Goal: Task Accomplishment & Management: Use online tool/utility

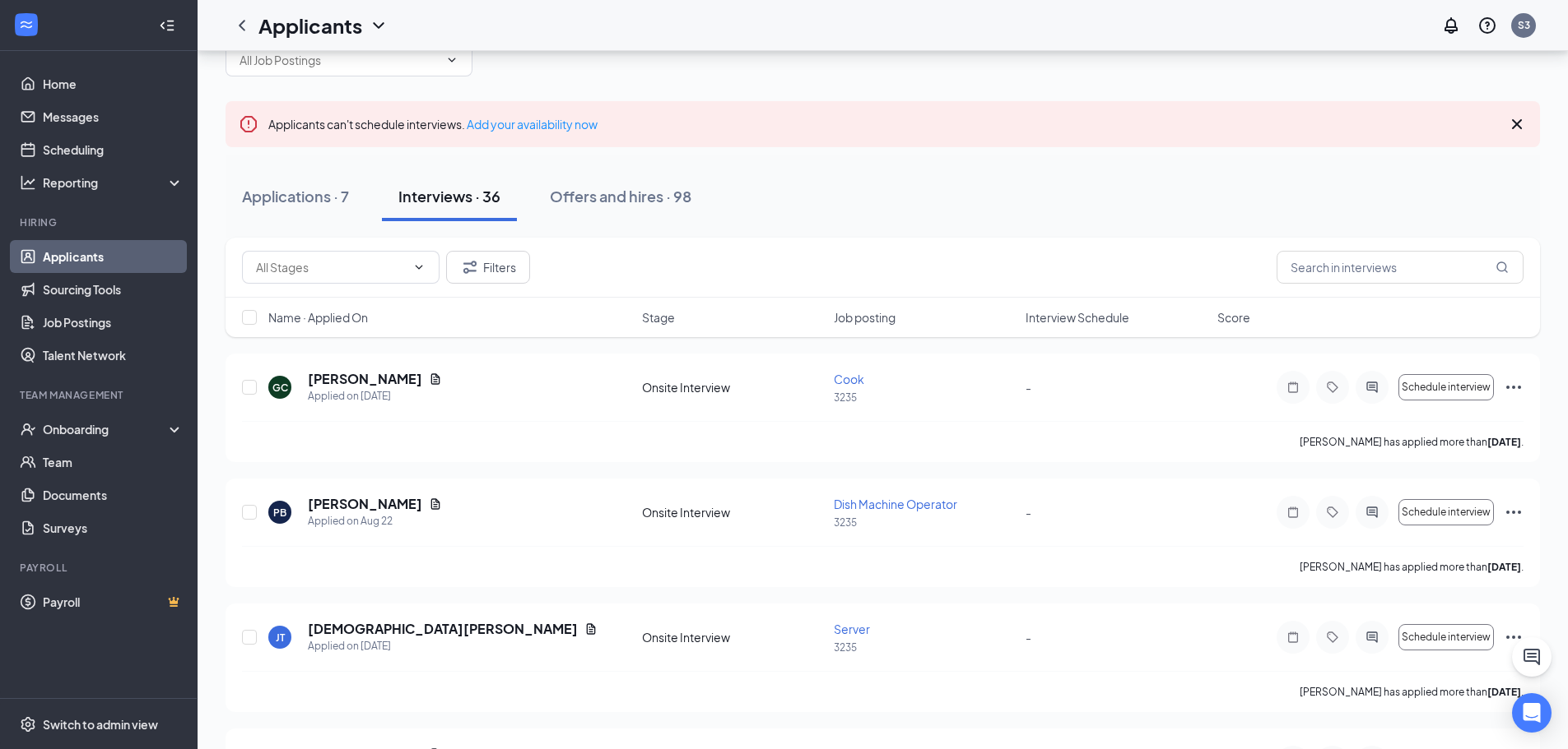
scroll to position [165, 0]
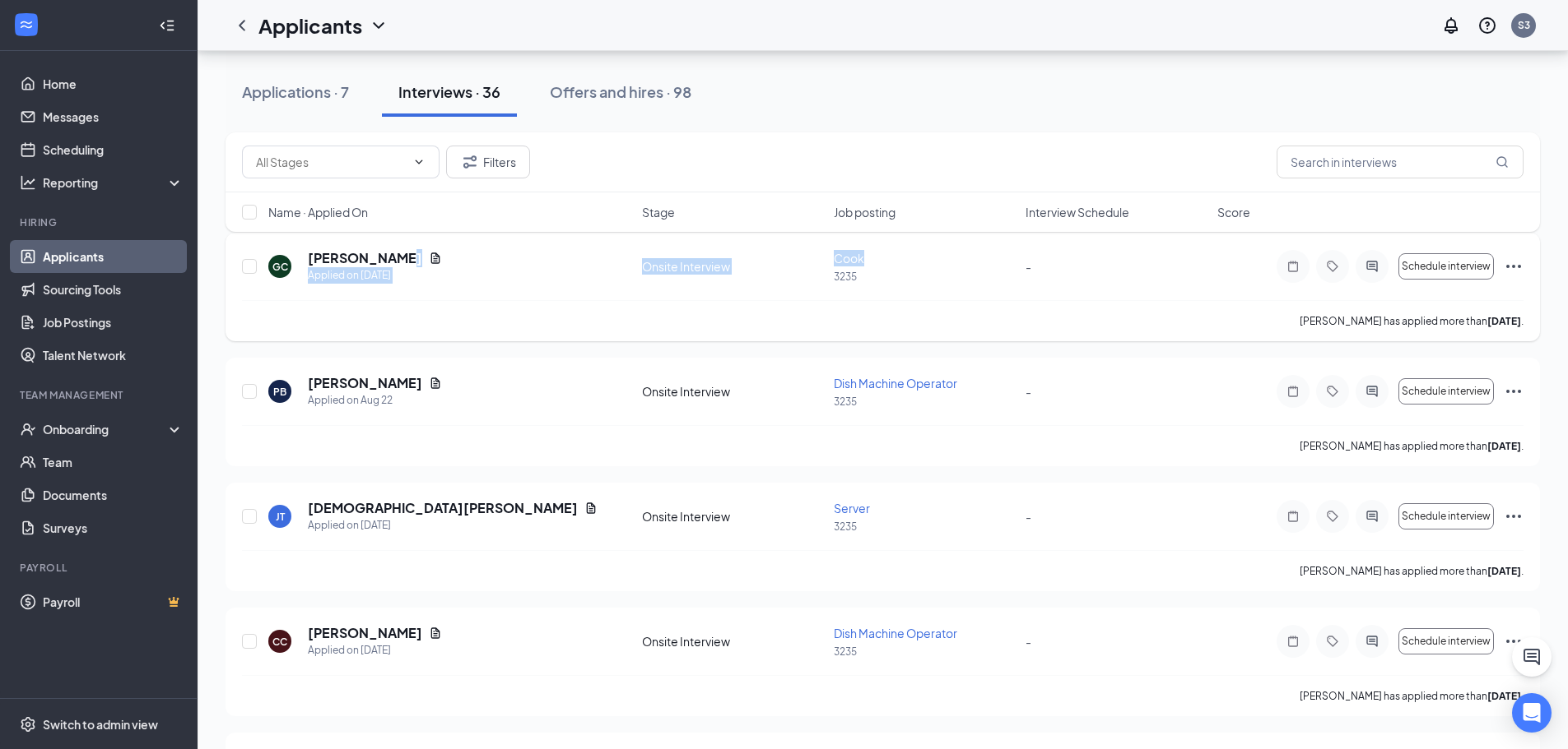
drag, startPoint x: 607, startPoint y: 262, endPoint x: 984, endPoint y: 257, distance: 377.0
click at [984, 257] on div "GC [PERSON_NAME] Applied on [DATE] Onsite Interview Cook 3235 - Schedule interv…" at bounding box center [882, 275] width 1282 height 51
click at [1037, 293] on div "GC [PERSON_NAME] Applied on [DATE] Onsite Interview Cook 3235 - Schedule interv…" at bounding box center [882, 275] width 1282 height 51
drag, startPoint x: 457, startPoint y: 253, endPoint x: 919, endPoint y: 294, distance: 463.8
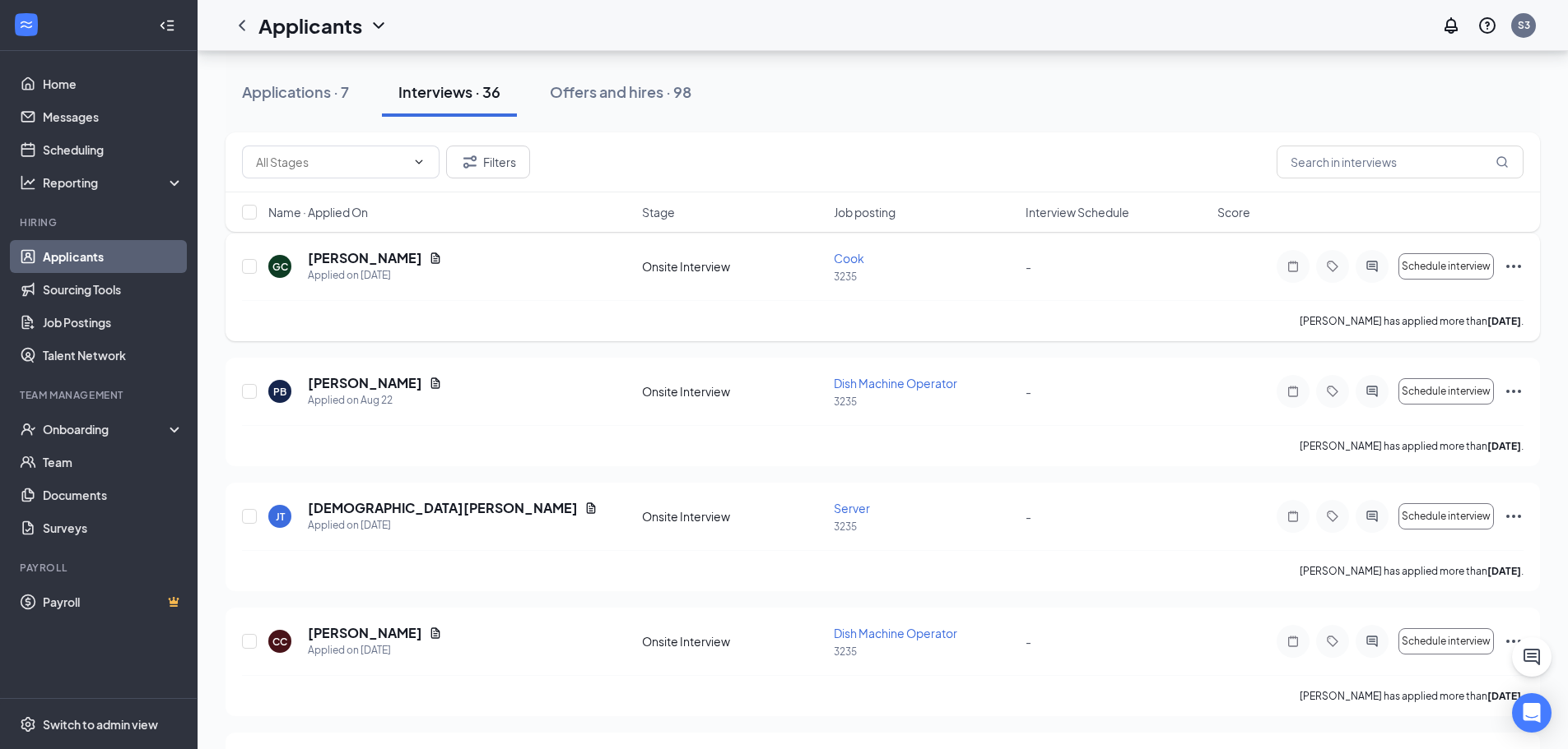
drag, startPoint x: 957, startPoint y: 306, endPoint x: 822, endPoint y: 301, distance: 135.1
click at [957, 306] on div "[PERSON_NAME] has applied more than [DATE] ." at bounding box center [882, 320] width 1282 height 41
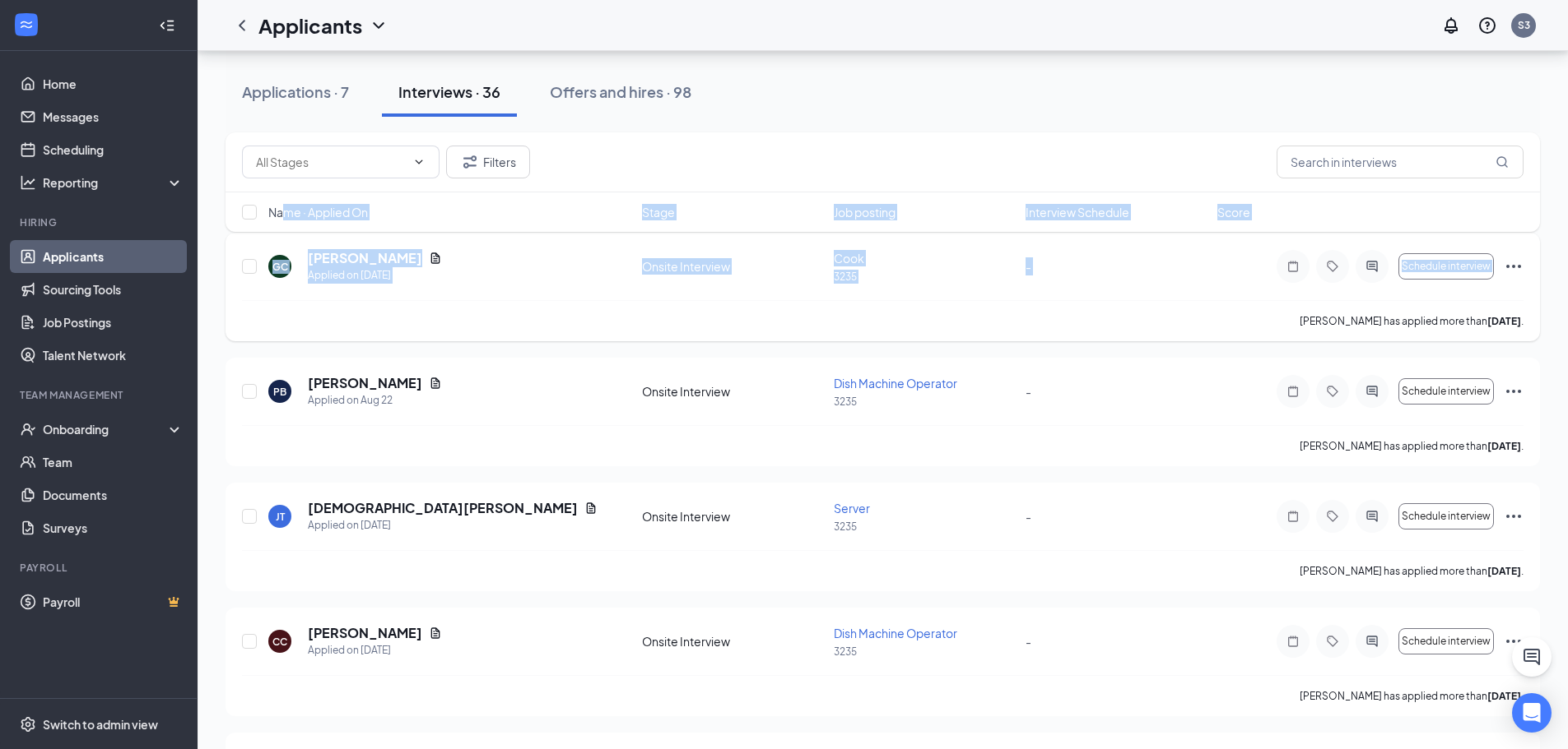
drag, startPoint x: 284, startPoint y: 238, endPoint x: 1022, endPoint y: 305, distance: 741.0
click at [1027, 307] on div "[PERSON_NAME] has applied more than [DATE] ." at bounding box center [882, 320] width 1282 height 41
drag, startPoint x: 306, startPoint y: 240, endPoint x: 1059, endPoint y: 303, distance: 755.6
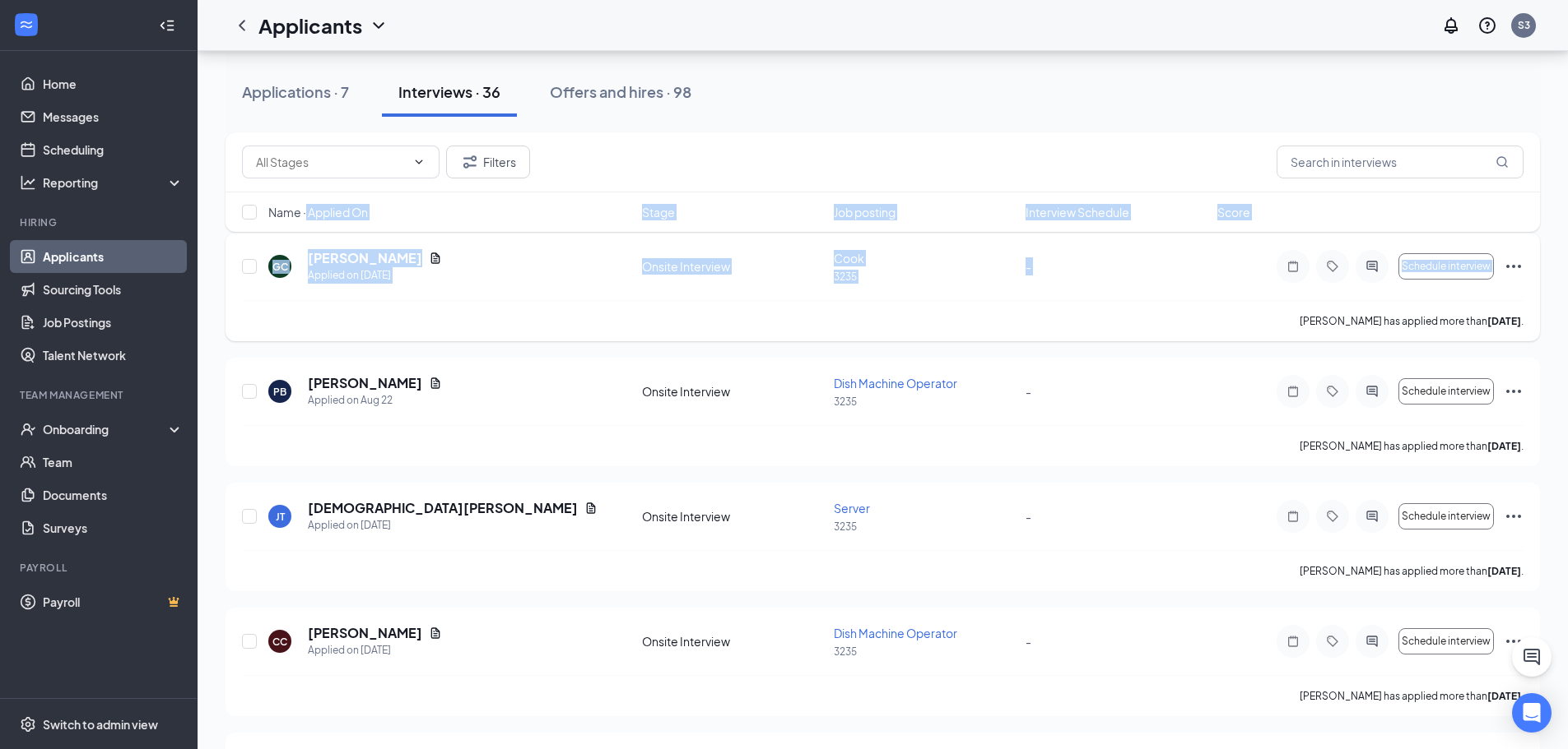
click at [923, 318] on div "[PERSON_NAME] has applied more than [DATE] ." at bounding box center [882, 320] width 1282 height 41
click at [913, 268] on div "Cook 3235" at bounding box center [924, 266] width 182 height 34
click at [1002, 323] on div "[PERSON_NAME] has applied more than [DATE] ." at bounding box center [882, 320] width 1282 height 41
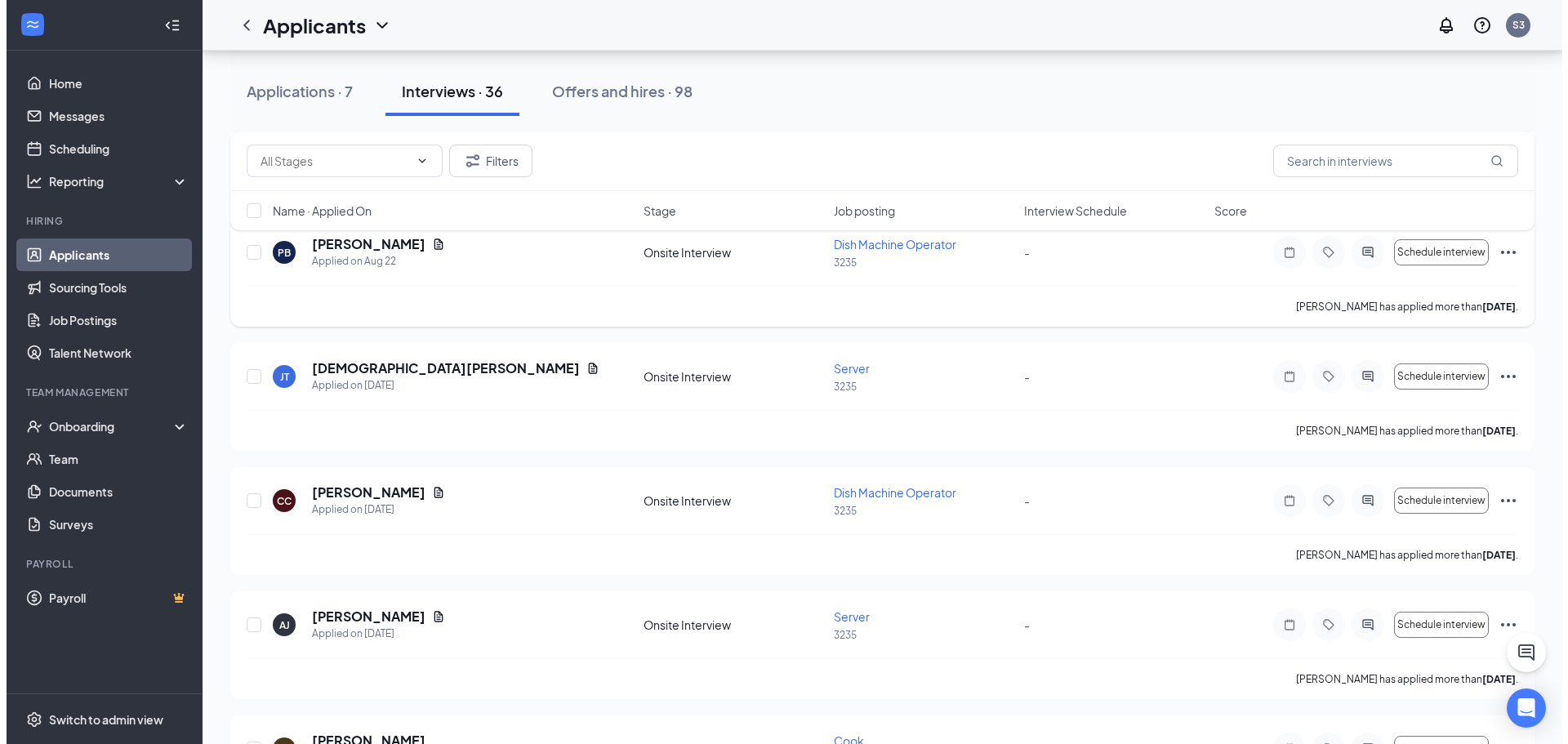
scroll to position [409, 0]
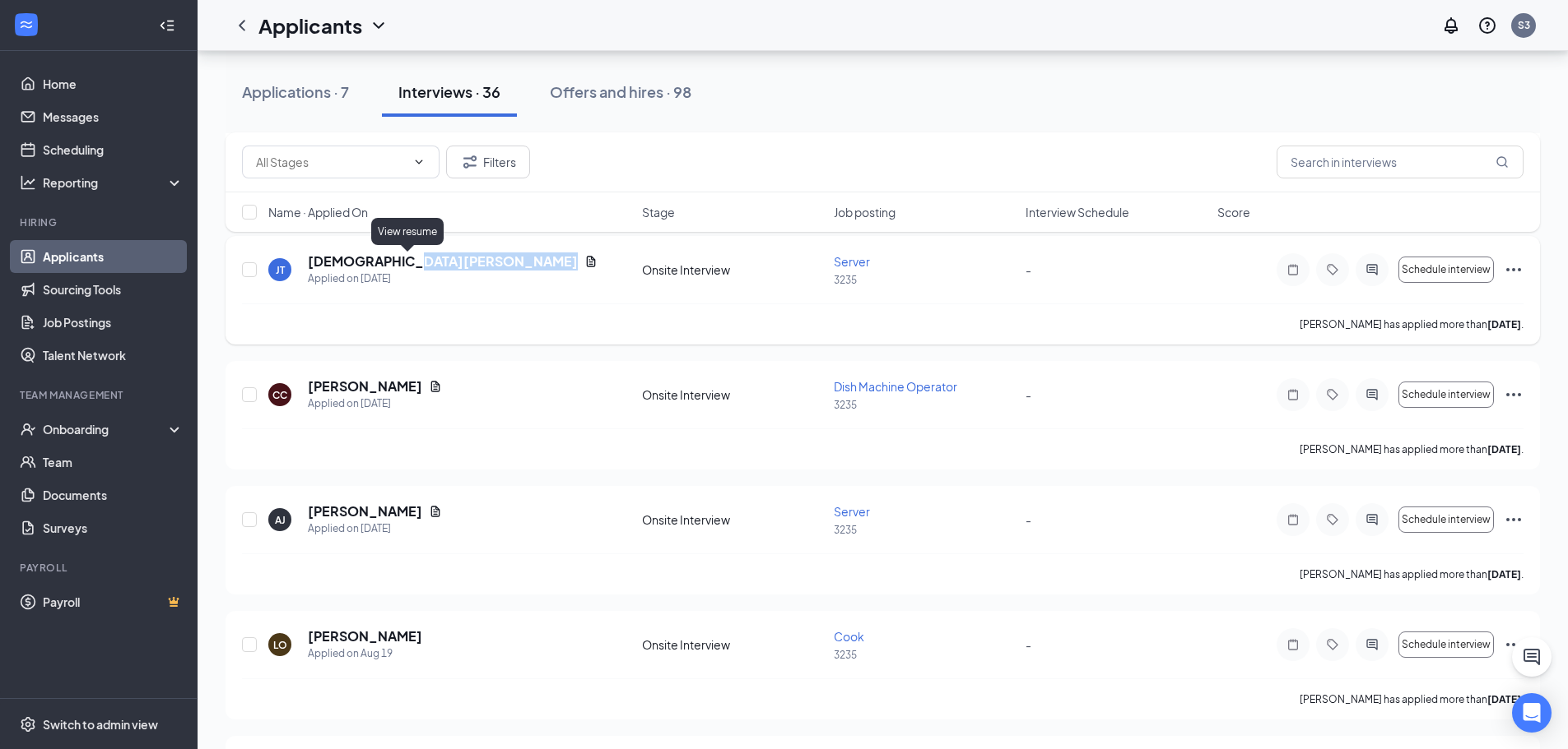
click at [584, 261] on icon "Document" at bounding box center [591, 262] width 14 height 13
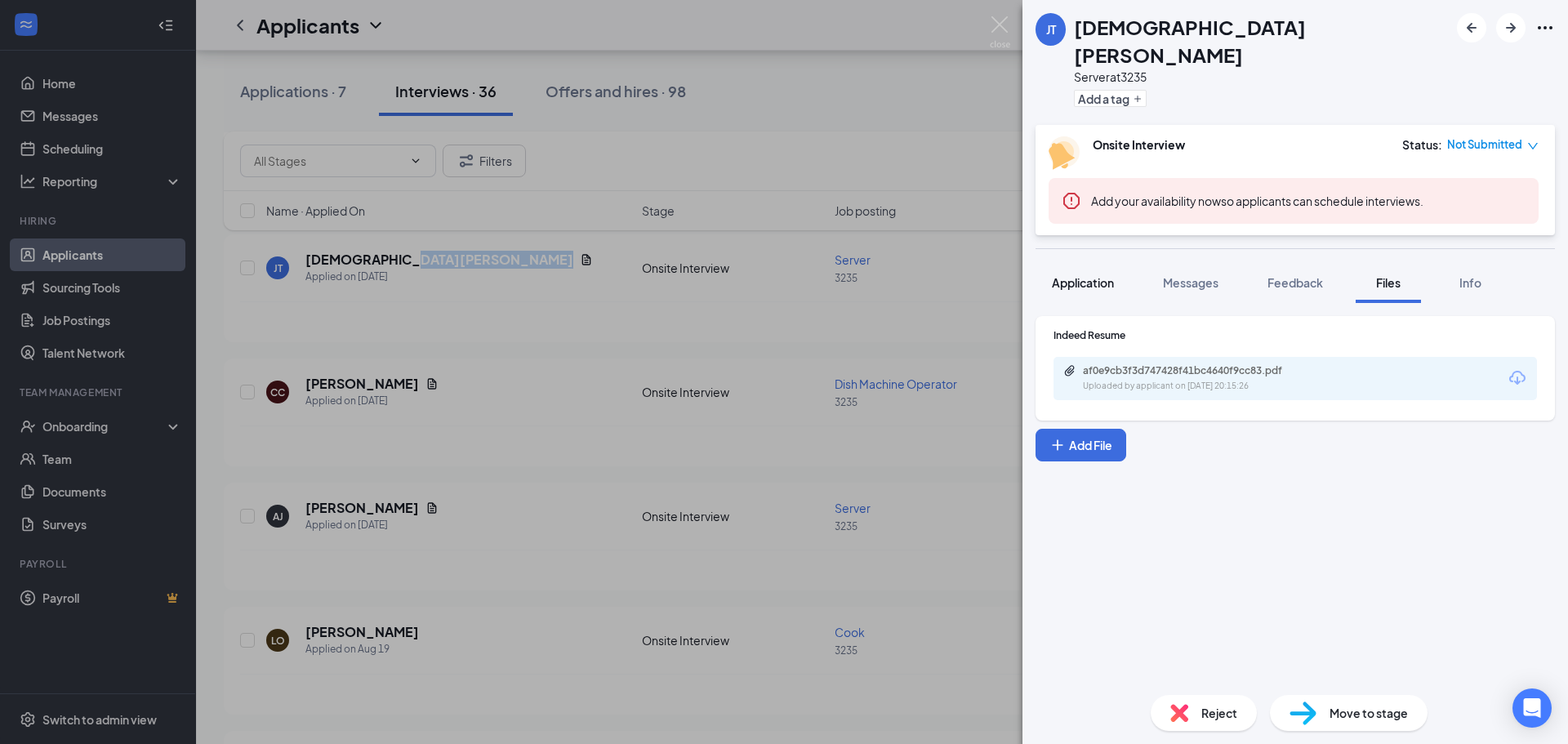
click at [1084, 276] on span "Application" at bounding box center [1083, 282] width 62 height 14
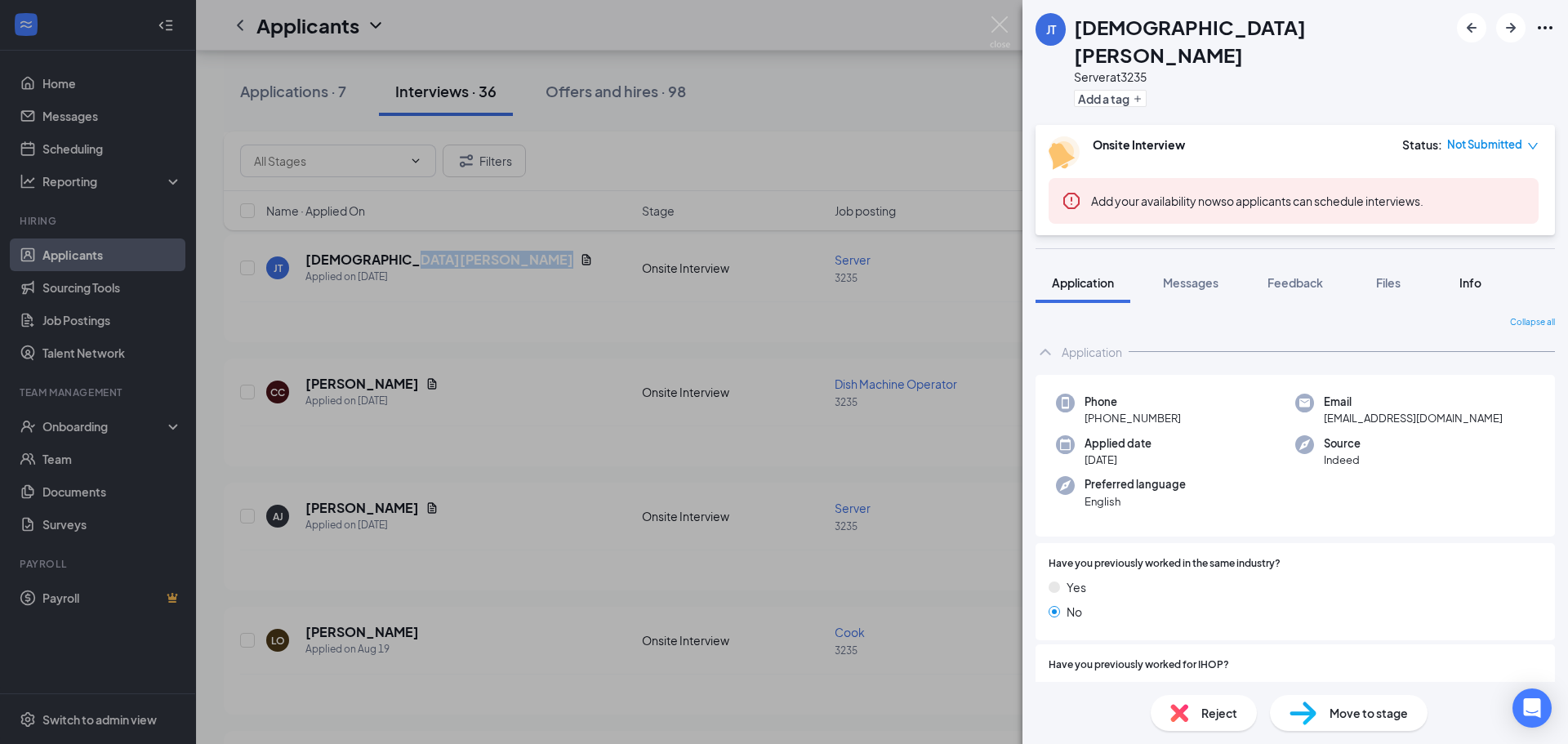
click at [1471, 276] on span "Info" at bounding box center [1470, 282] width 22 height 14
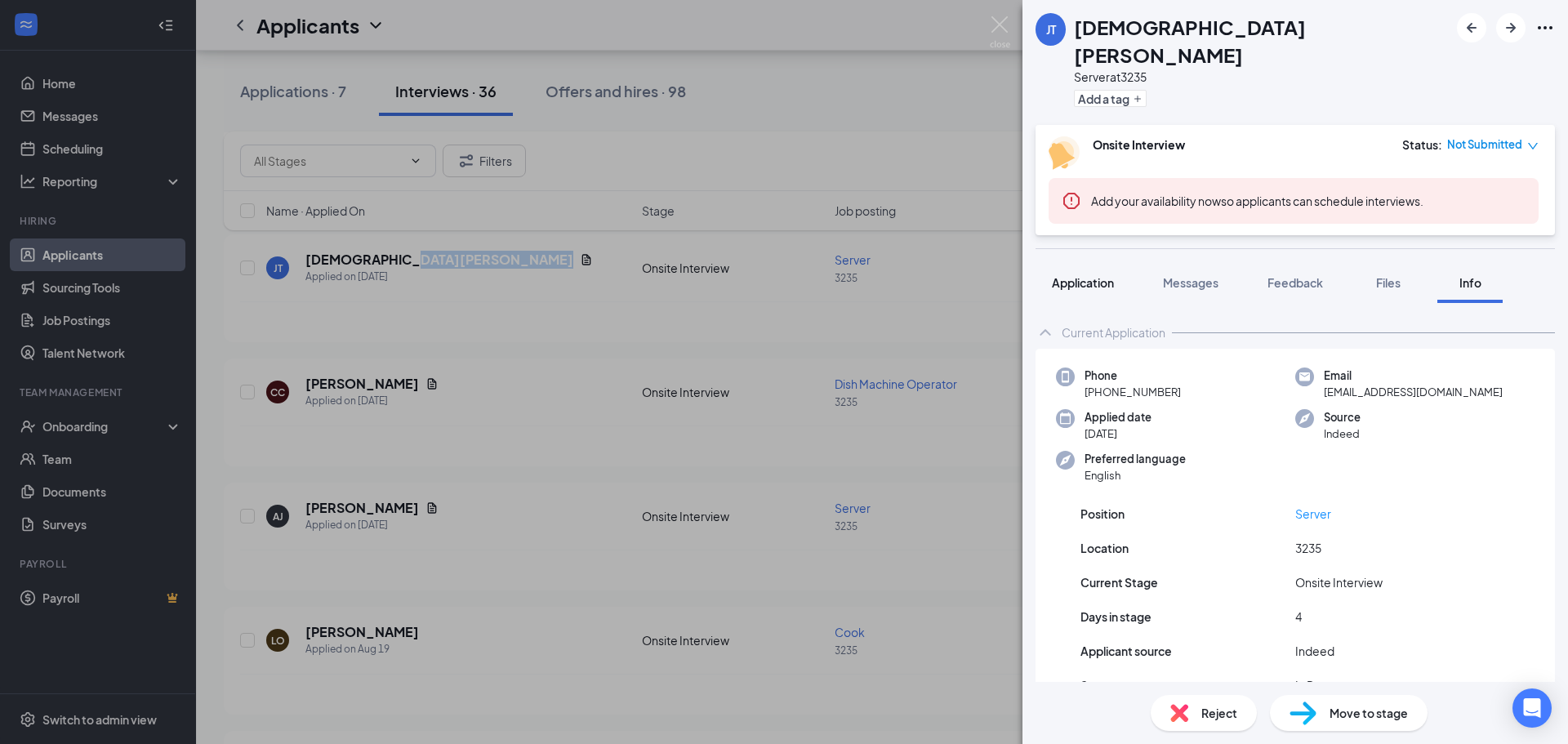
click at [1101, 276] on span "Application" at bounding box center [1083, 282] width 62 height 14
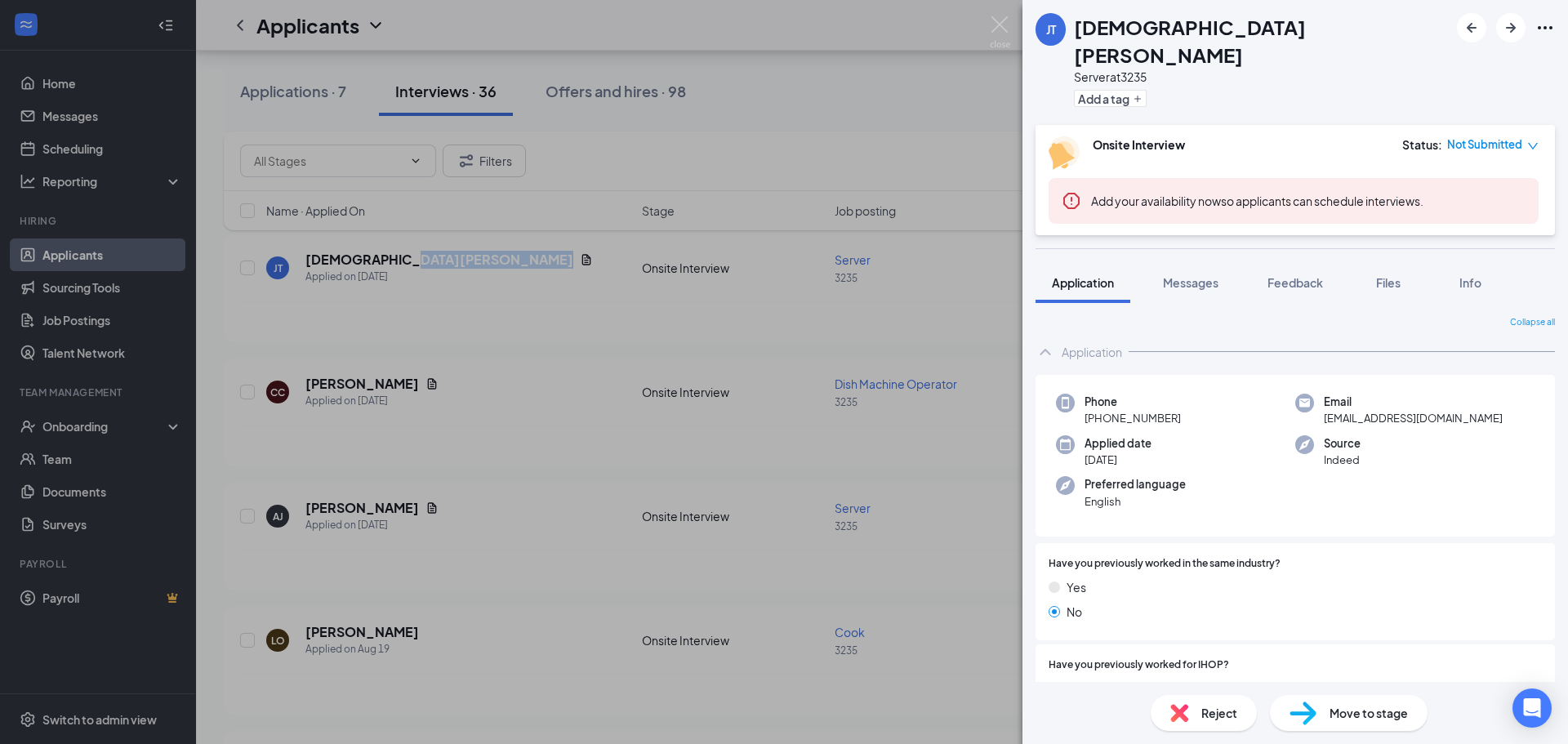
click at [1390, 264] on button "Files" at bounding box center [1389, 282] width 65 height 41
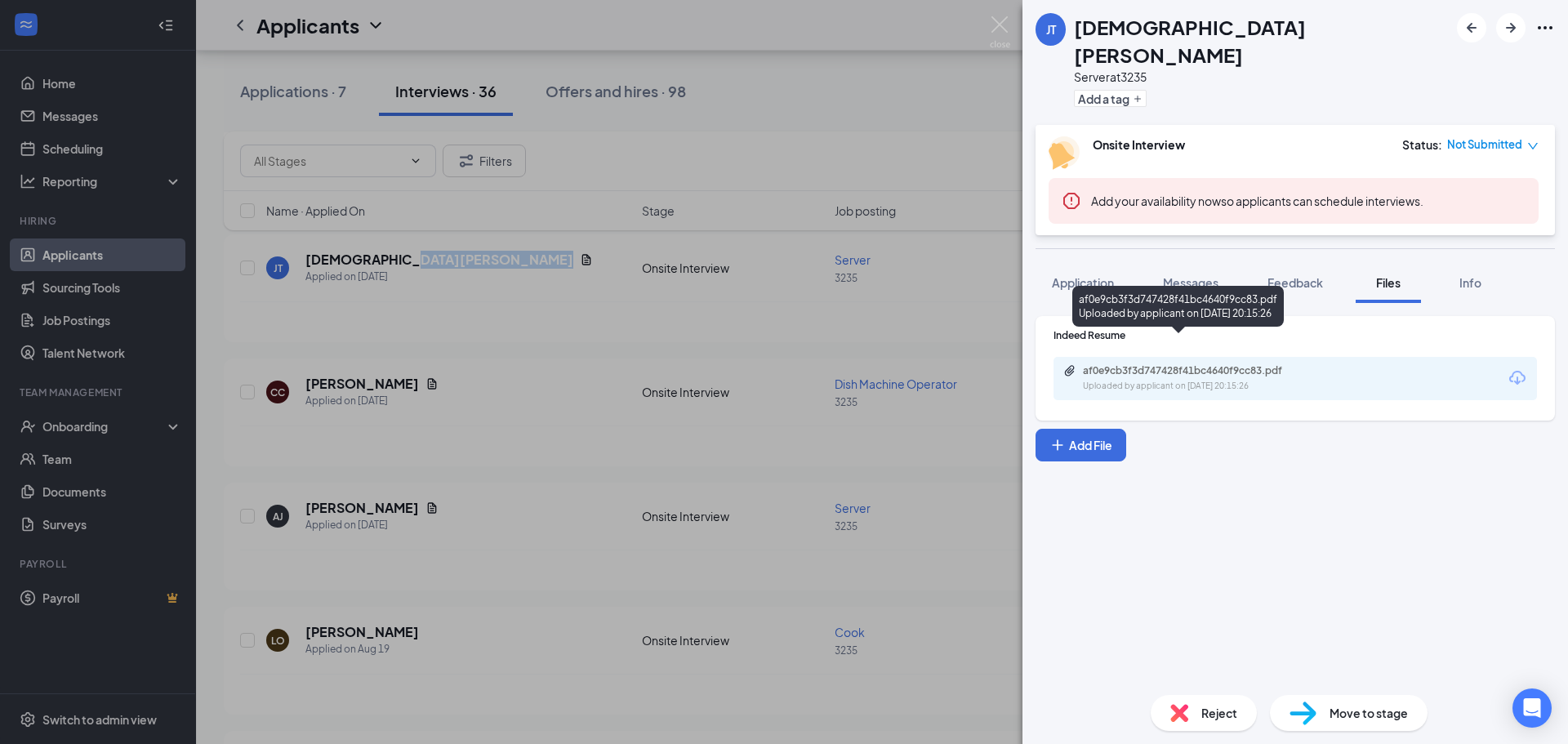
click at [1159, 365] on div "af0e9cb3f3d747428f41bc4640f9cc83.pdf Uploaded by applicant on [DATE] 20:15:26" at bounding box center [1196, 379] width 264 height 29
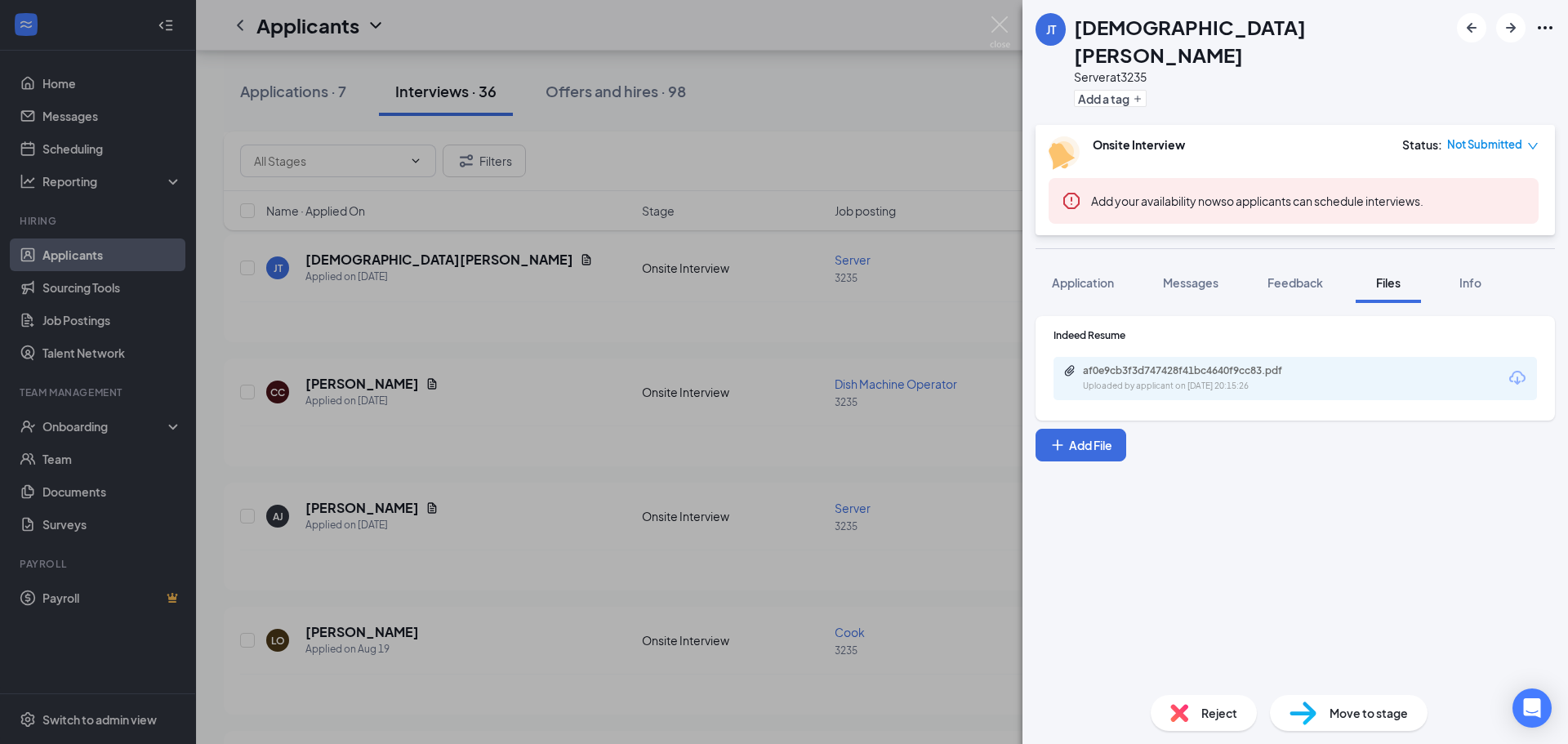
click at [777, 129] on div "JT [PERSON_NAME] Server at 3235 Add a tag Onsite Interview Status : Not Submitt…" at bounding box center [784, 372] width 1568 height 744
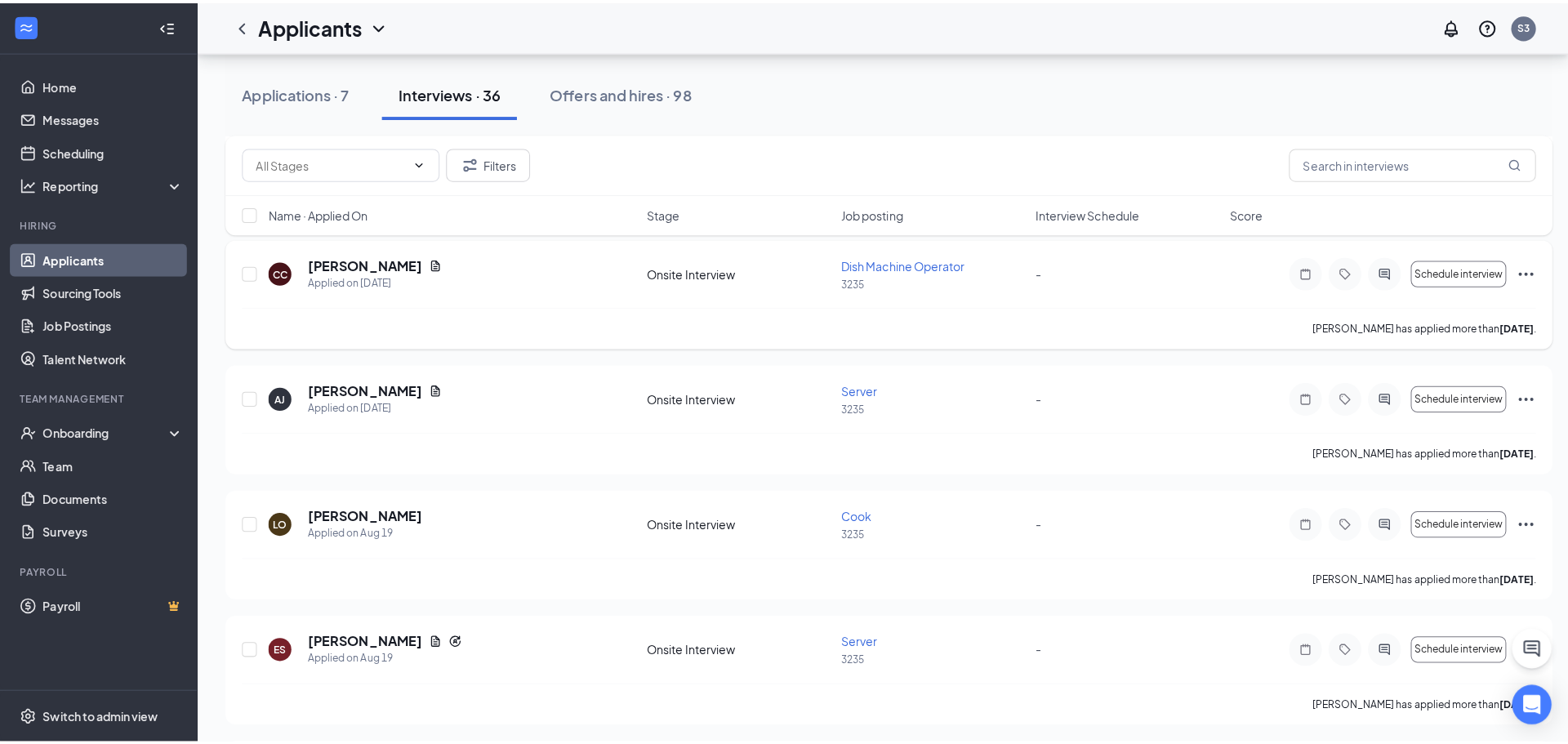
scroll to position [572, 0]
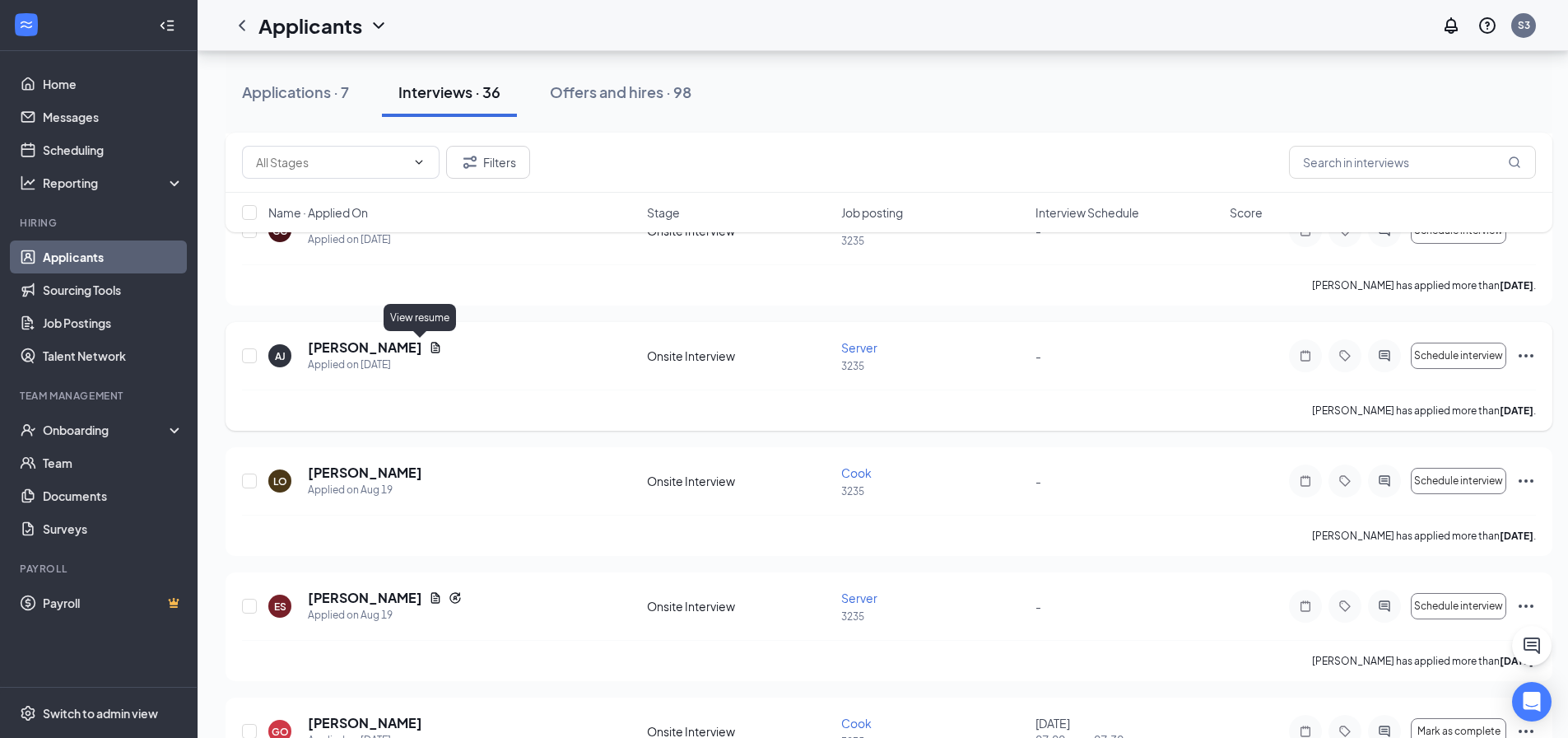
drag, startPoint x: 418, startPoint y: 347, endPoint x: 441, endPoint y: 346, distance: 23.0
click at [429, 346] on icon "Document" at bounding box center [436, 347] width 14 height 14
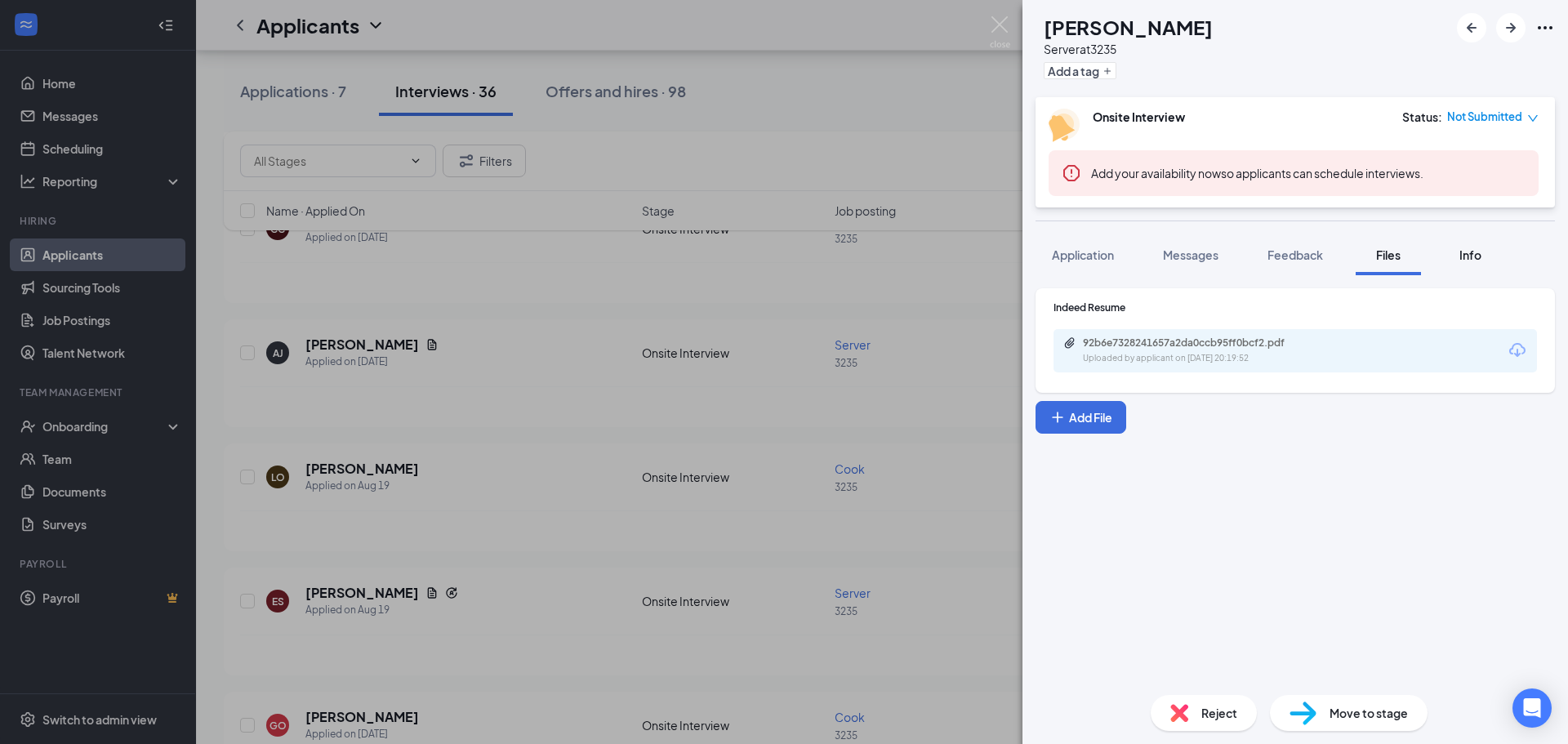
click at [1074, 255] on span "Application" at bounding box center [1083, 255] width 62 height 14
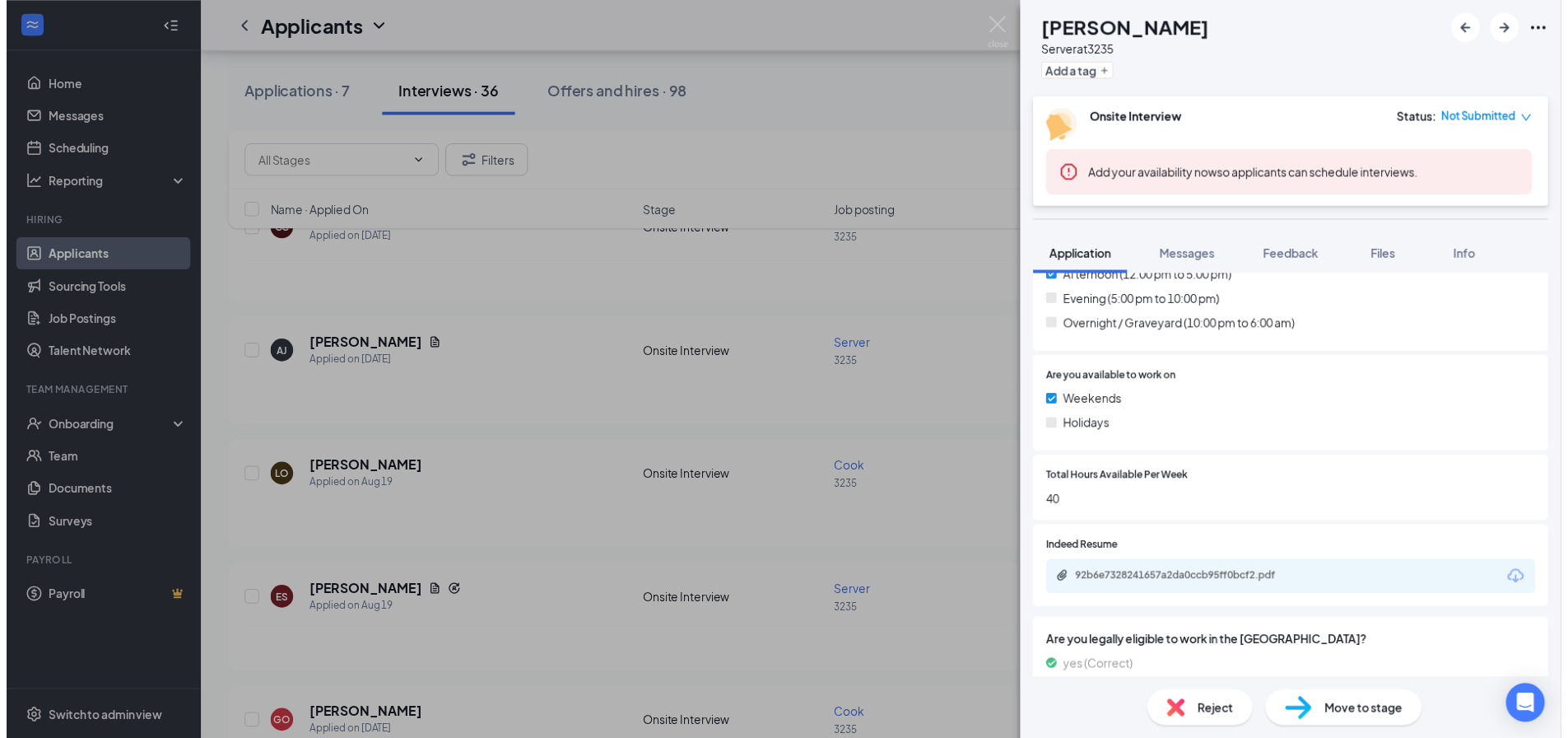
scroll to position [494, 0]
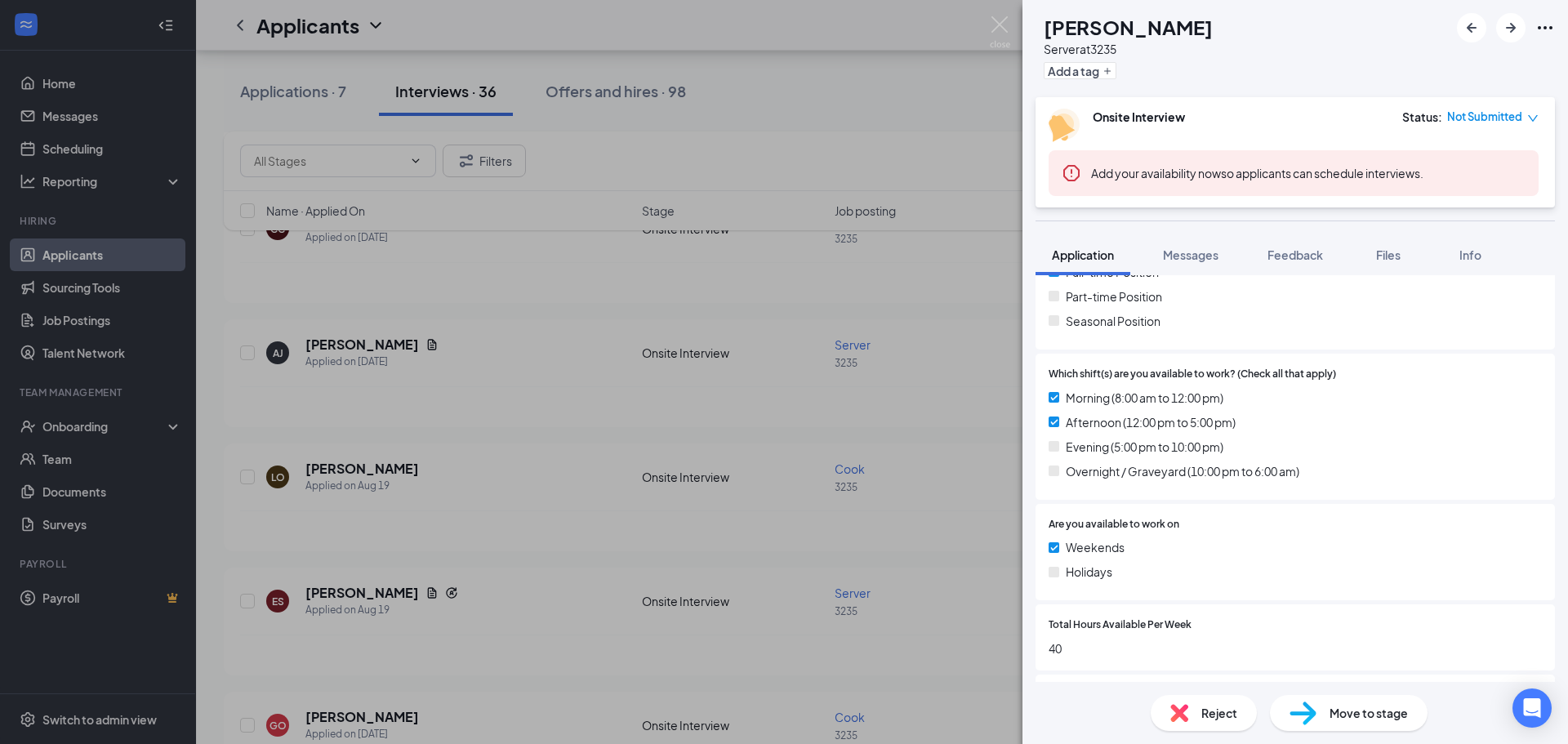
click at [726, 300] on div "[PERSON_NAME] Server at 3235 Add a tag Onsite Interview Status : Not Submitted …" at bounding box center [784, 372] width 1568 height 744
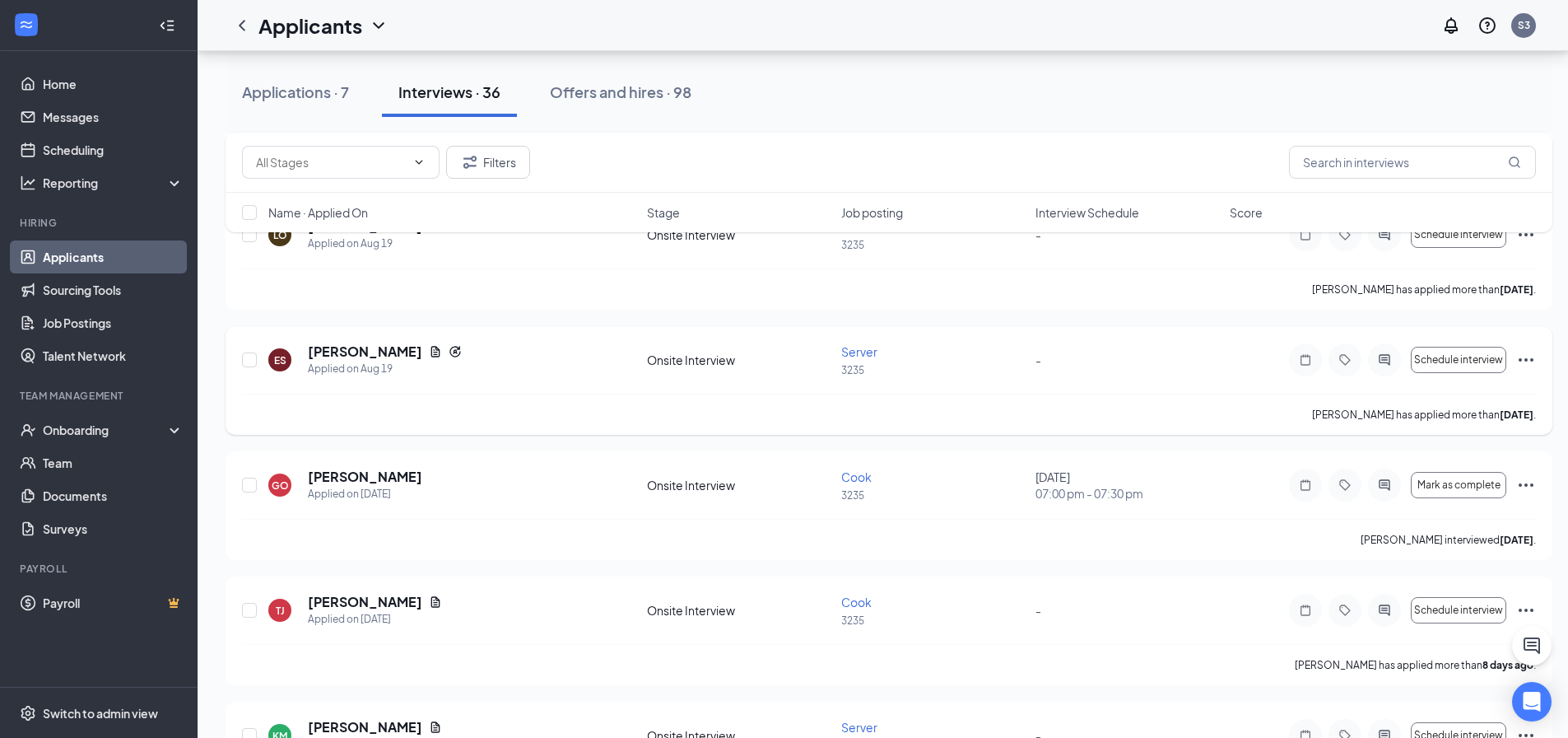
scroll to position [823, 0]
click at [873, 347] on span "Server" at bounding box center [859, 350] width 37 height 14
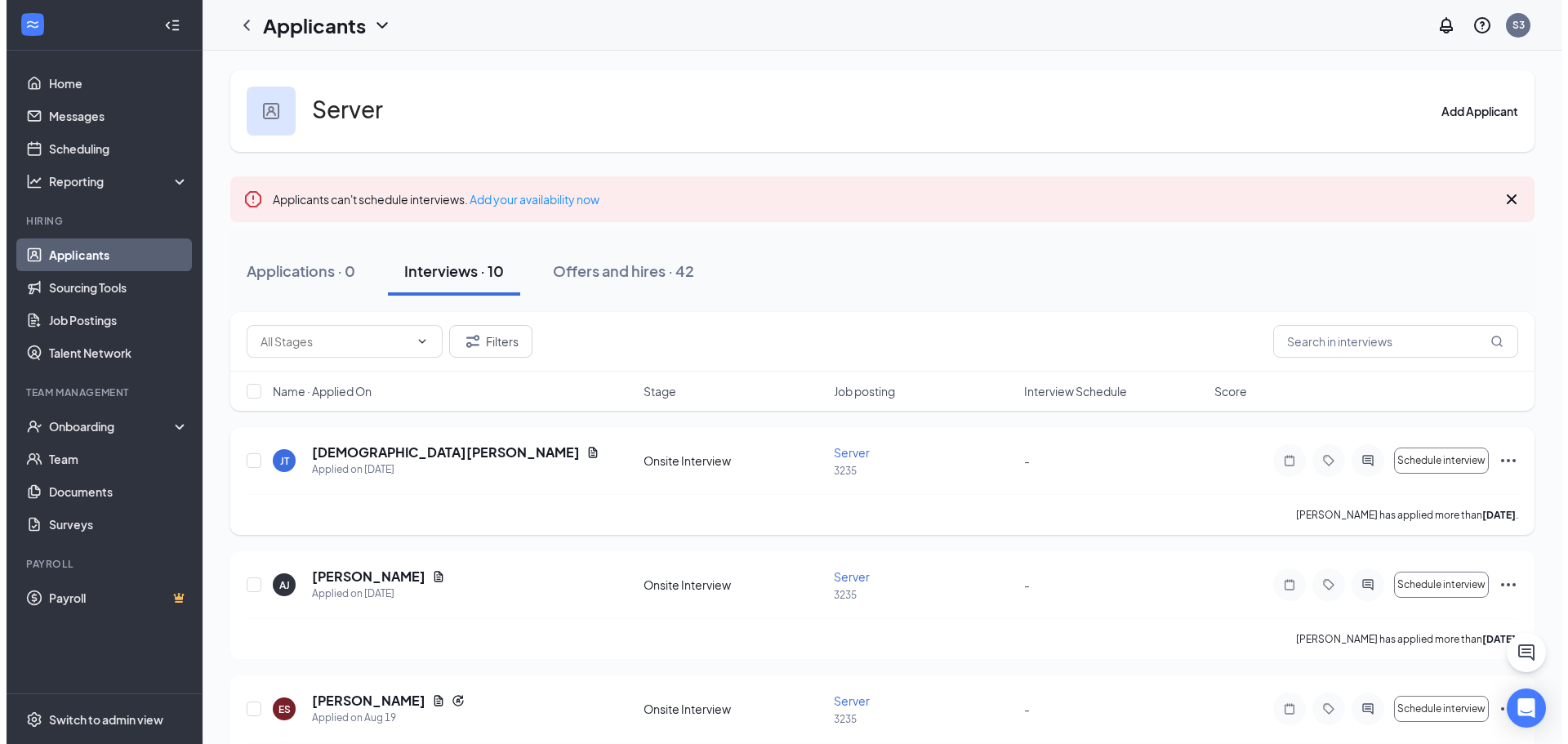
scroll to position [327, 0]
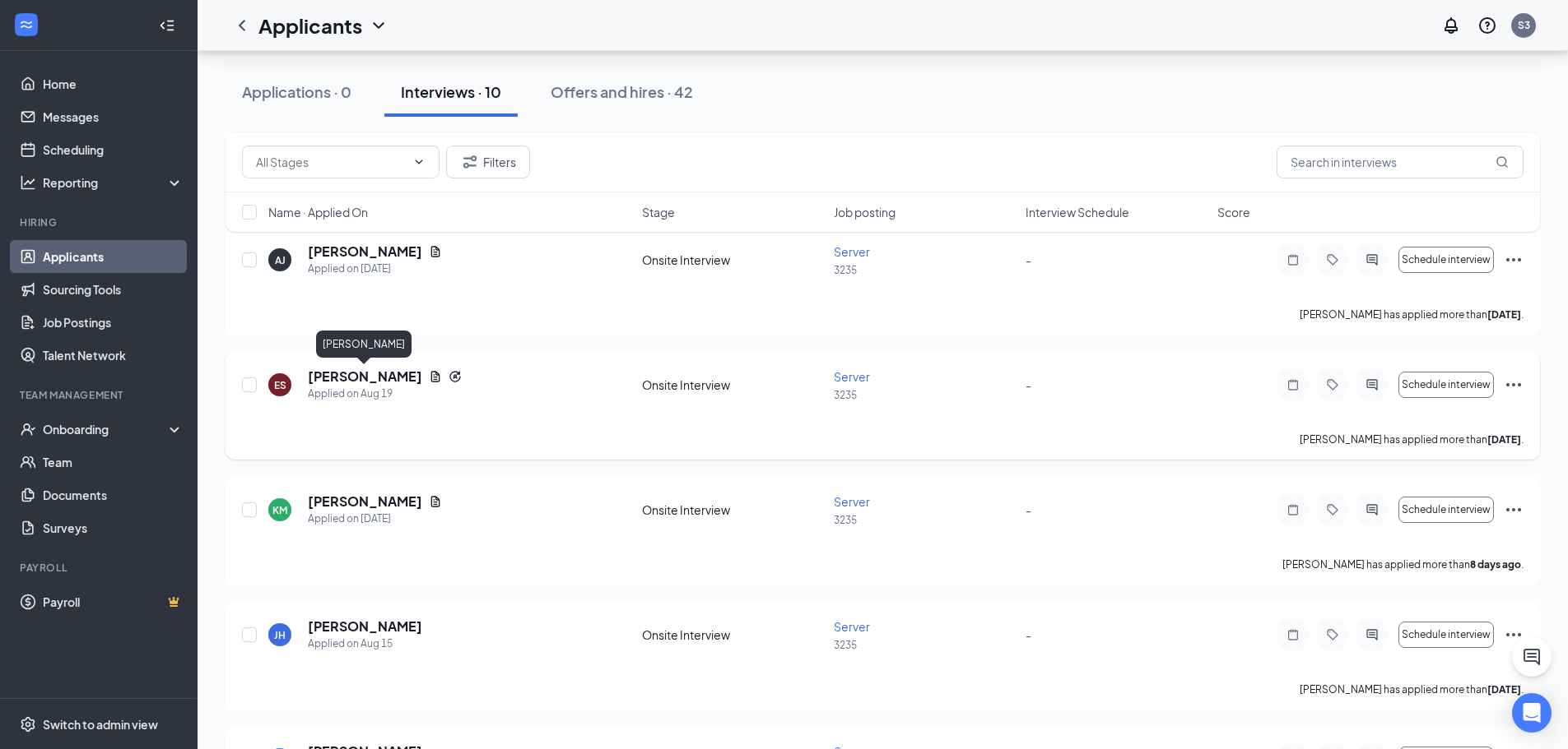
click at [394, 378] on h5 "[PERSON_NAME]" at bounding box center [365, 376] width 115 height 18
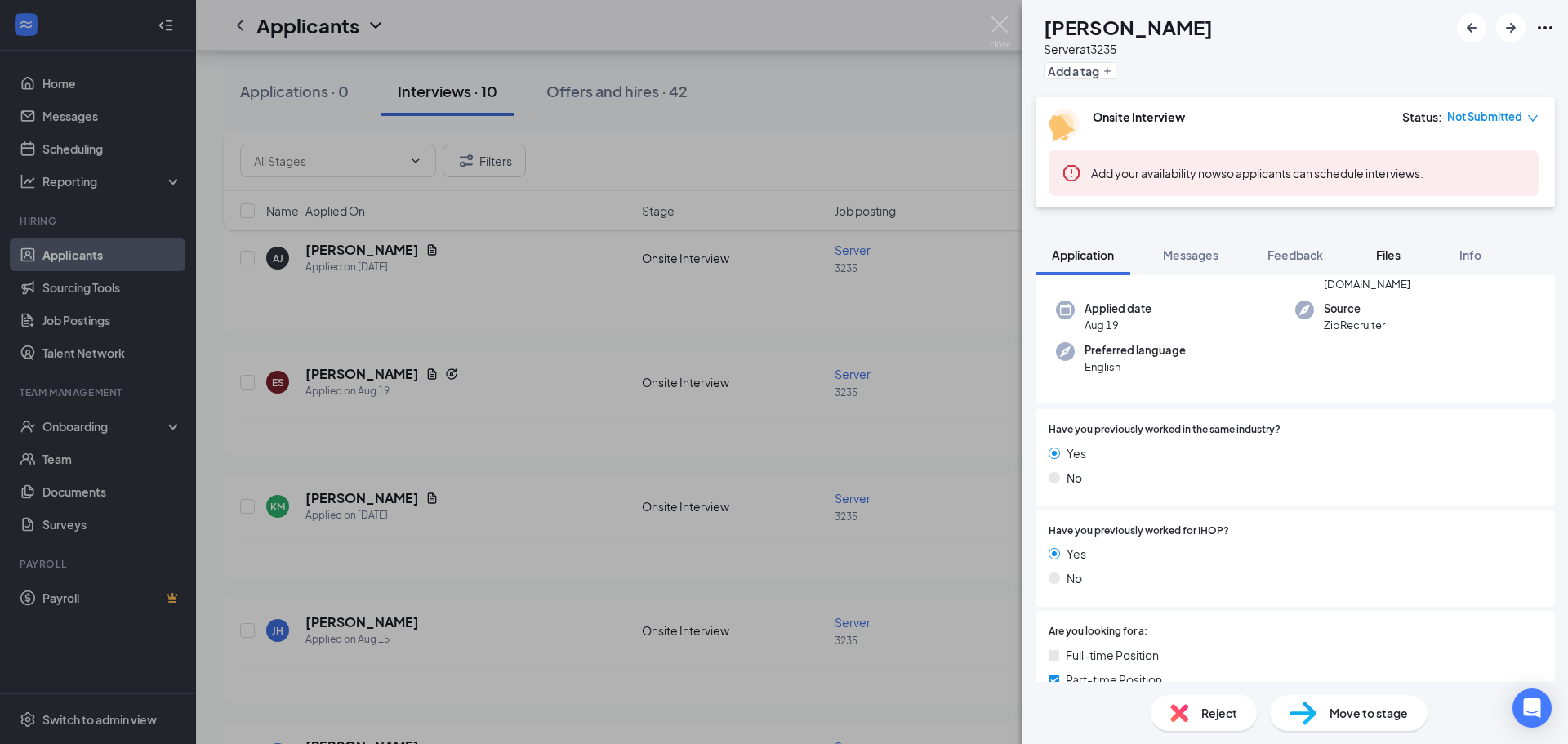
scroll to position [245, 0]
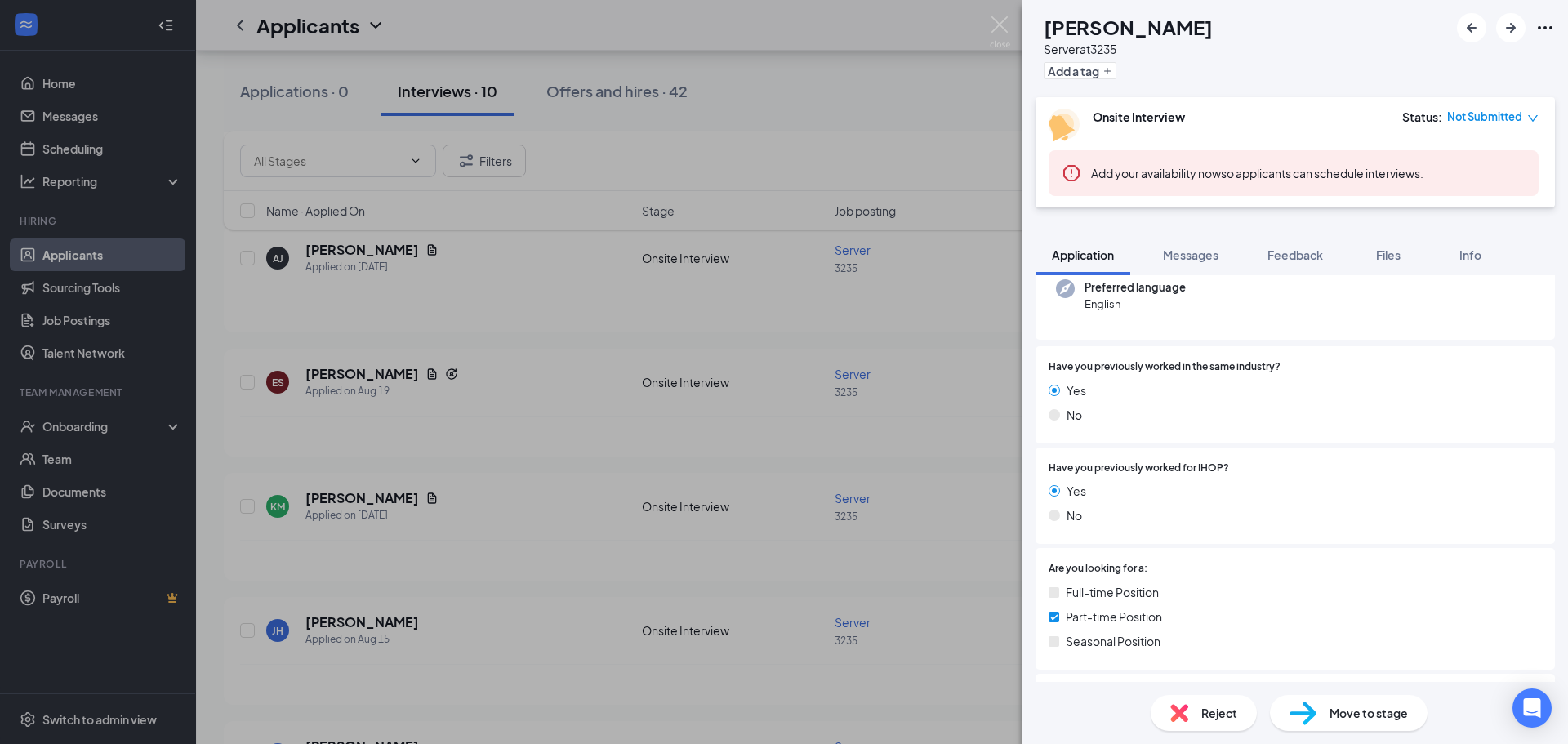
click at [1400, 254] on span "Files" at bounding box center [1389, 255] width 25 height 14
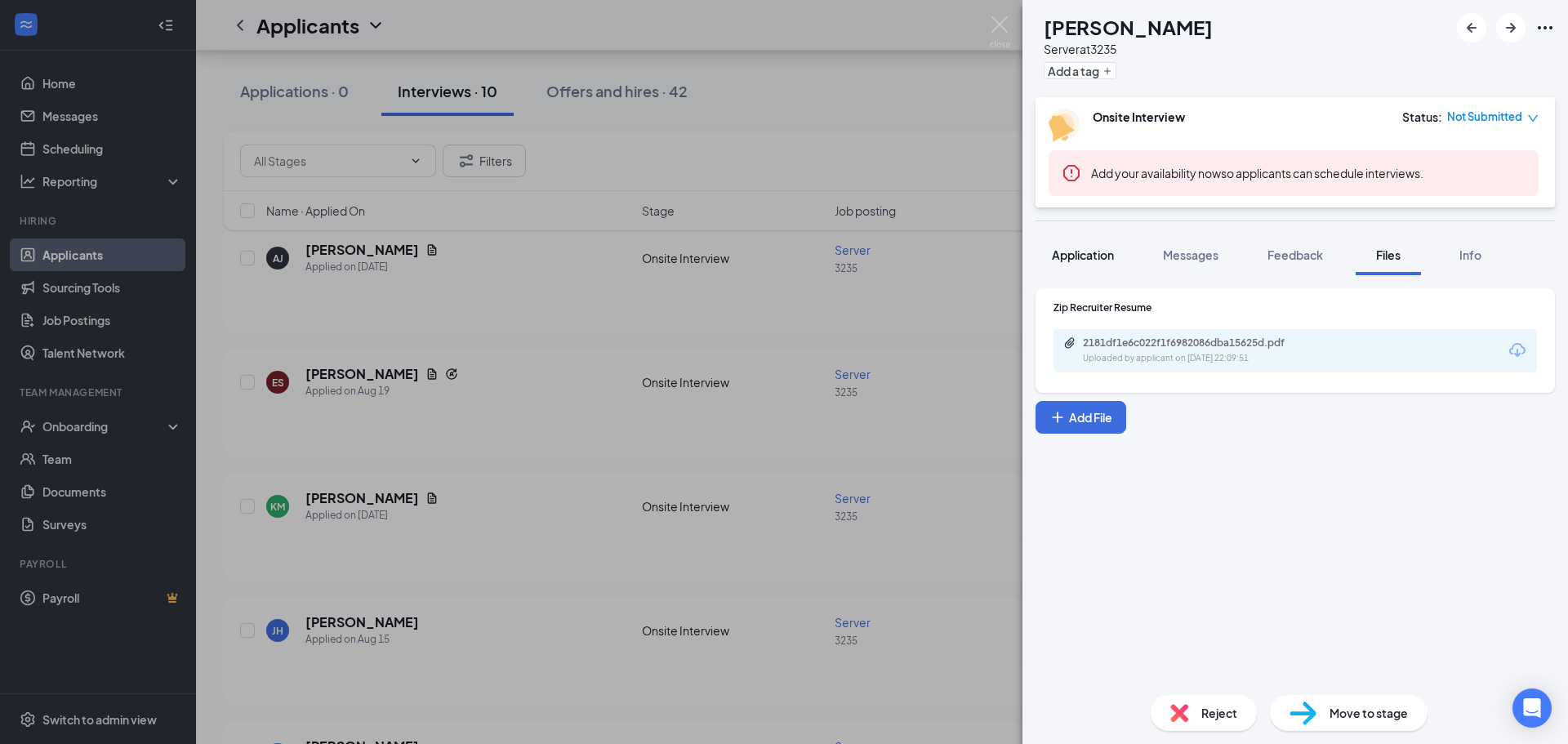
click at [1106, 255] on span "Application" at bounding box center [1083, 255] width 62 height 14
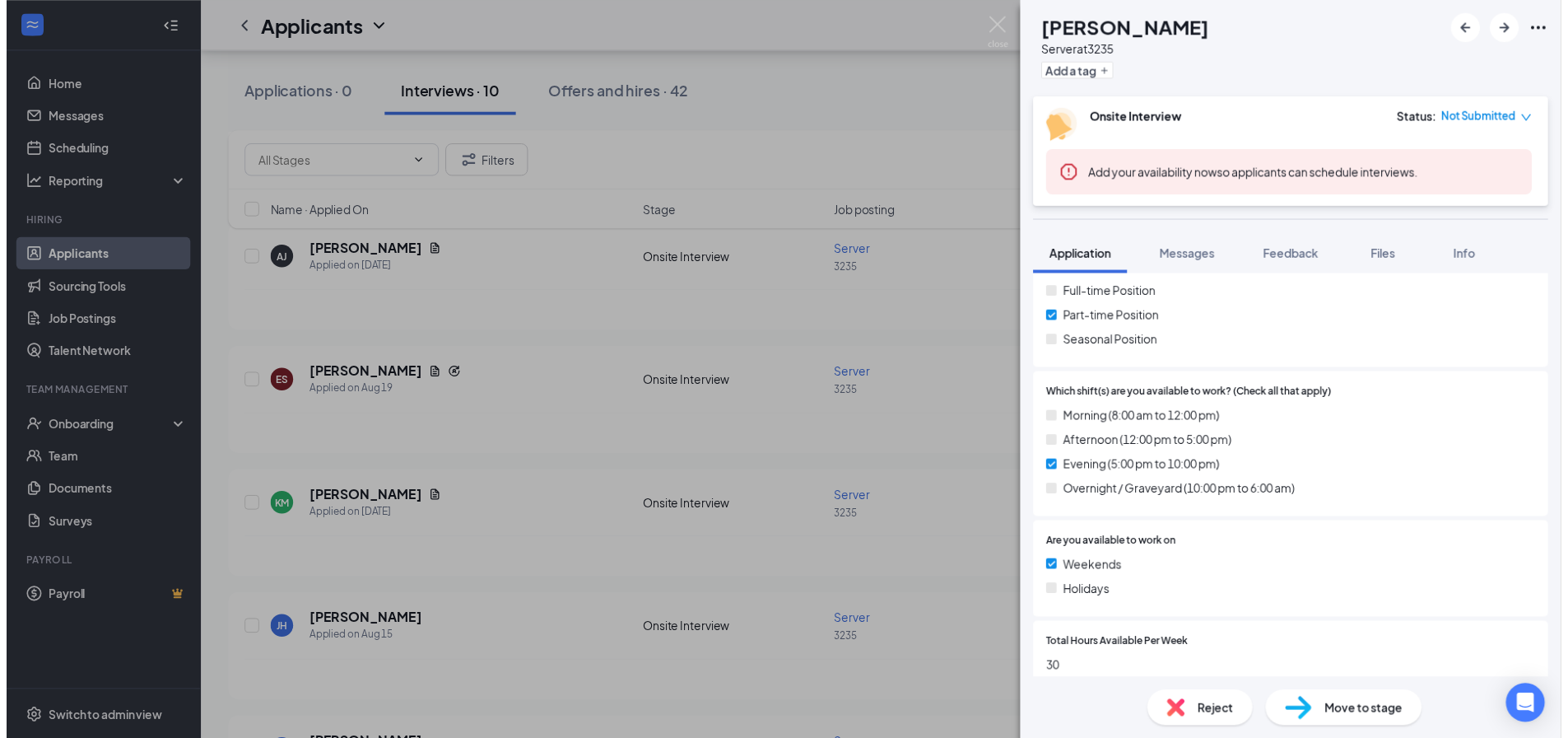
scroll to position [576, 0]
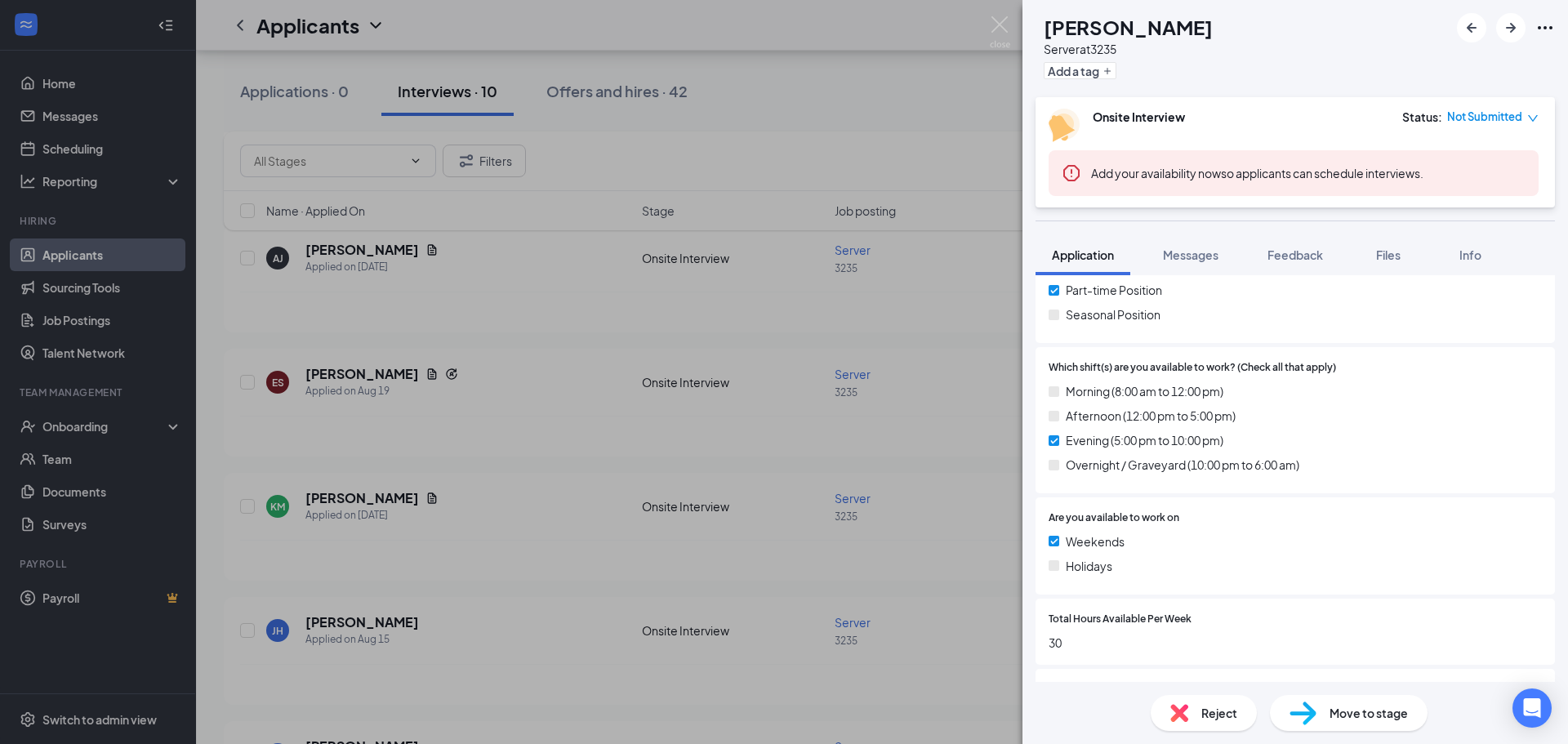
drag, startPoint x: 808, startPoint y: 131, endPoint x: 710, endPoint y: 230, distance: 139.3
click at [808, 131] on div "ES [PERSON_NAME] Server at 3235 Add a tag Onsite Interview Status : Not Submitt…" at bounding box center [784, 372] width 1568 height 744
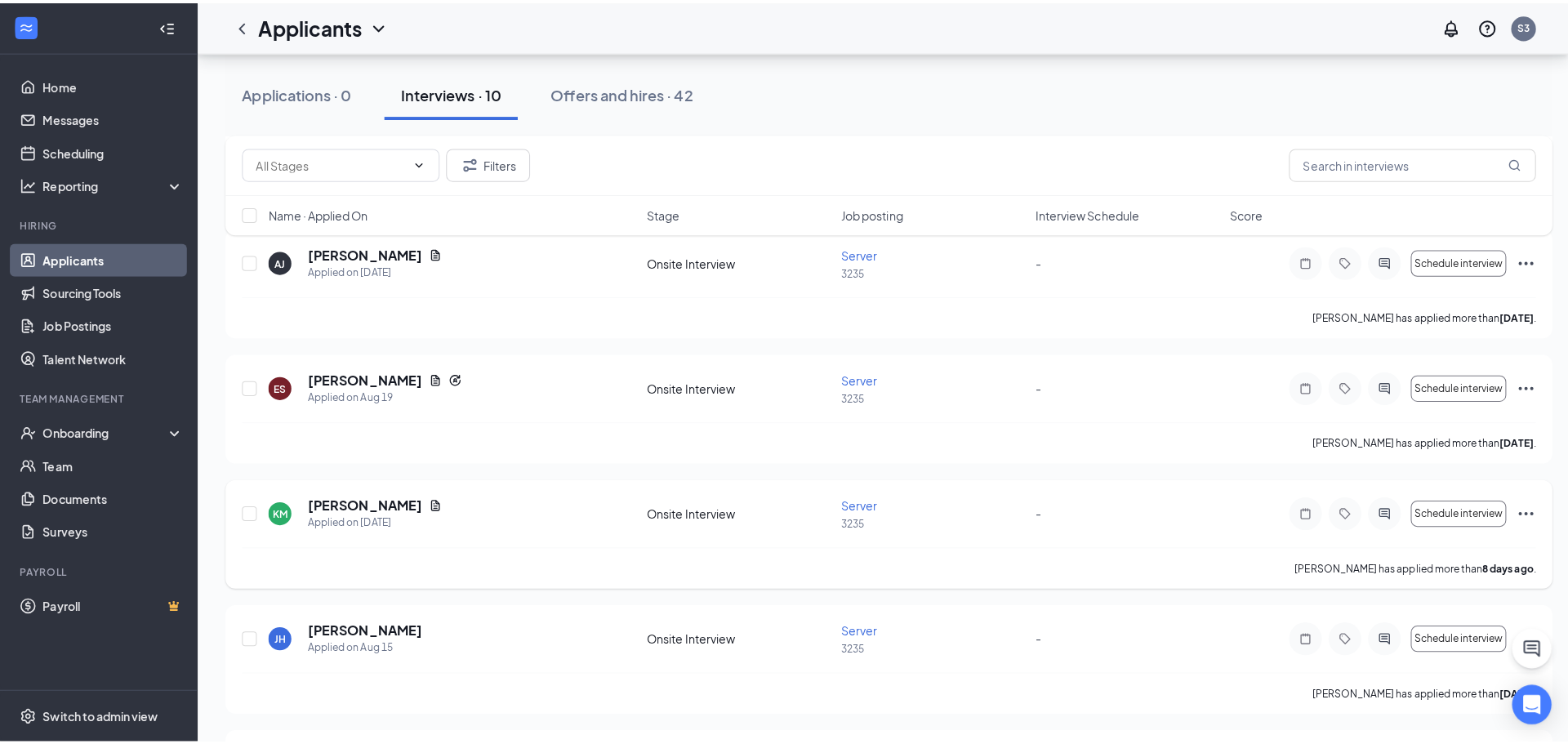
scroll to position [409, 0]
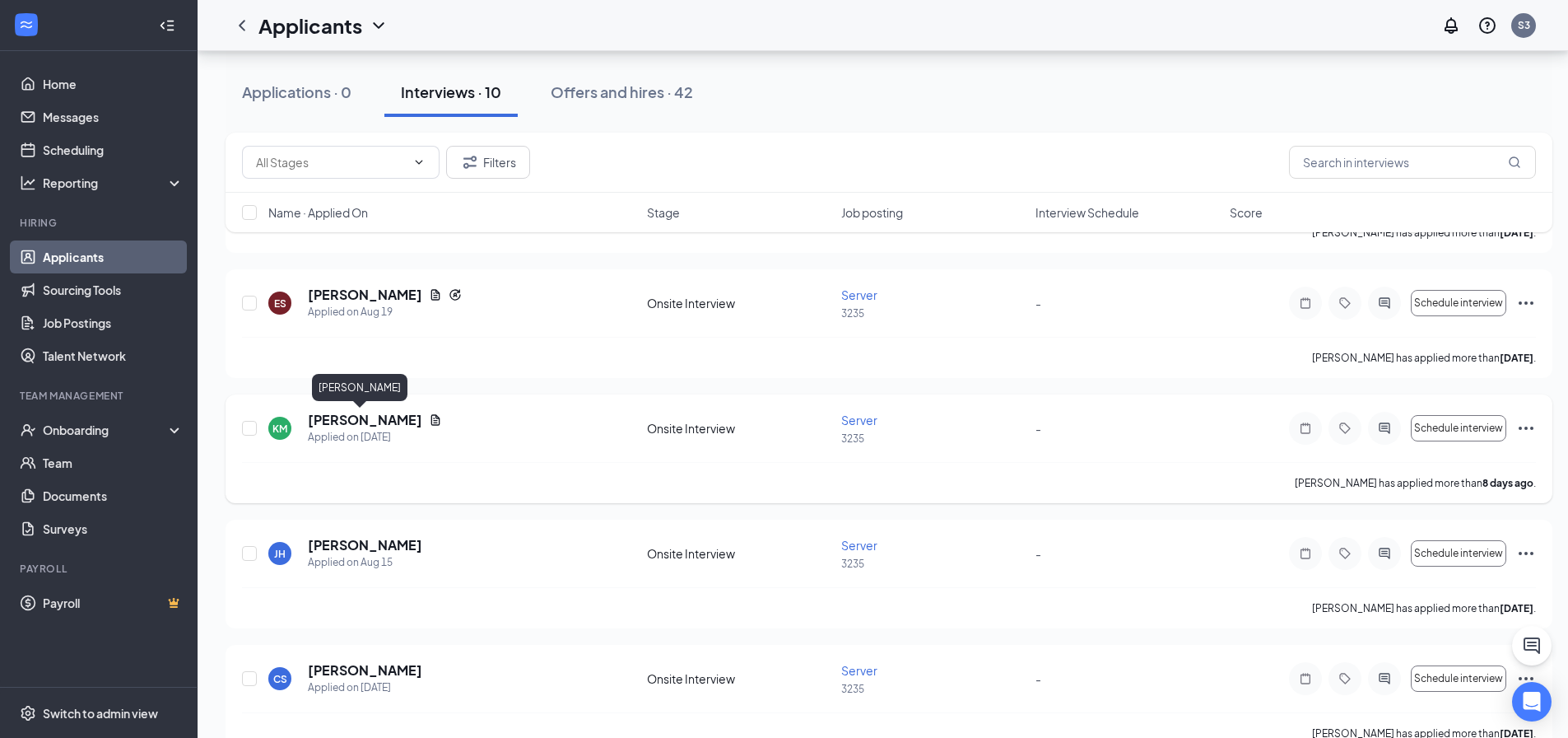
click at [366, 416] on h5 "[PERSON_NAME]" at bounding box center [365, 420] width 115 height 18
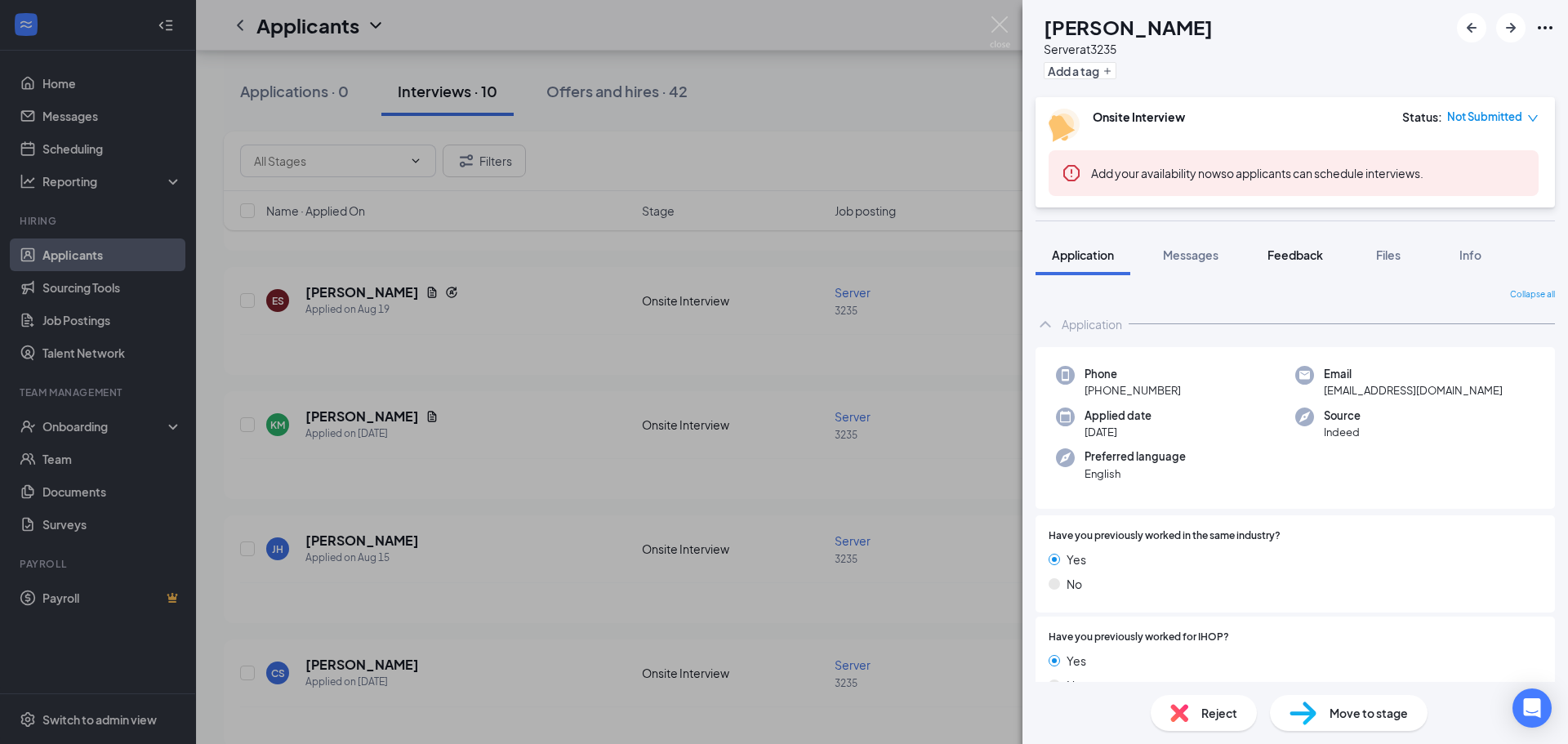
drag, startPoint x: 1394, startPoint y: 259, endPoint x: 1288, endPoint y: 272, distance: 106.8
click at [1395, 259] on span "Files" at bounding box center [1389, 255] width 25 height 14
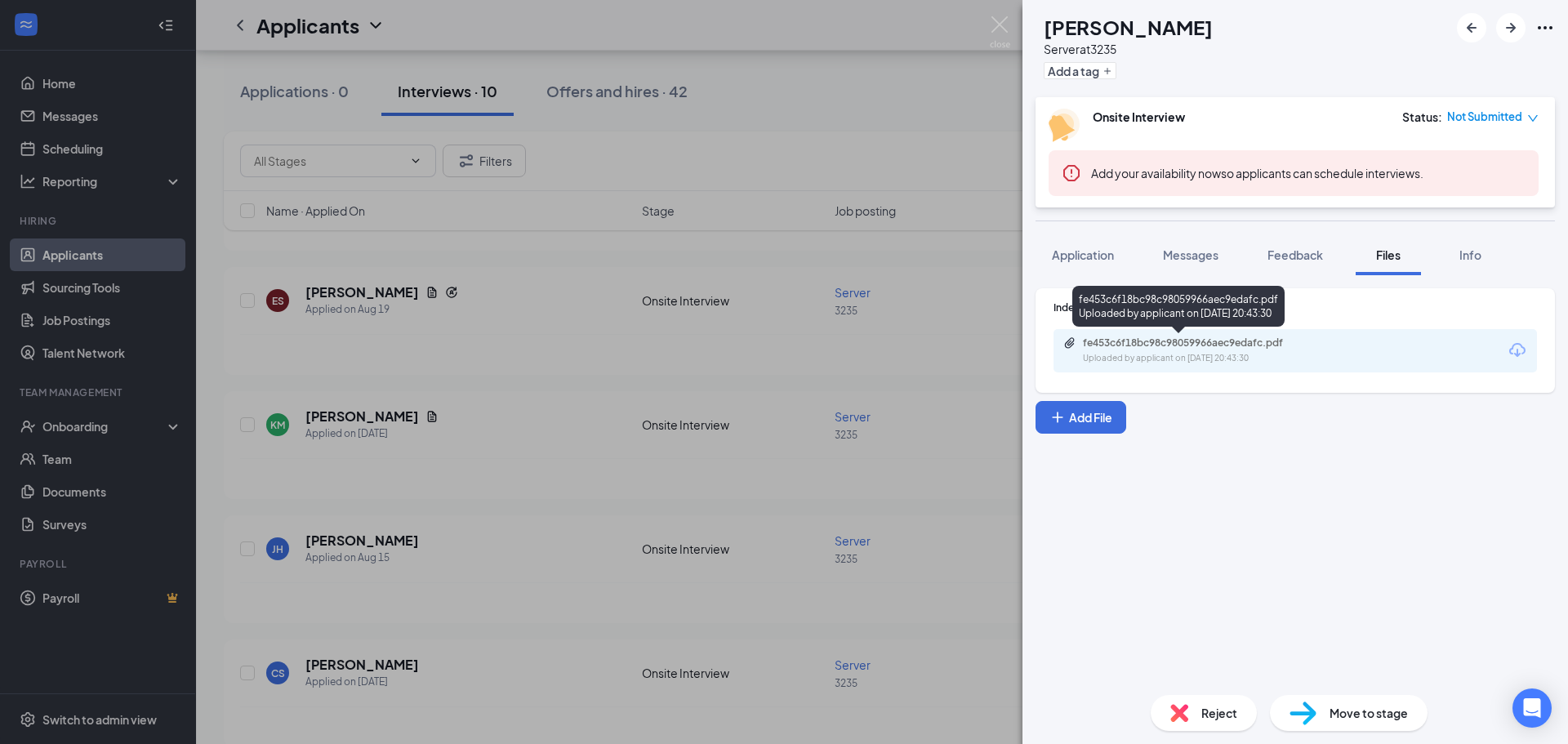
click at [1123, 346] on div "fe453c6f18bc98c98059966aec9edafc.pdf" at bounding box center [1198, 344] width 229 height 13
click at [1076, 249] on span "Application" at bounding box center [1083, 255] width 62 height 14
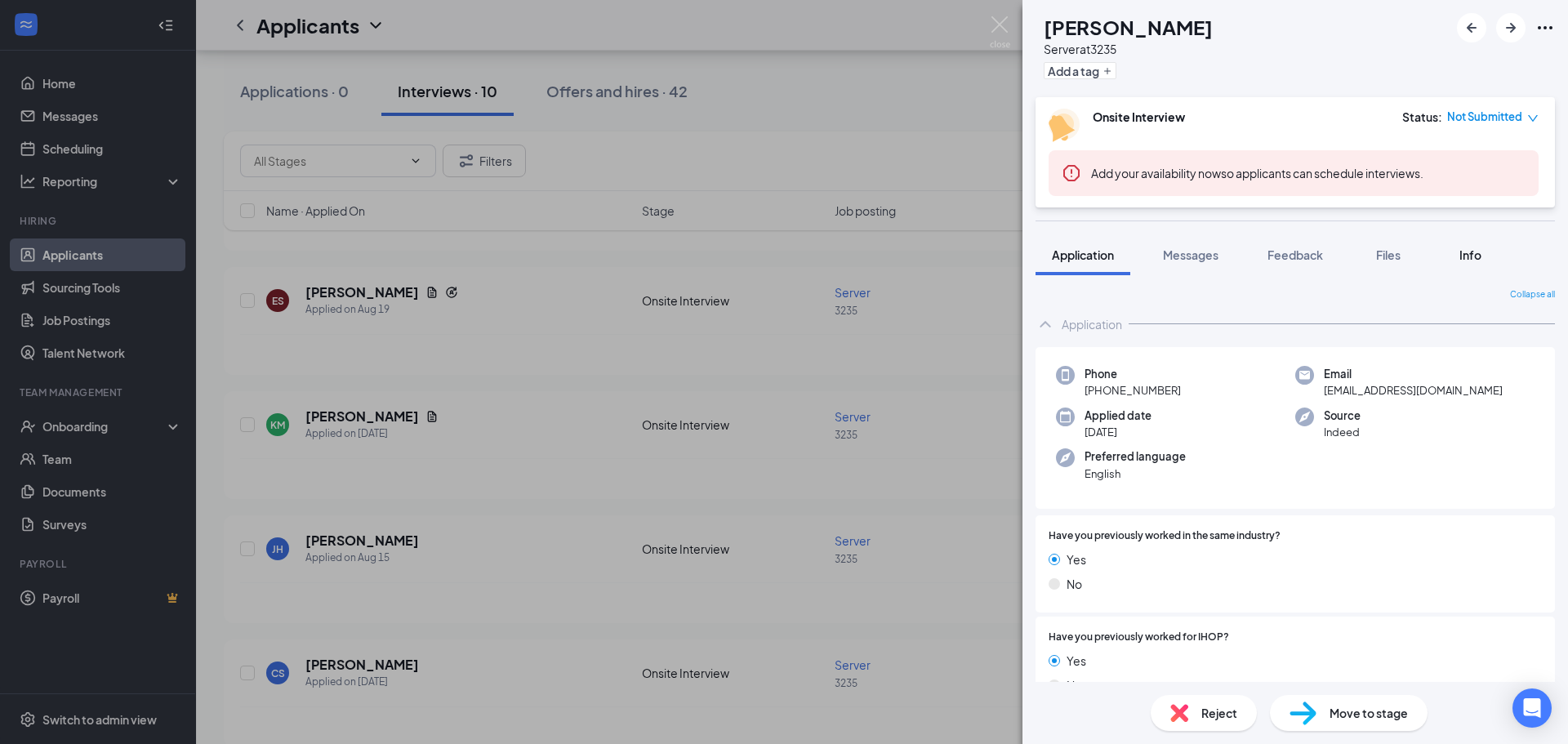
click at [1484, 256] on div "Info" at bounding box center [1470, 255] width 33 height 16
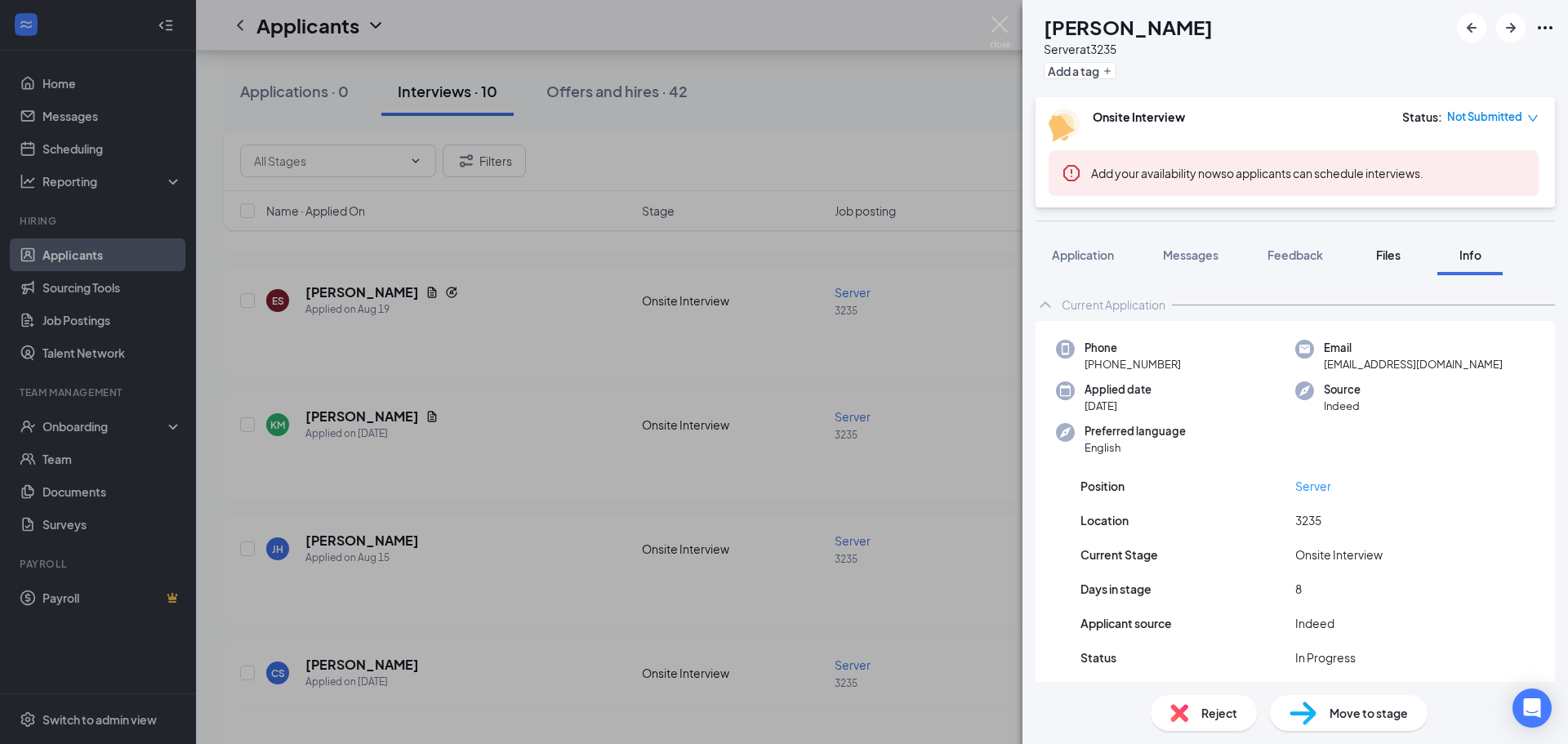
click at [1389, 254] on span "Files" at bounding box center [1389, 255] width 25 height 14
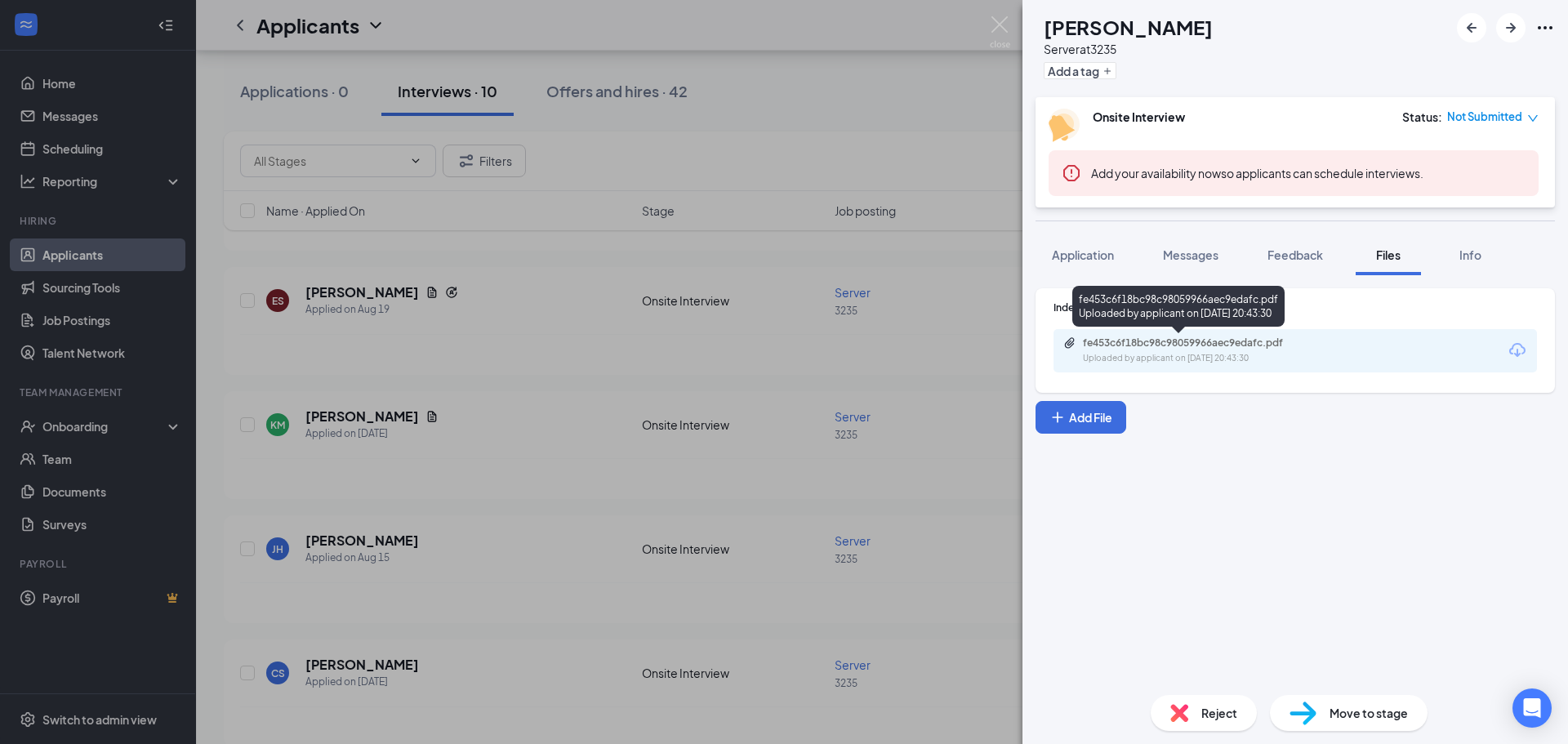
click at [1270, 348] on div "fe453c6f18bc98c98059966aec9edafc.pdf" at bounding box center [1198, 344] width 229 height 13
drag, startPoint x: 843, startPoint y: 97, endPoint x: 794, endPoint y: 319, distance: 227.3
click at [843, 96] on div "KM [PERSON_NAME] Server at 3235 Add a tag Onsite Interview Status : Not Submitt…" at bounding box center [784, 372] width 1568 height 744
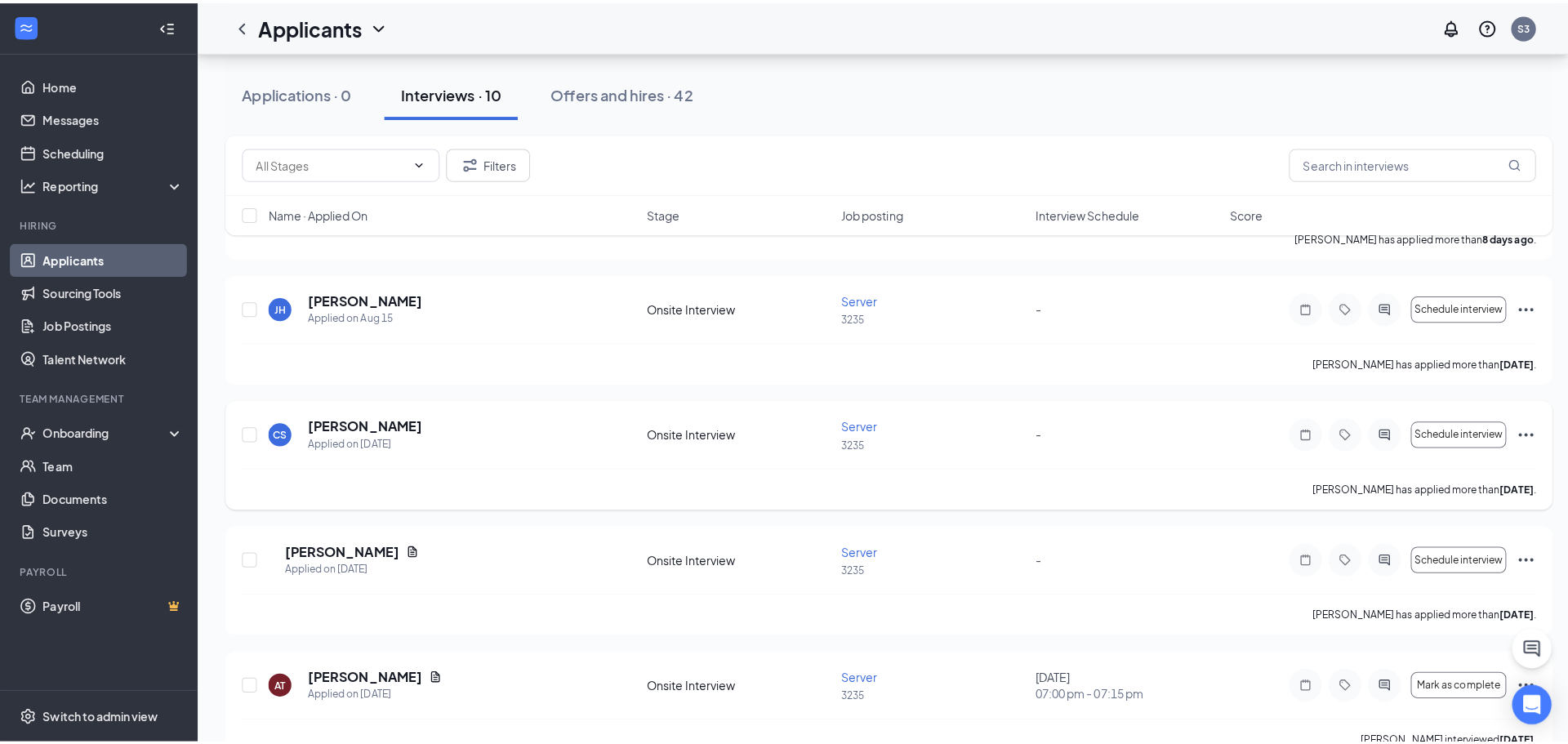
scroll to position [735, 0]
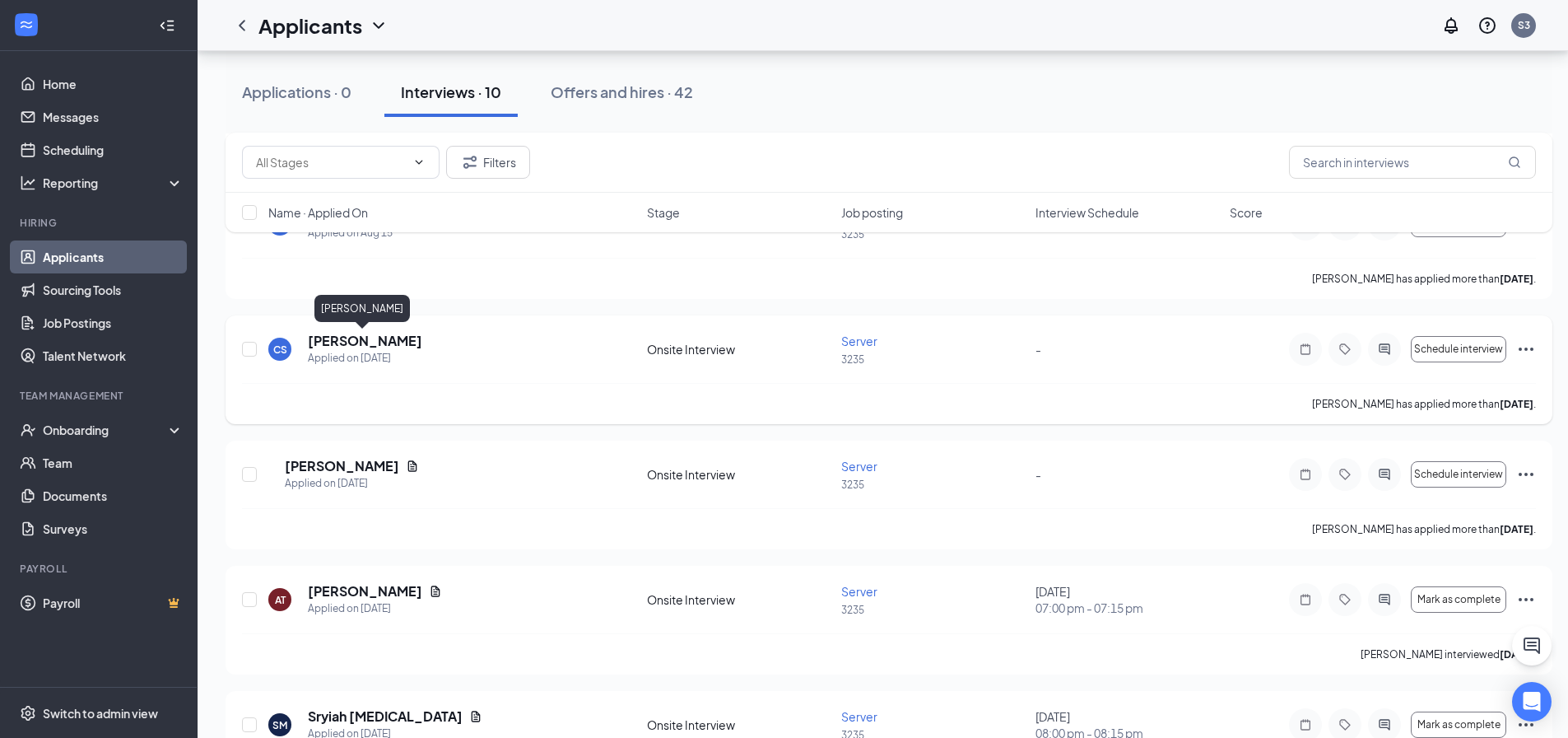
click at [403, 341] on h5 "[PERSON_NAME]" at bounding box center [365, 341] width 115 height 18
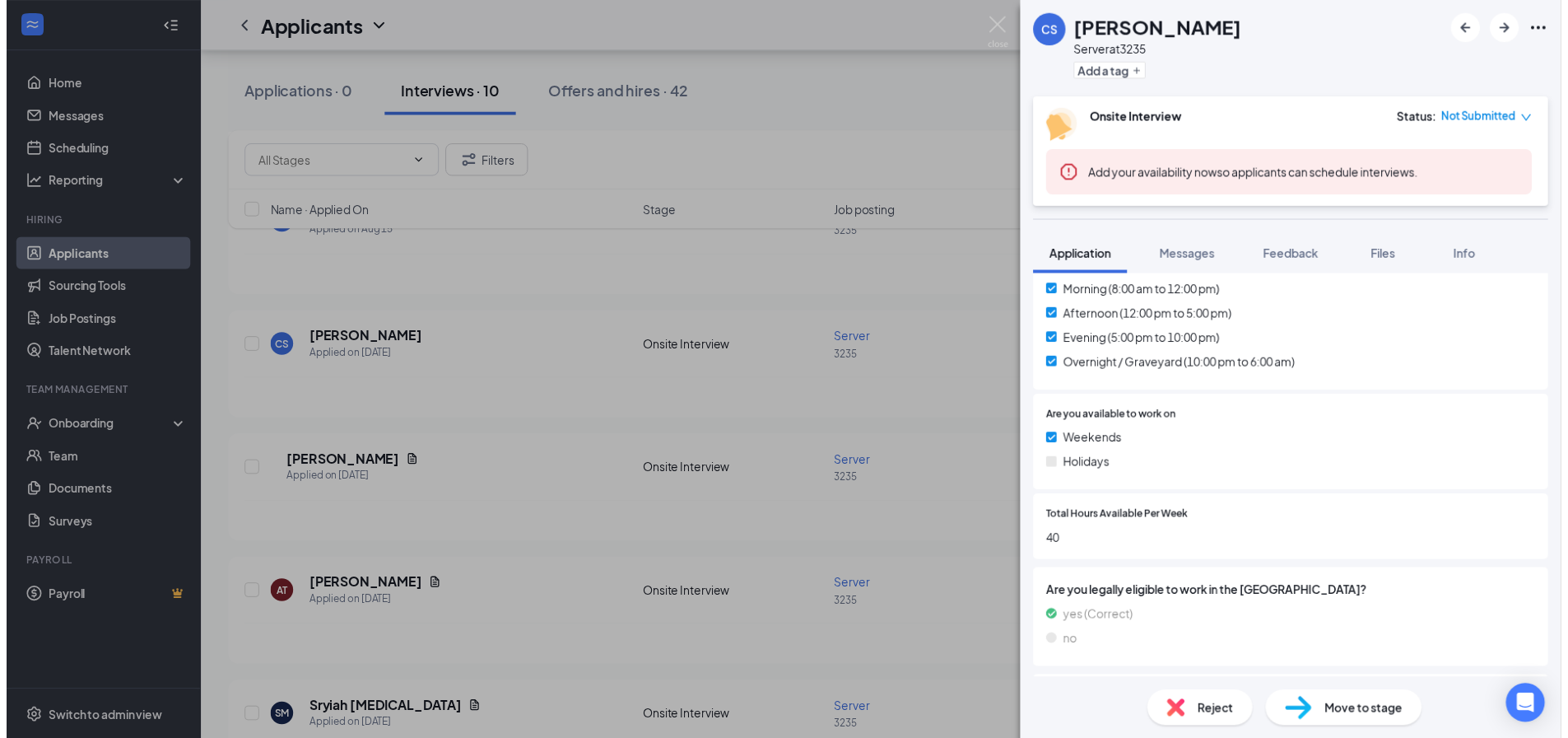
scroll to position [457, 0]
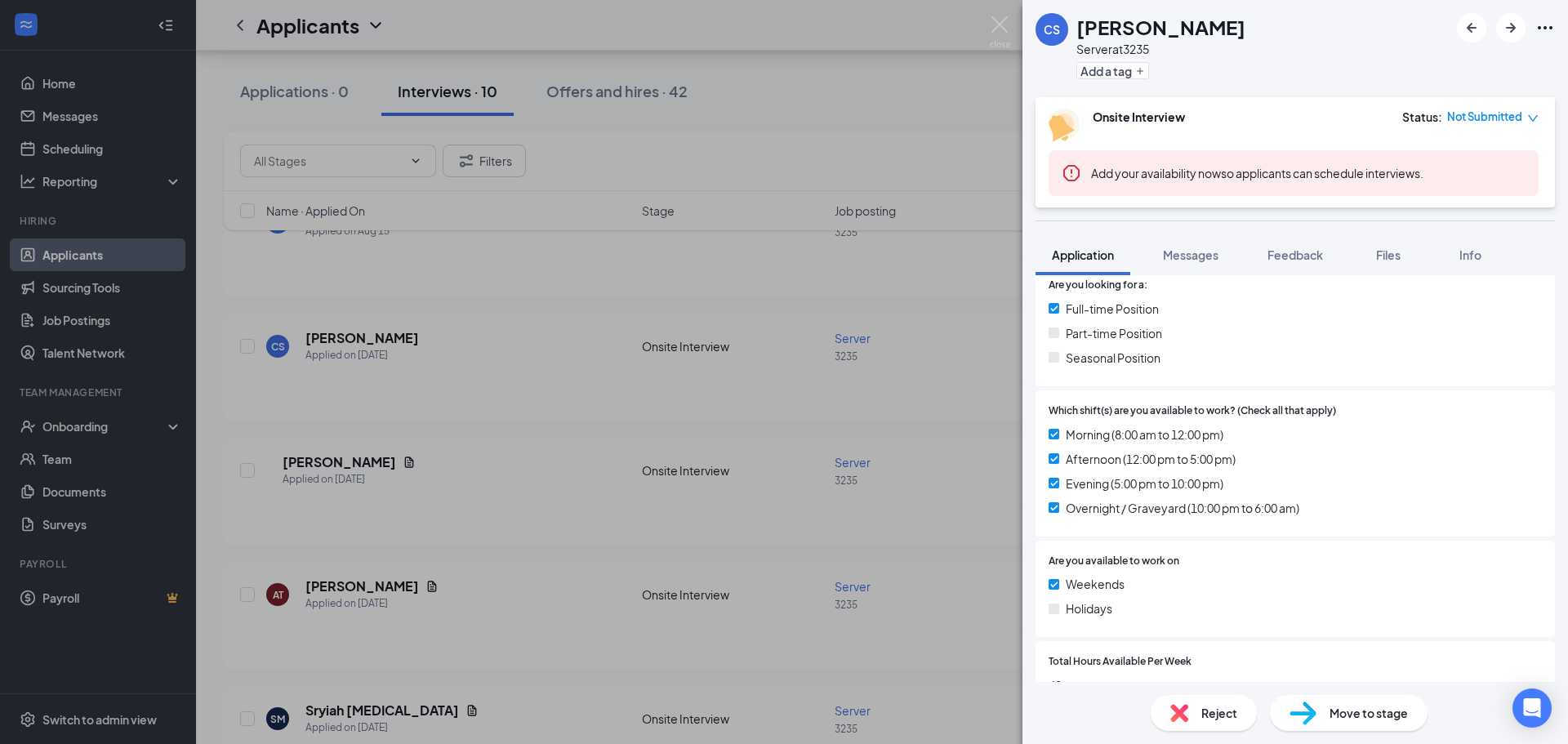
click at [684, 321] on div "CS [PERSON_NAME] Server at 3235 Add a tag Onsite Interview Status : Not Submitt…" at bounding box center [784, 372] width 1568 height 744
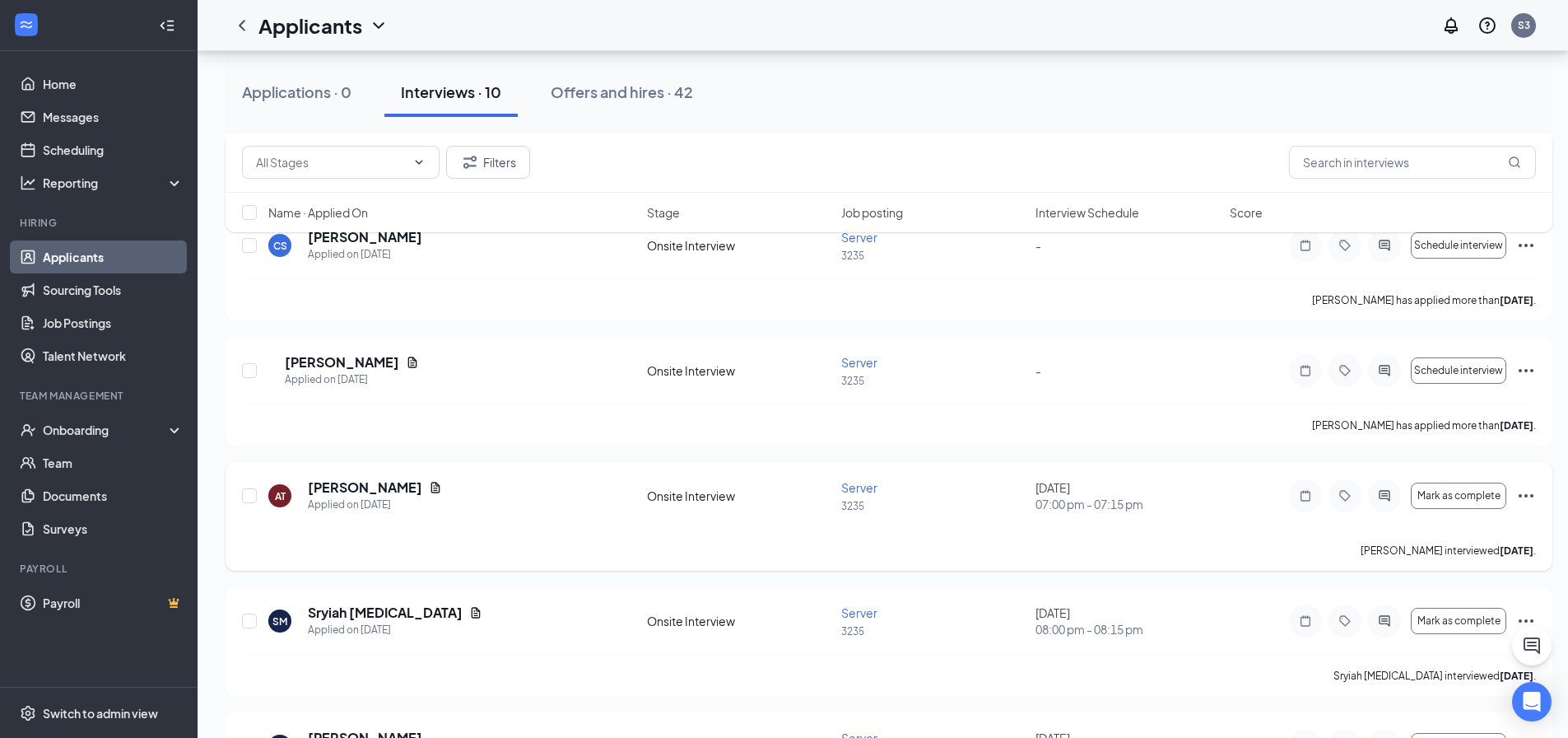
scroll to position [947, 0]
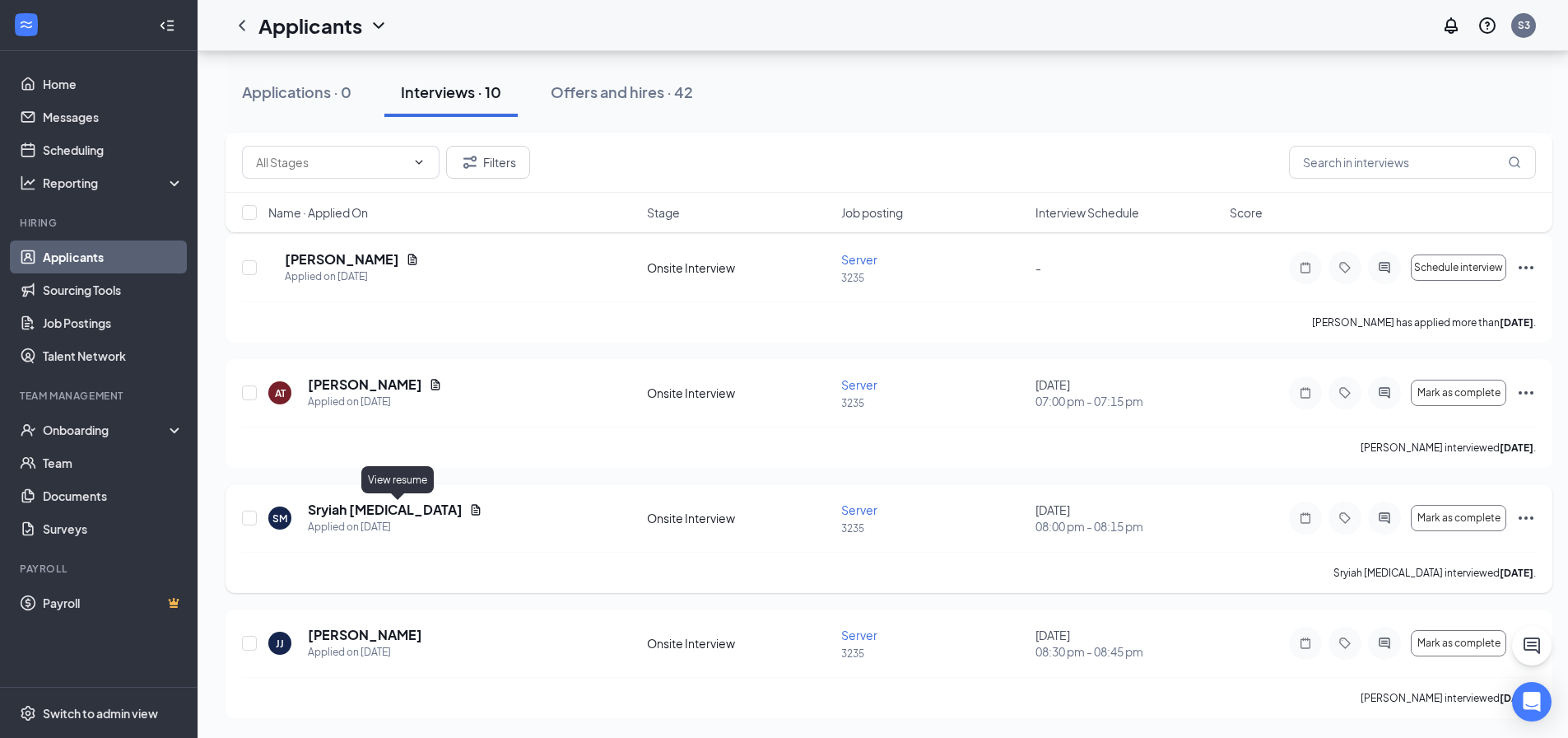
click at [469, 510] on icon "Document" at bounding box center [475, 509] width 14 height 14
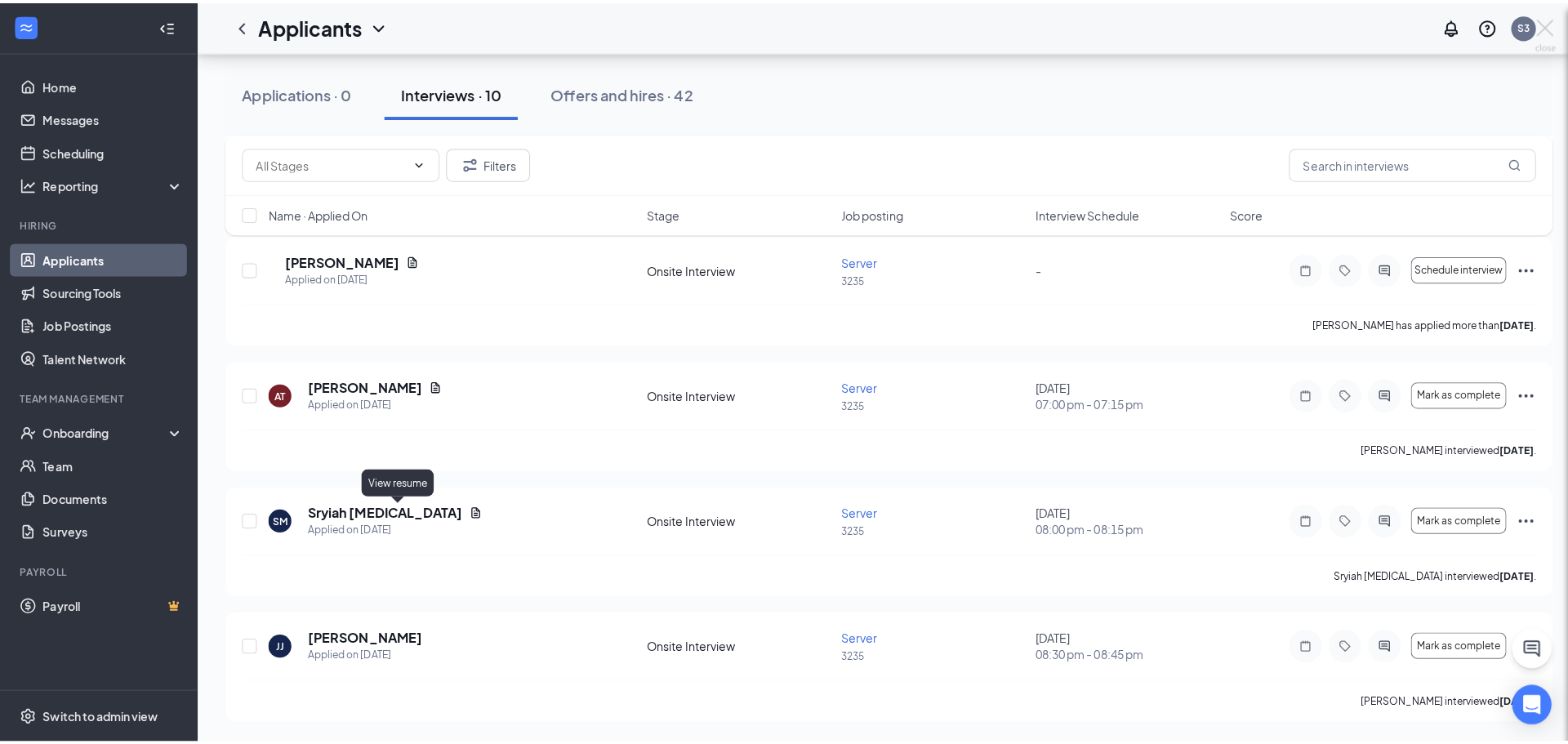
scroll to position [928, 0]
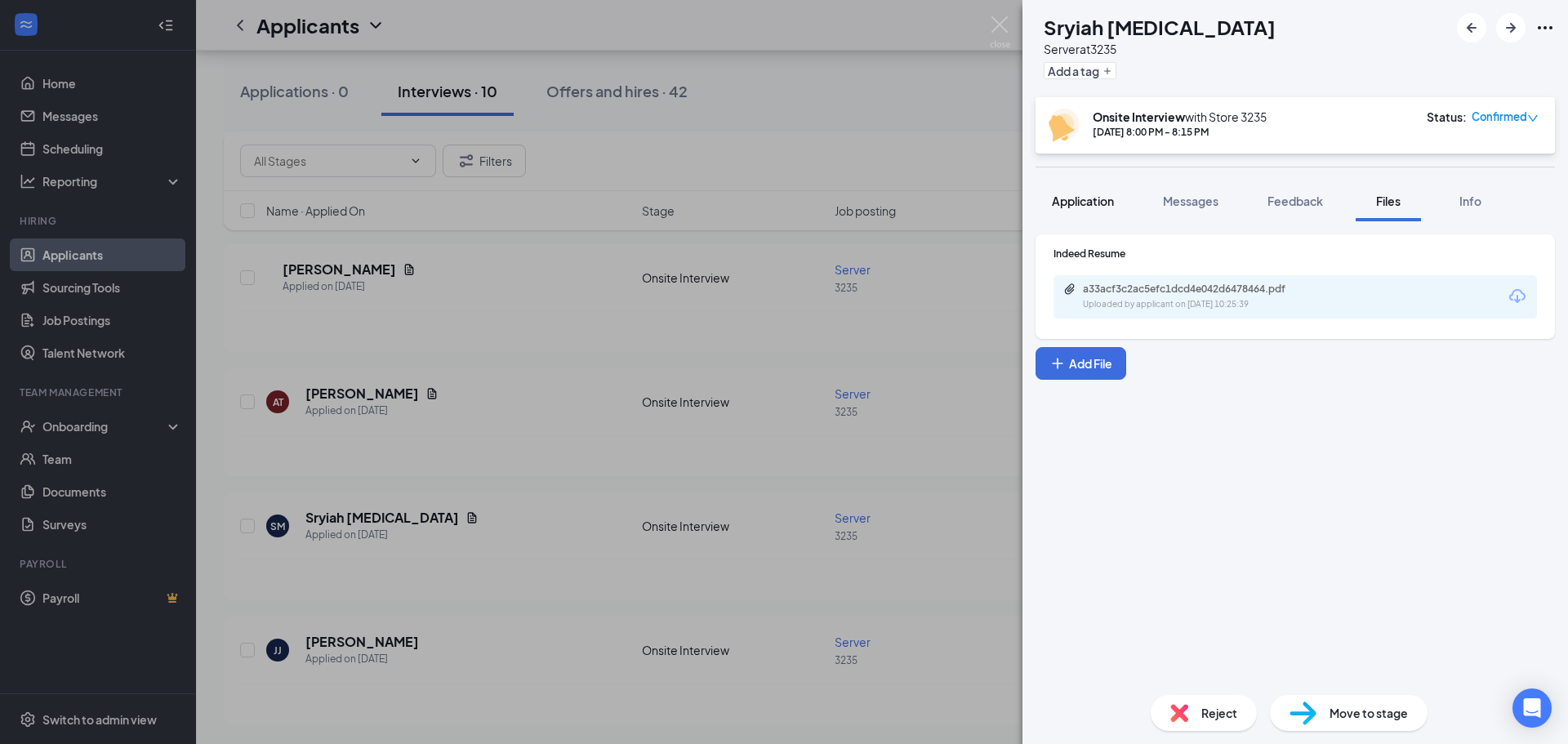
click at [1067, 187] on button "Application" at bounding box center [1083, 201] width 95 height 41
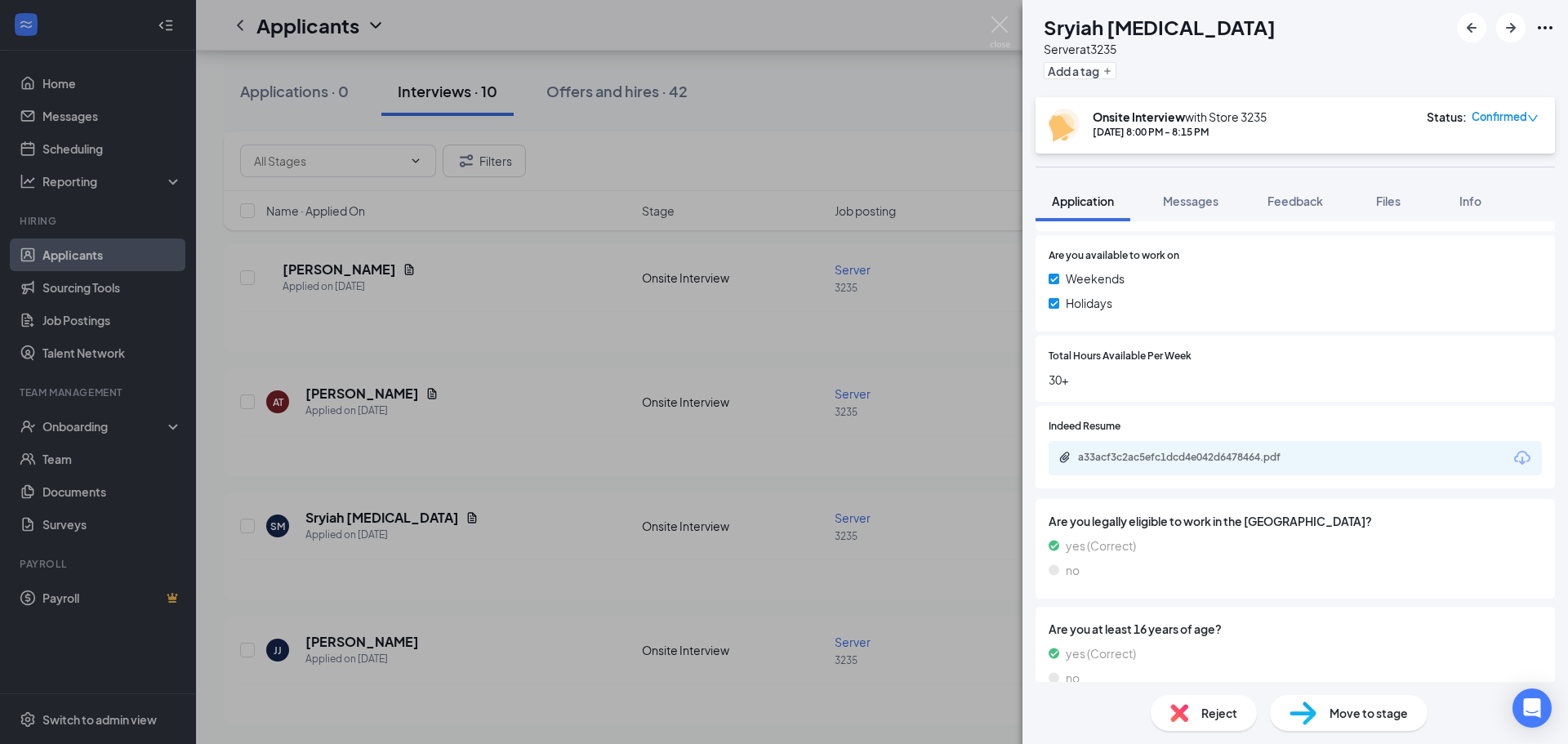
scroll to position [779, 0]
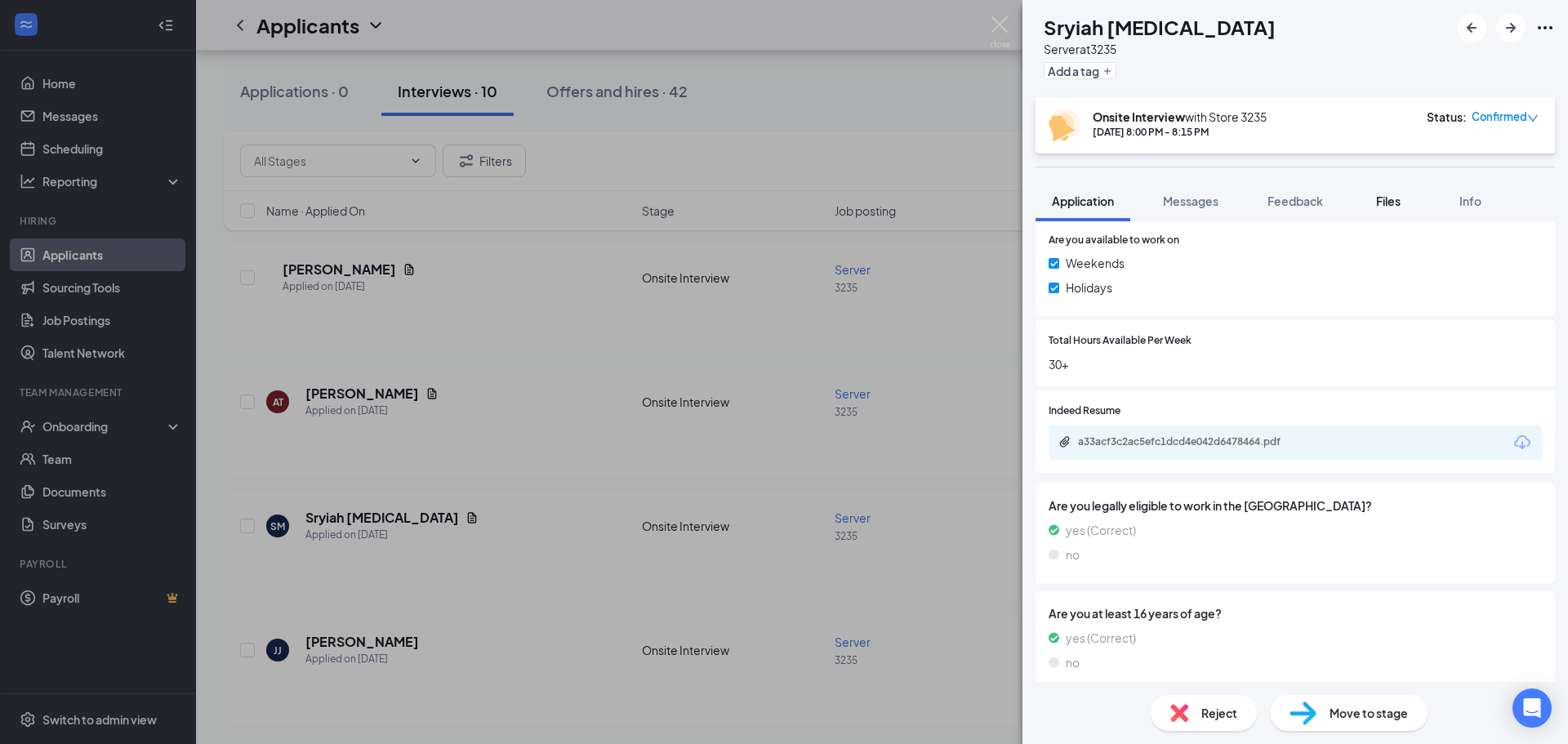
click at [1404, 194] on div "Files" at bounding box center [1389, 200] width 33 height 16
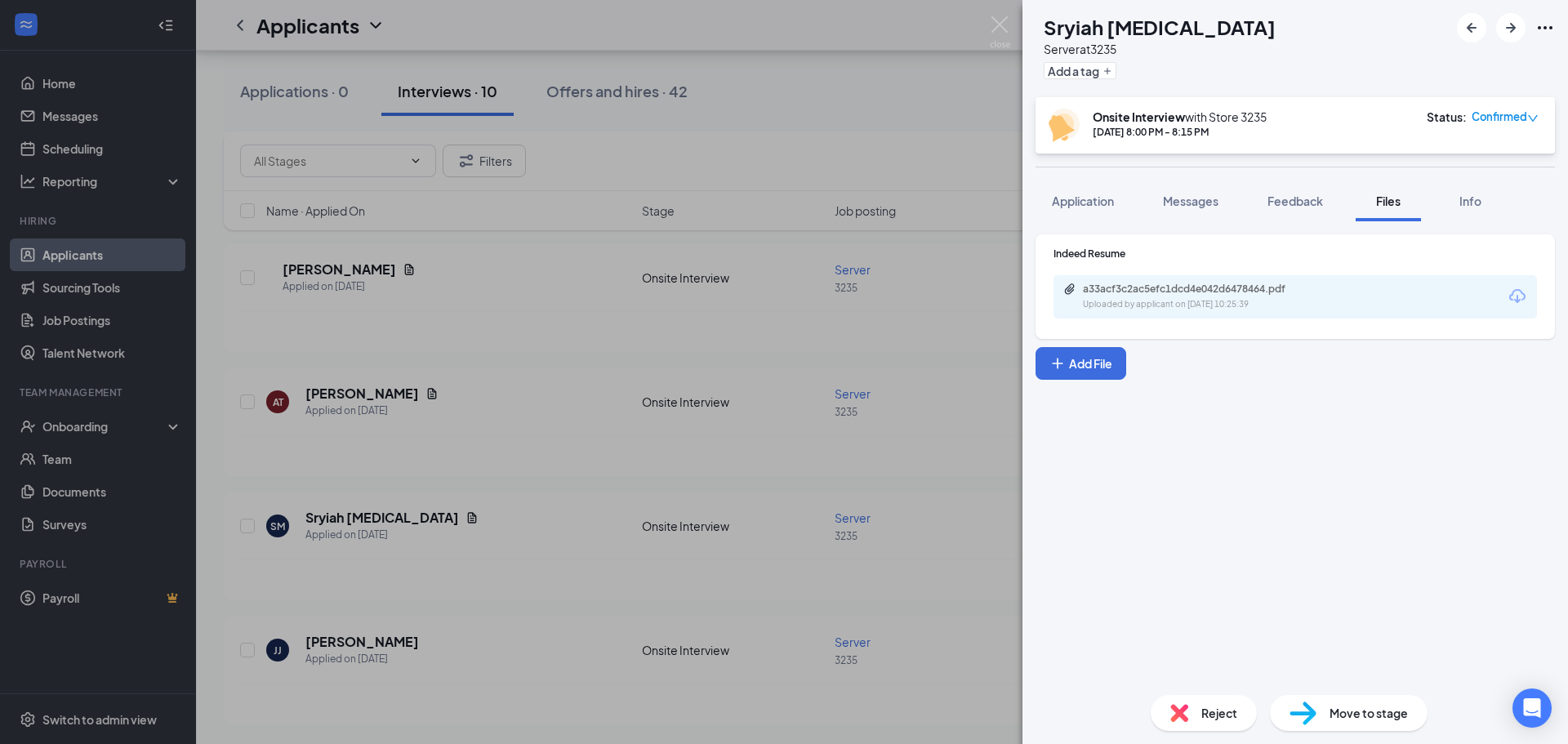
click at [1132, 269] on div "a33acf3c2ac5efc1dcd4e042d6478464.pdf Uploaded by applicant on [DATE] 10:25:39" at bounding box center [1183, 252] width 214 height 41
click at [1140, 288] on div "a33acf3c2ac5efc1dcd4e042d6478464.pdf" at bounding box center [1198, 289] width 229 height 13
click at [923, 69] on div "SM Sryiah [MEDICAL_DATA] Server at 3235 Add a tag Onsite Interview with Store […" at bounding box center [784, 372] width 1568 height 744
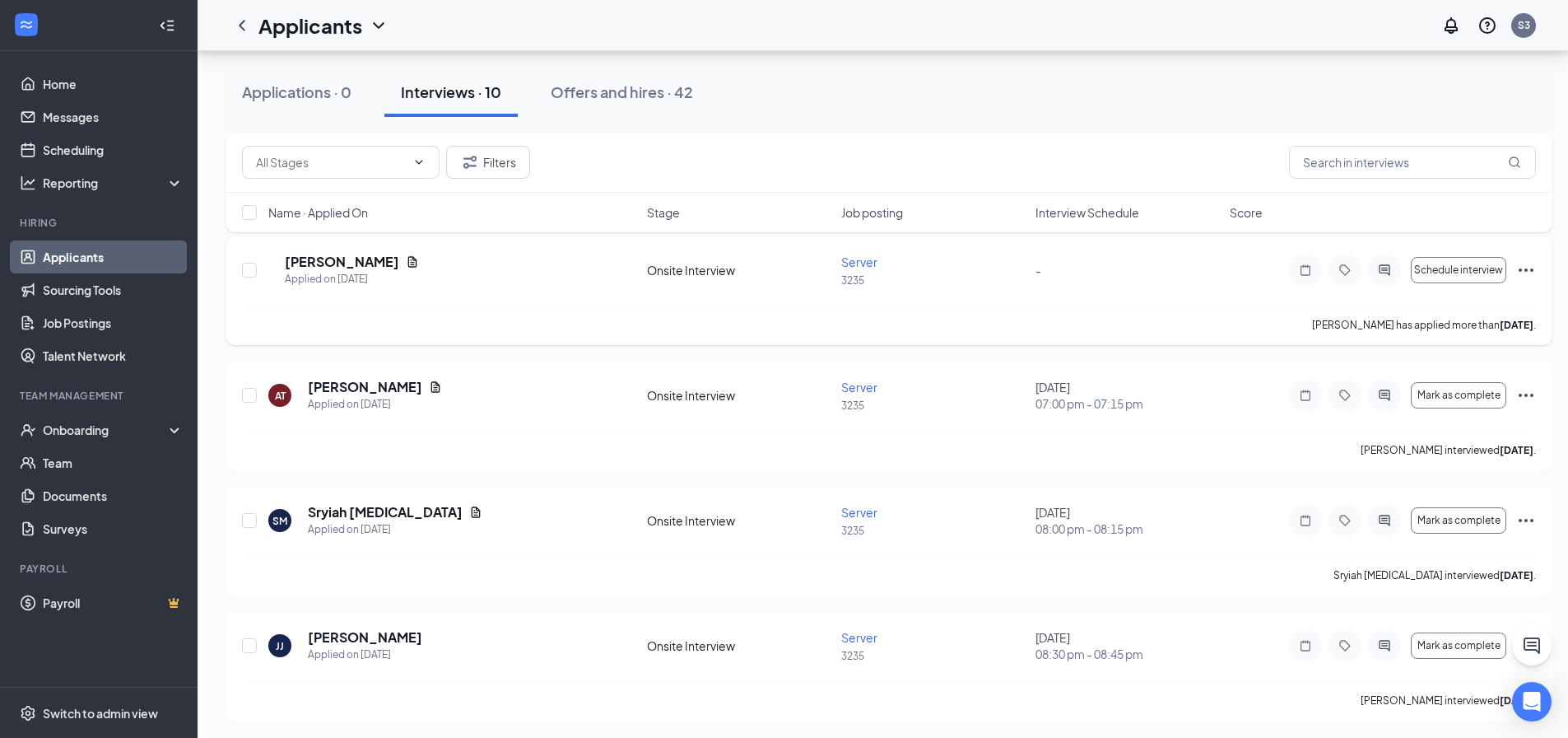
scroll to position [947, 0]
click at [475, 420] on div "AT [PERSON_NAME] Applied on [DATE] Onsite Interview Server 3235 [DATE] 07:00 pm…" at bounding box center [888, 400] width 1293 height 51
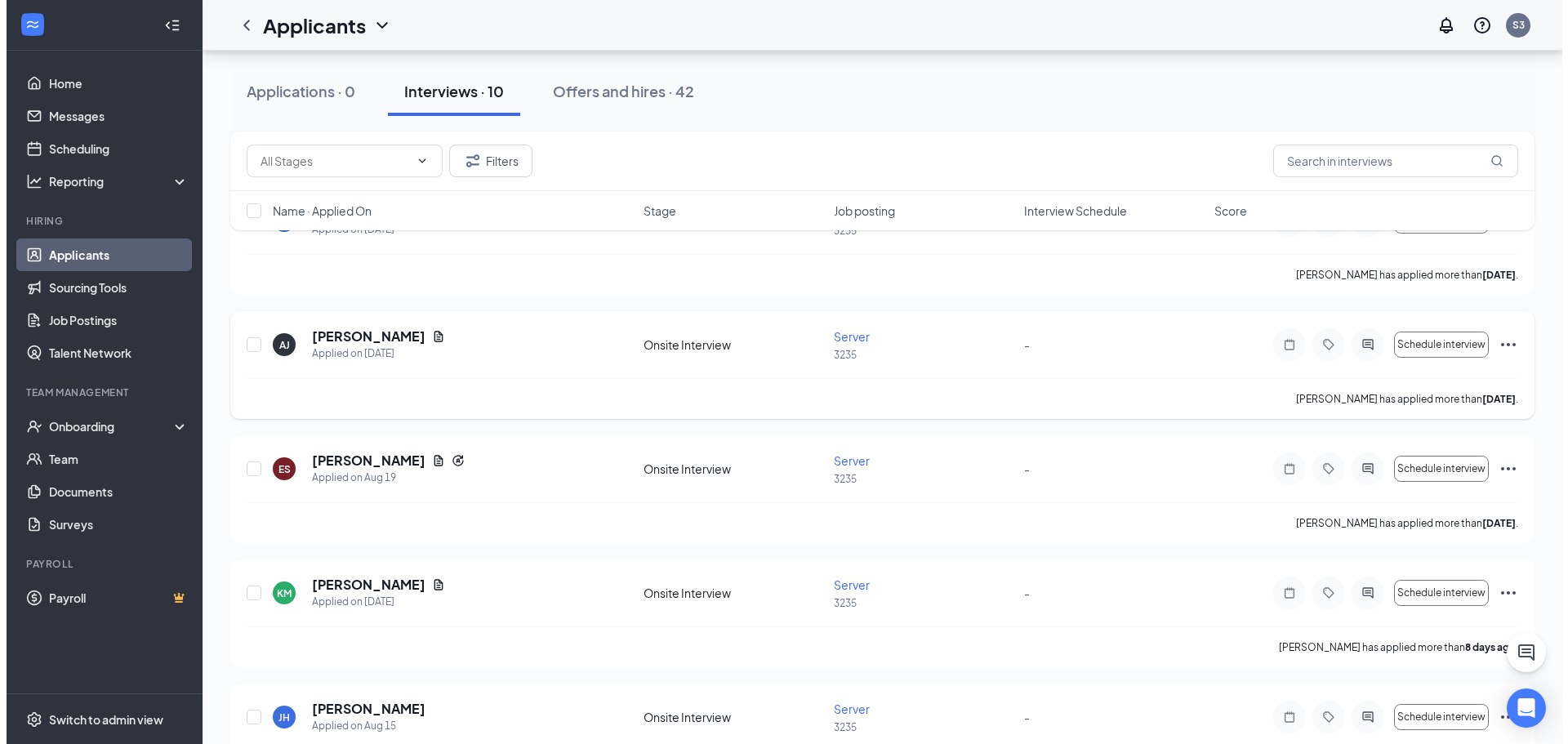
scroll to position [327, 0]
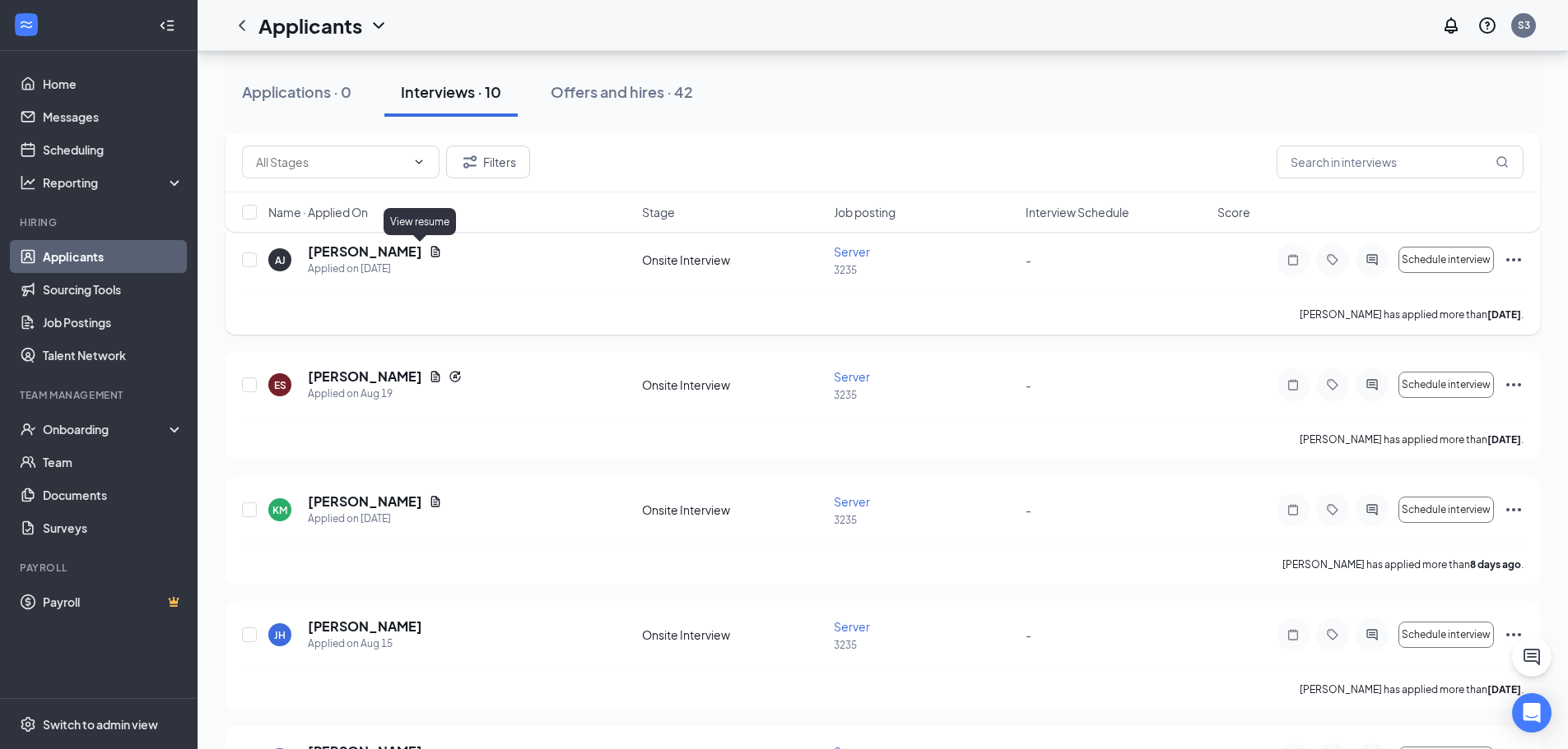
click at [429, 251] on icon "Document" at bounding box center [436, 252] width 14 height 13
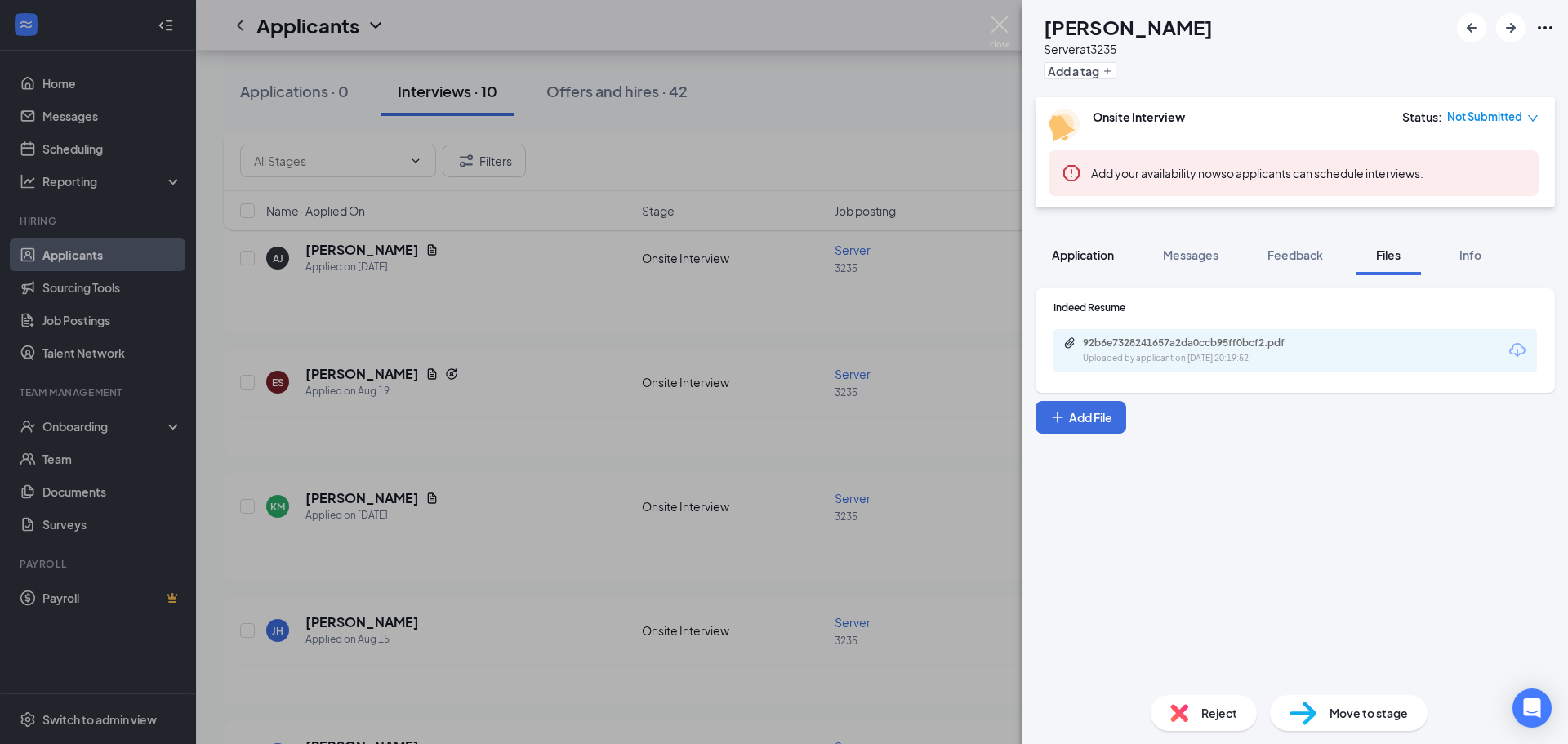
click at [1101, 254] on span "Application" at bounding box center [1083, 255] width 62 height 14
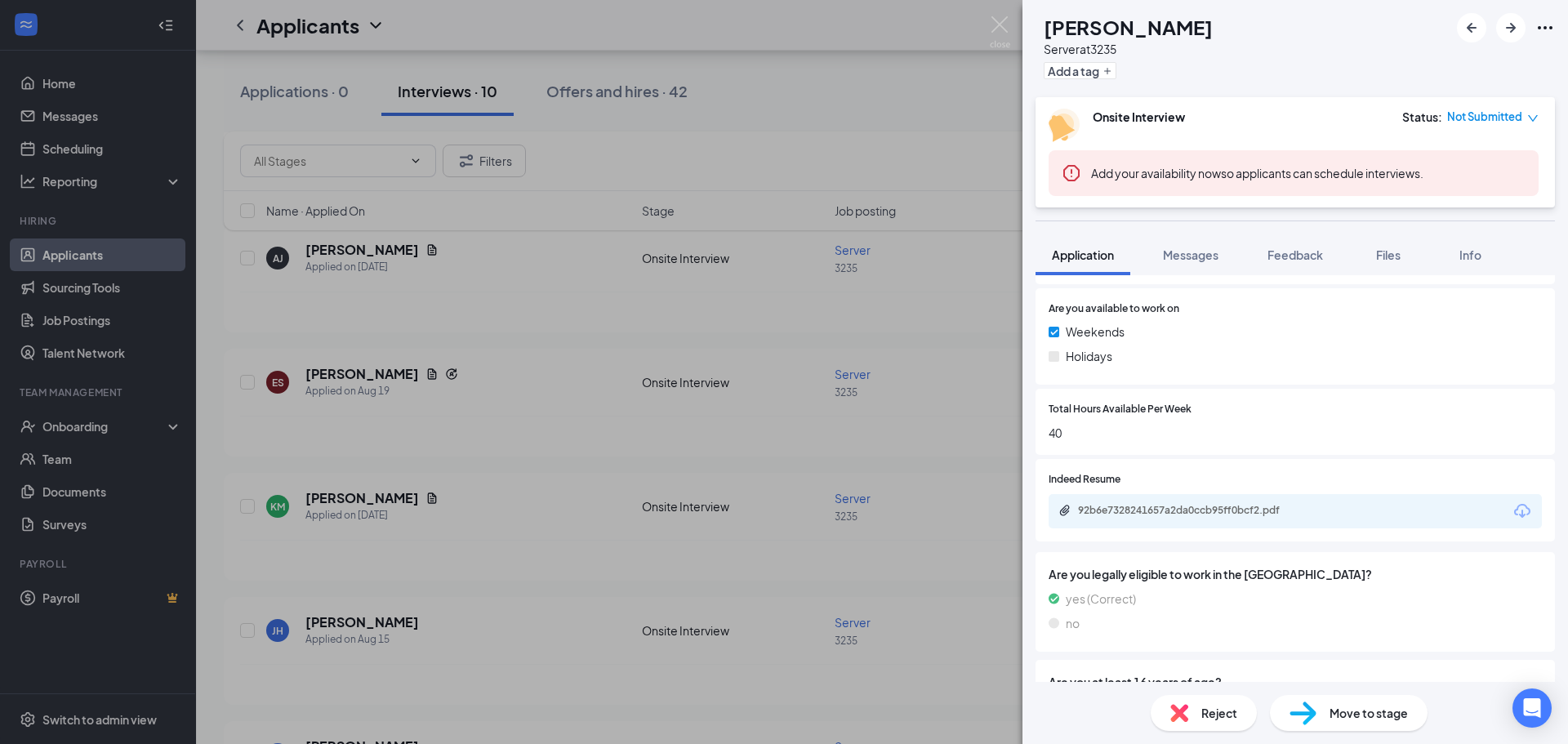
scroll to position [788, 0]
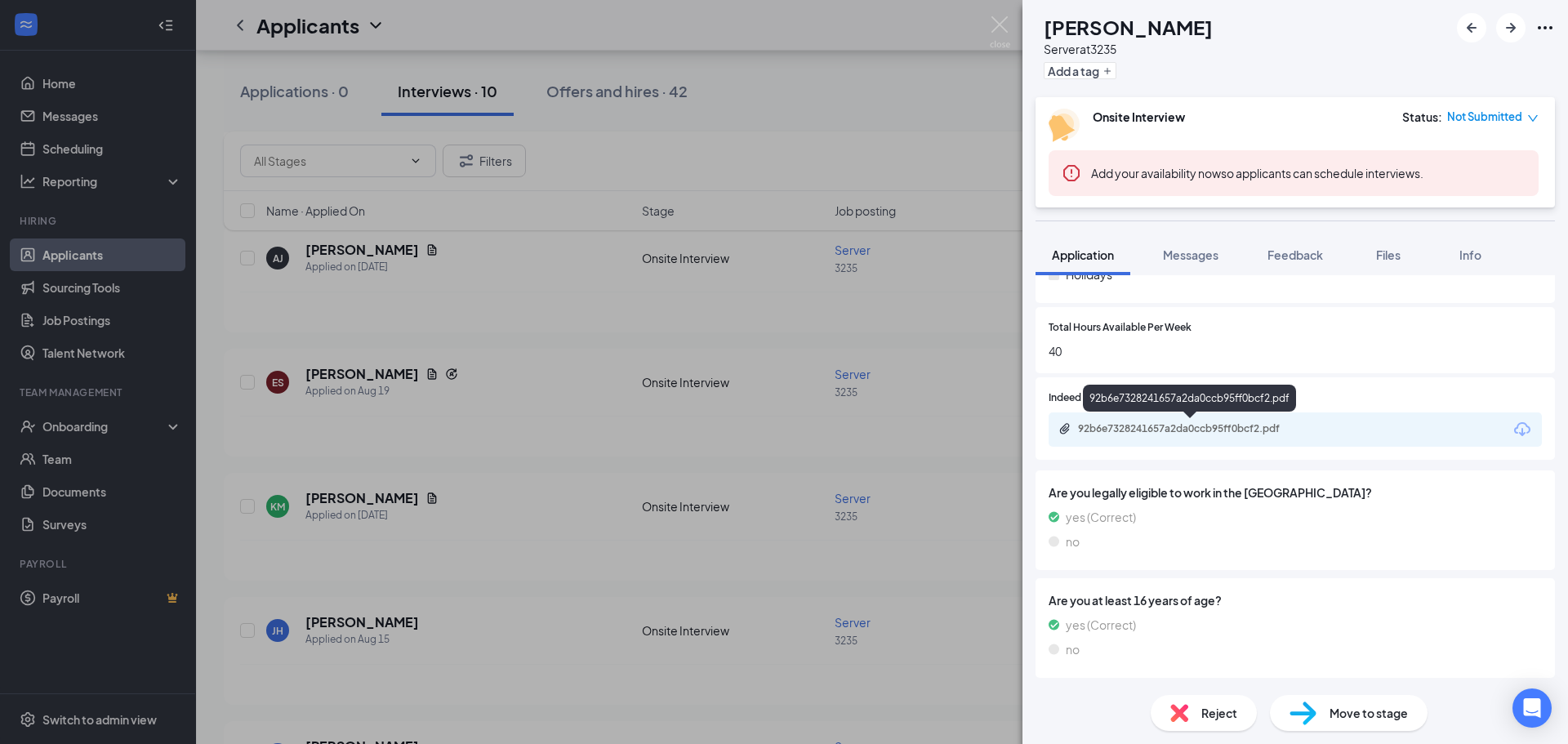
click at [1239, 430] on div "92b6e7328241657a2da0ccb95ff0bcf2.pdf" at bounding box center [1192, 429] width 229 height 13
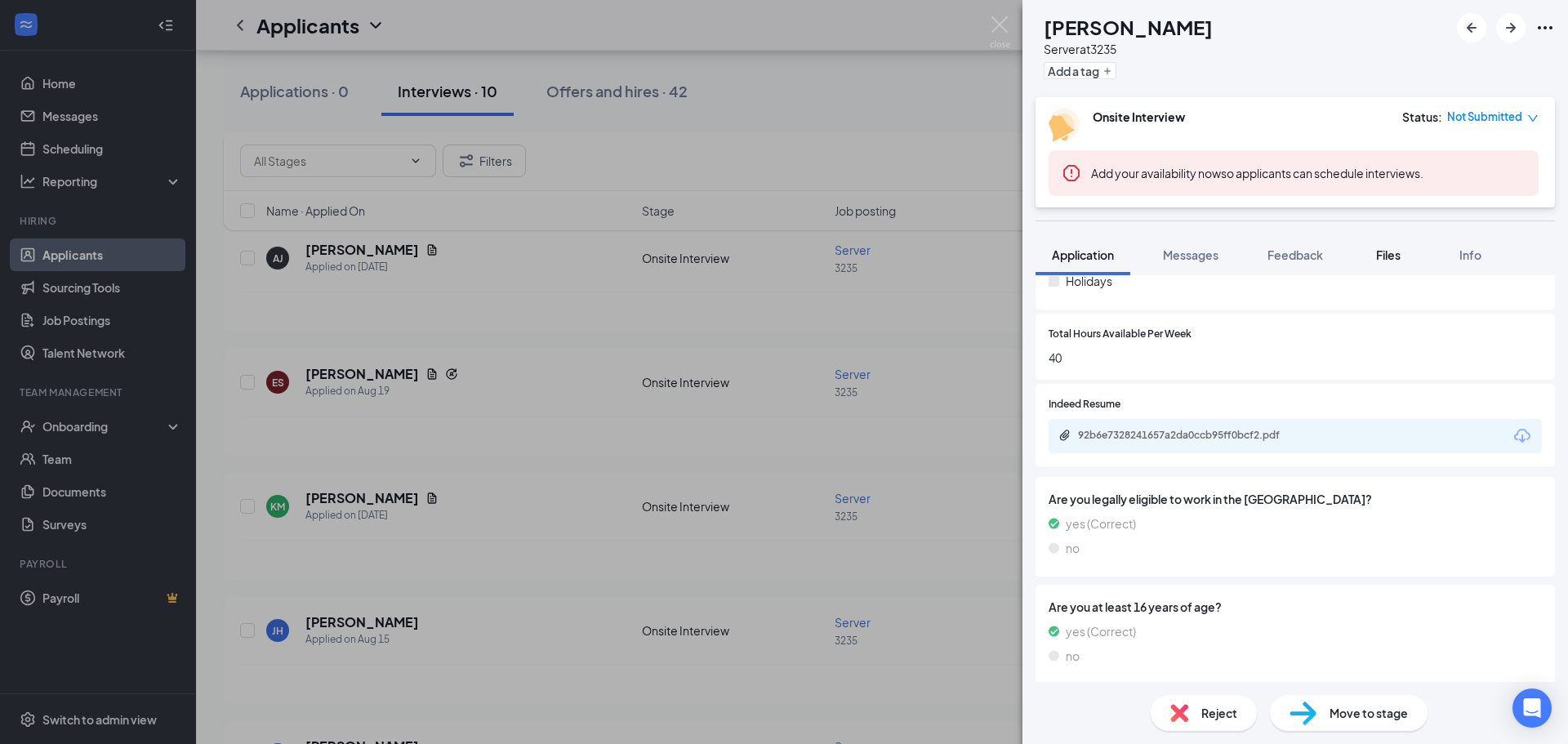
click at [1395, 259] on span "Files" at bounding box center [1389, 255] width 25 height 14
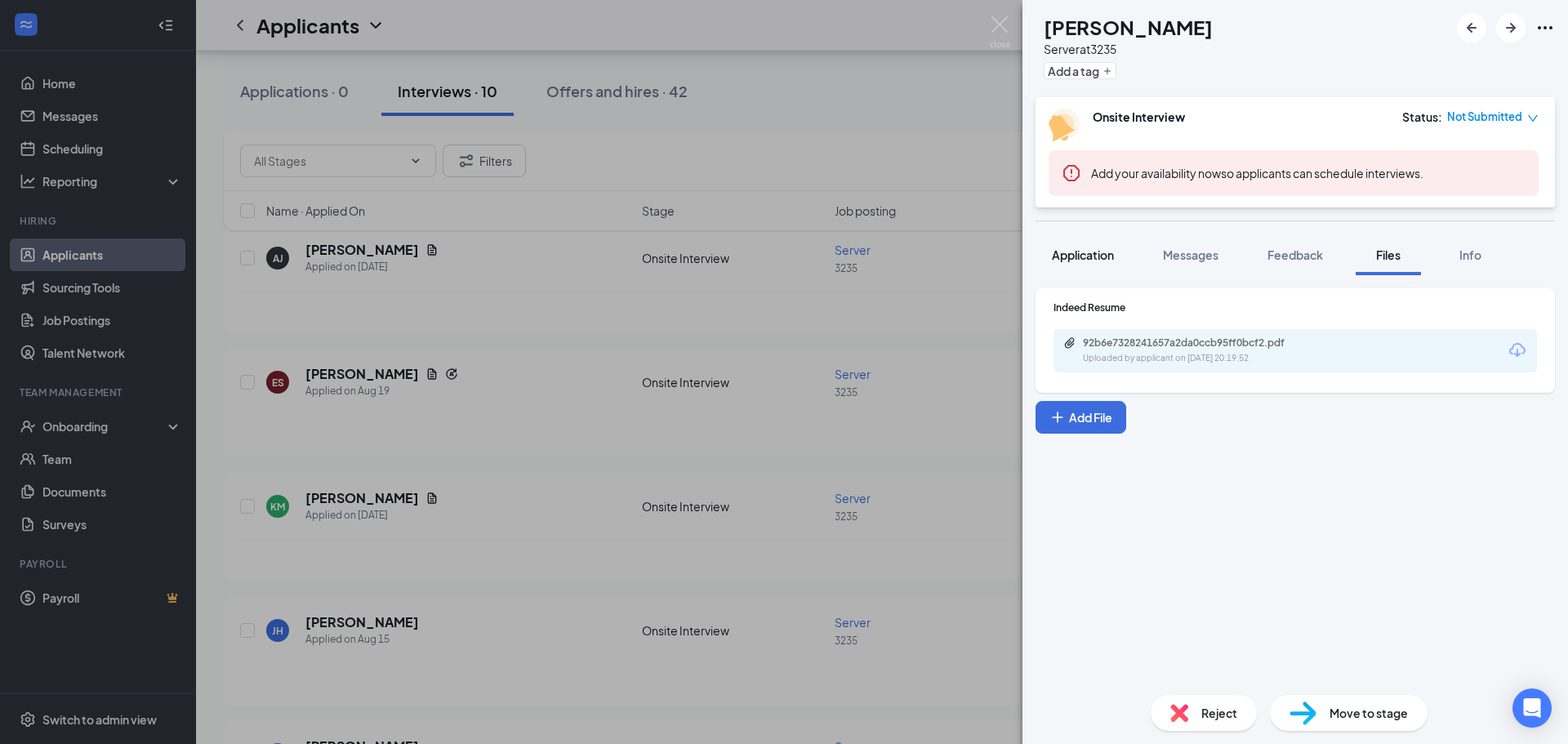
click at [1095, 254] on span "Application" at bounding box center [1083, 255] width 62 height 14
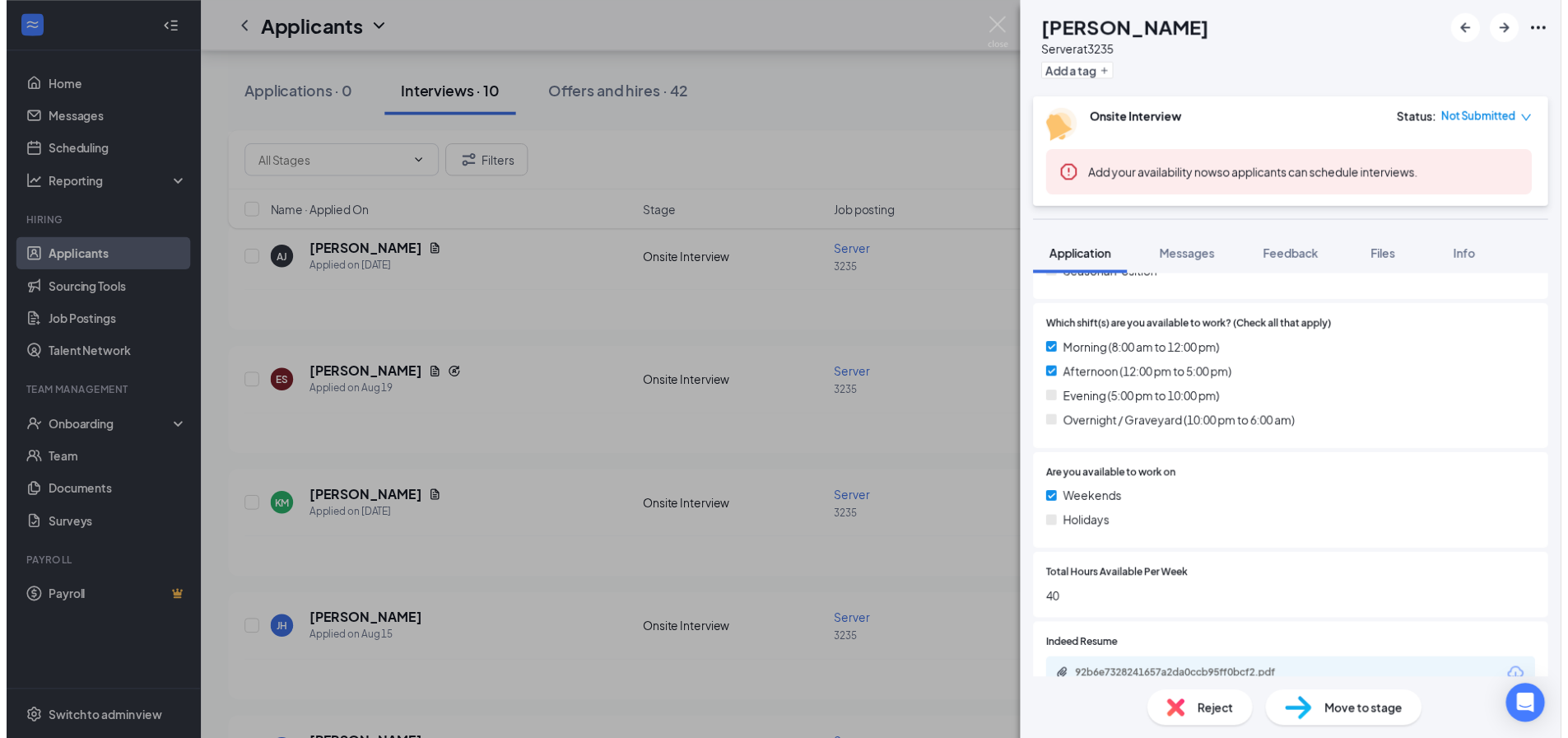
scroll to position [576, 0]
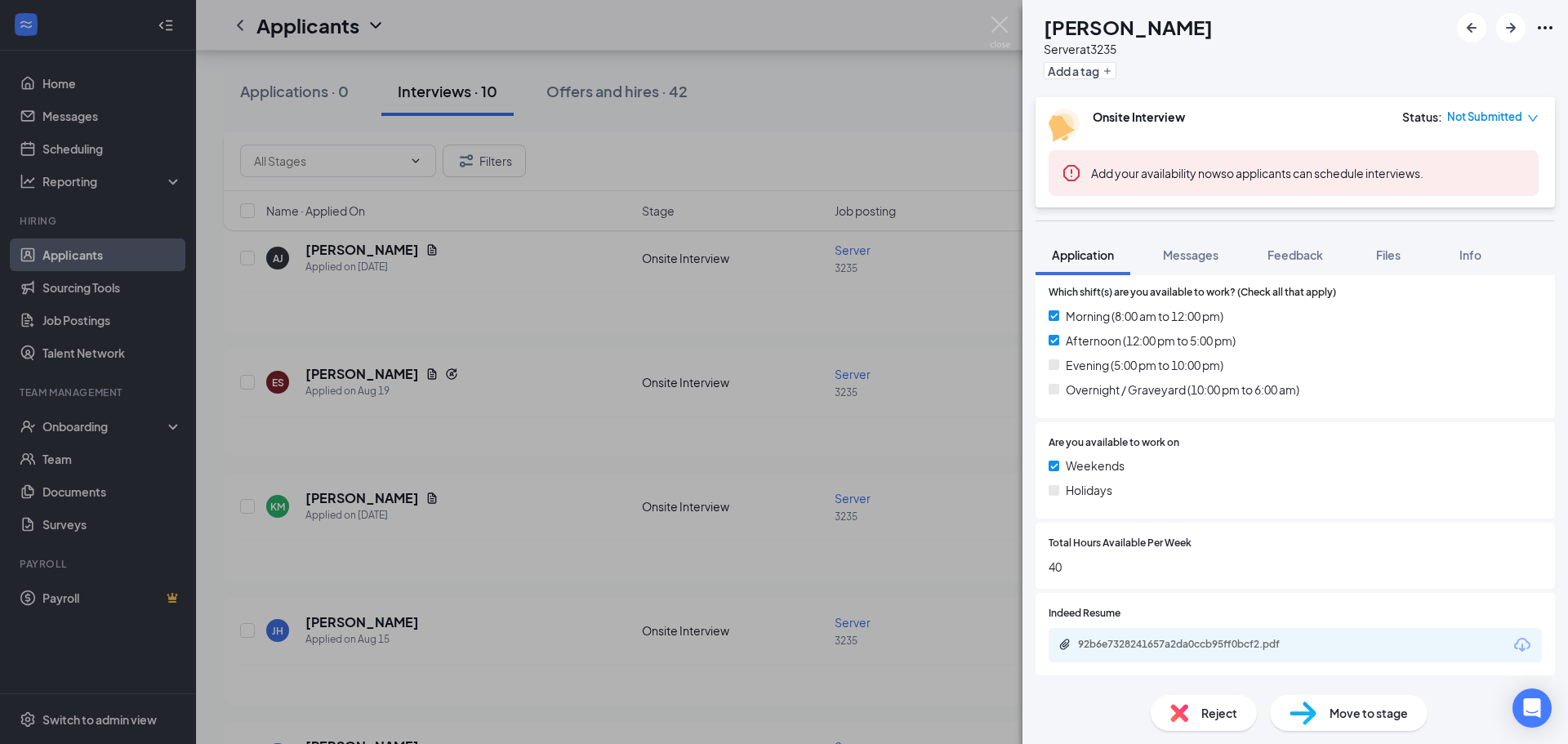
click at [1005, 336] on div "[PERSON_NAME] Server at 3235 Add a tag Onsite Interview Status : Not Submitted …" at bounding box center [784, 372] width 1568 height 744
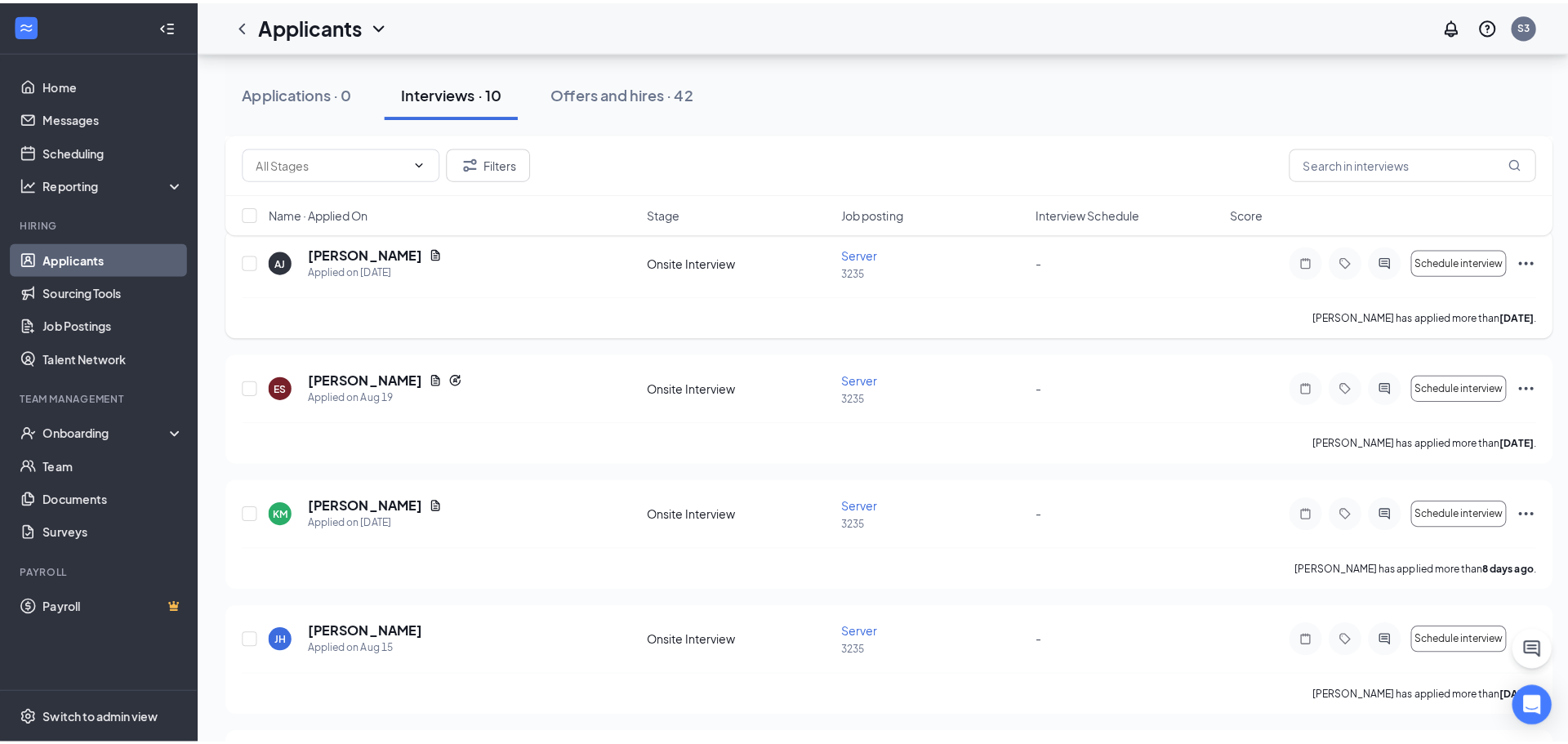
scroll to position [81, 0]
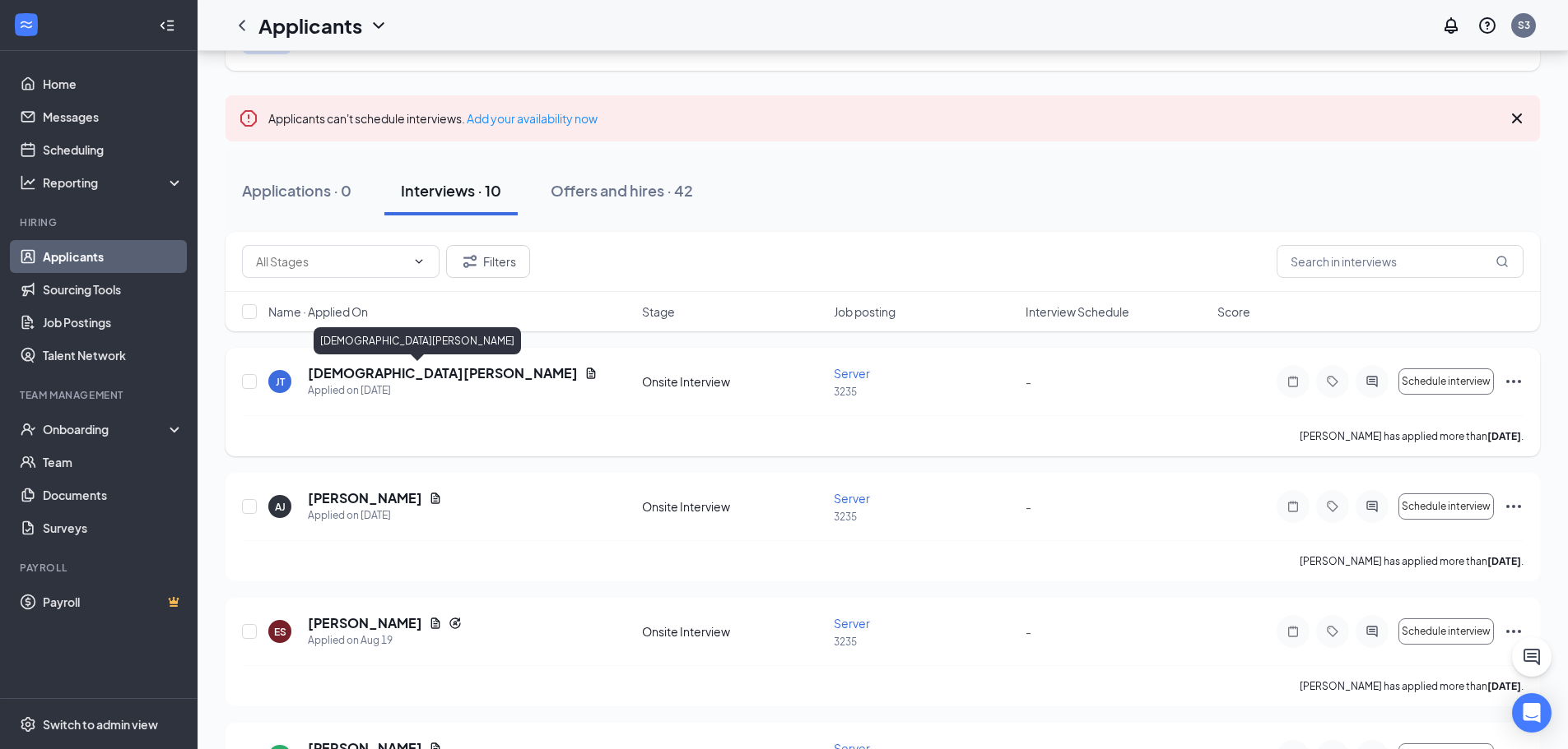
click at [381, 367] on h5 "[DEMOGRAPHIC_DATA][PERSON_NAME]" at bounding box center [443, 373] width 270 height 18
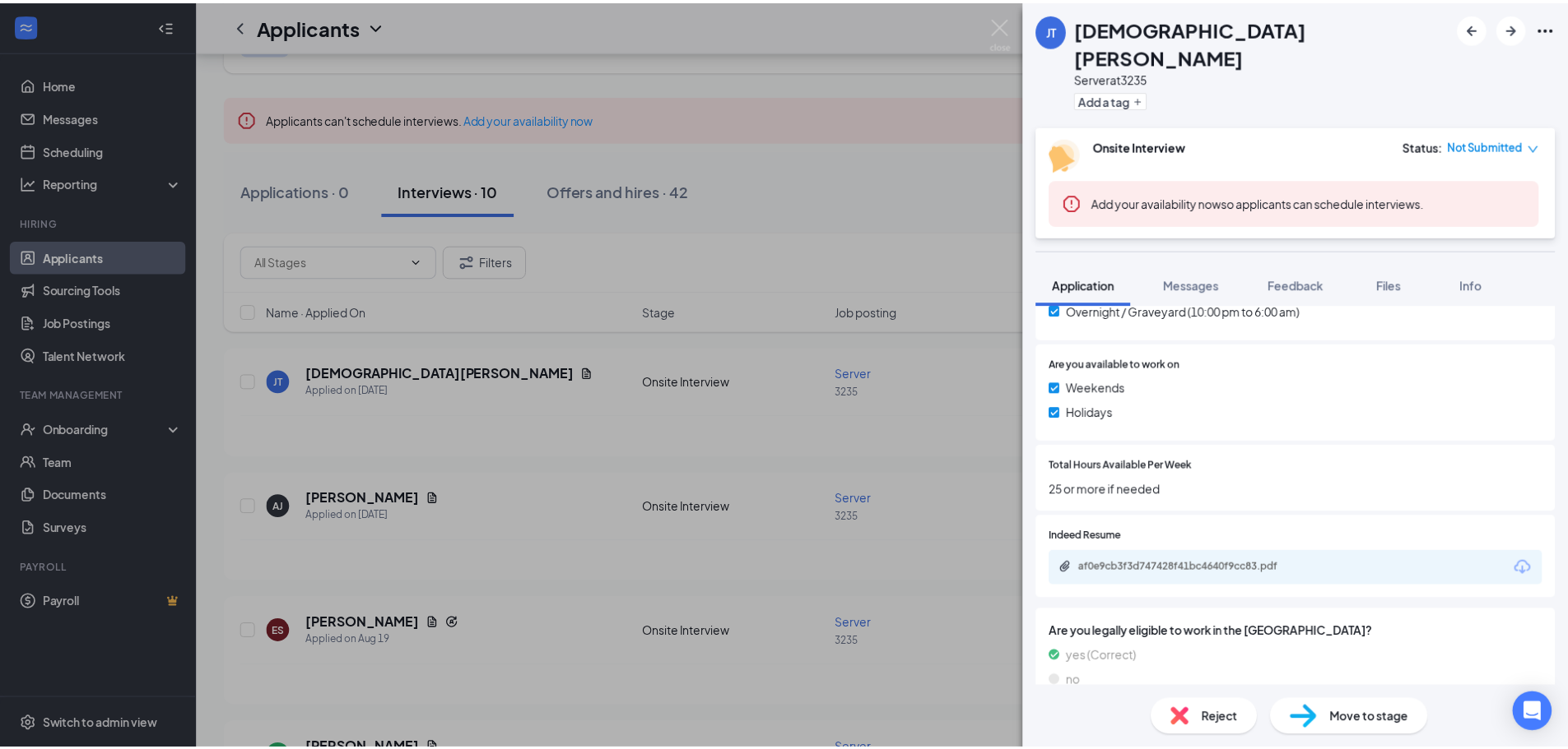
scroll to position [793, 0]
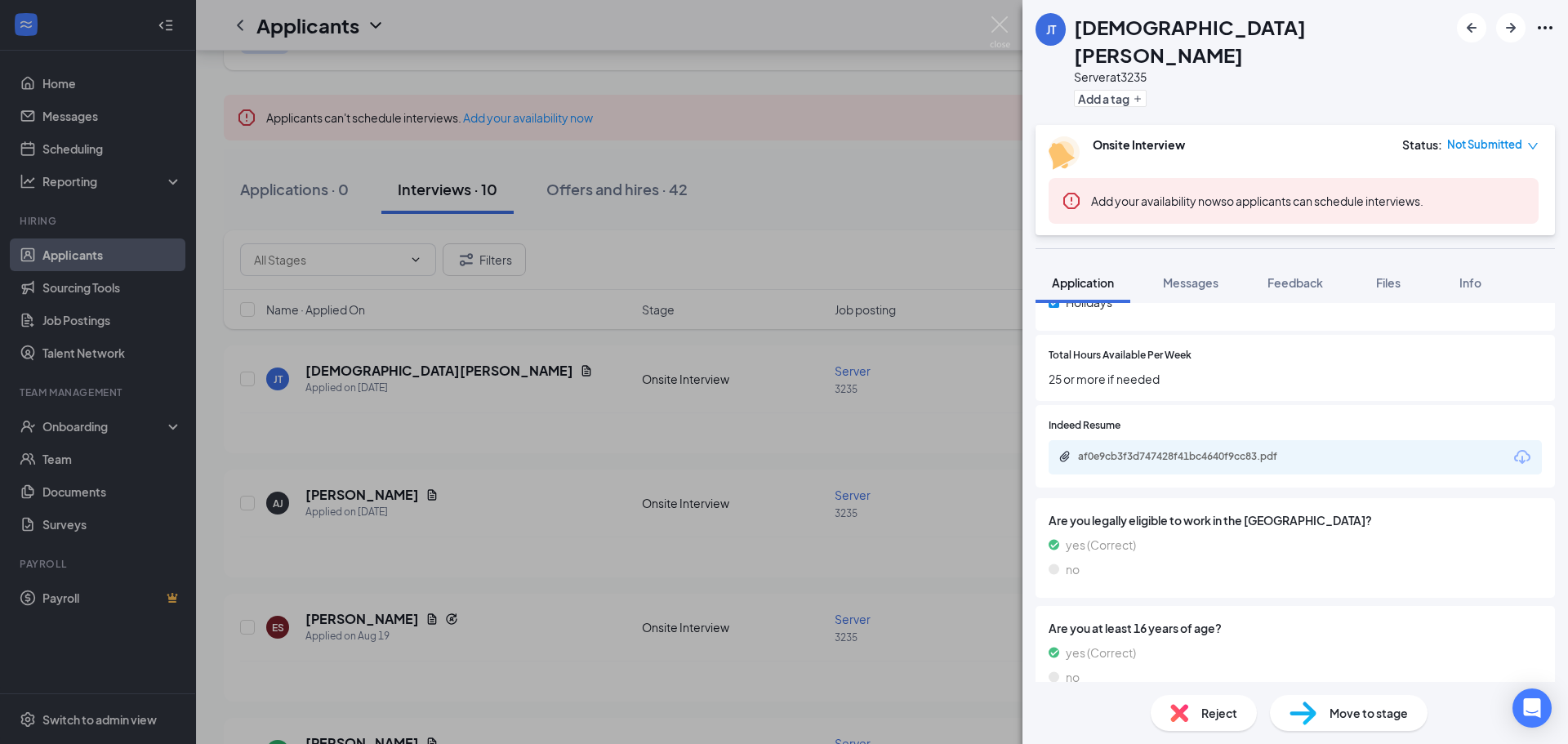
click at [871, 187] on div "JT [PERSON_NAME] Server at 3235 Add a tag Onsite Interview Status : Not Submitt…" at bounding box center [784, 372] width 1568 height 744
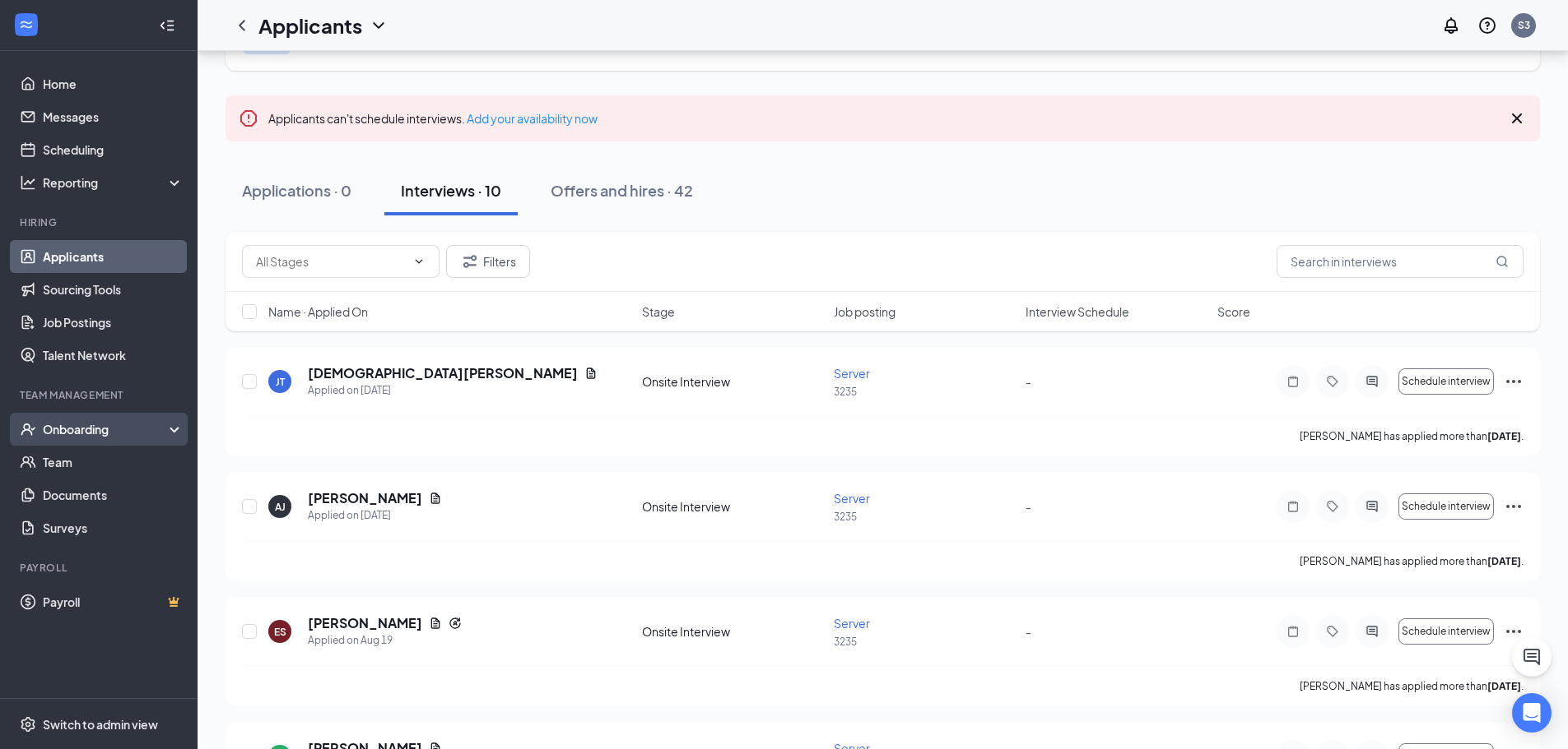
click at [98, 428] on div "Onboarding" at bounding box center [105, 429] width 126 height 16
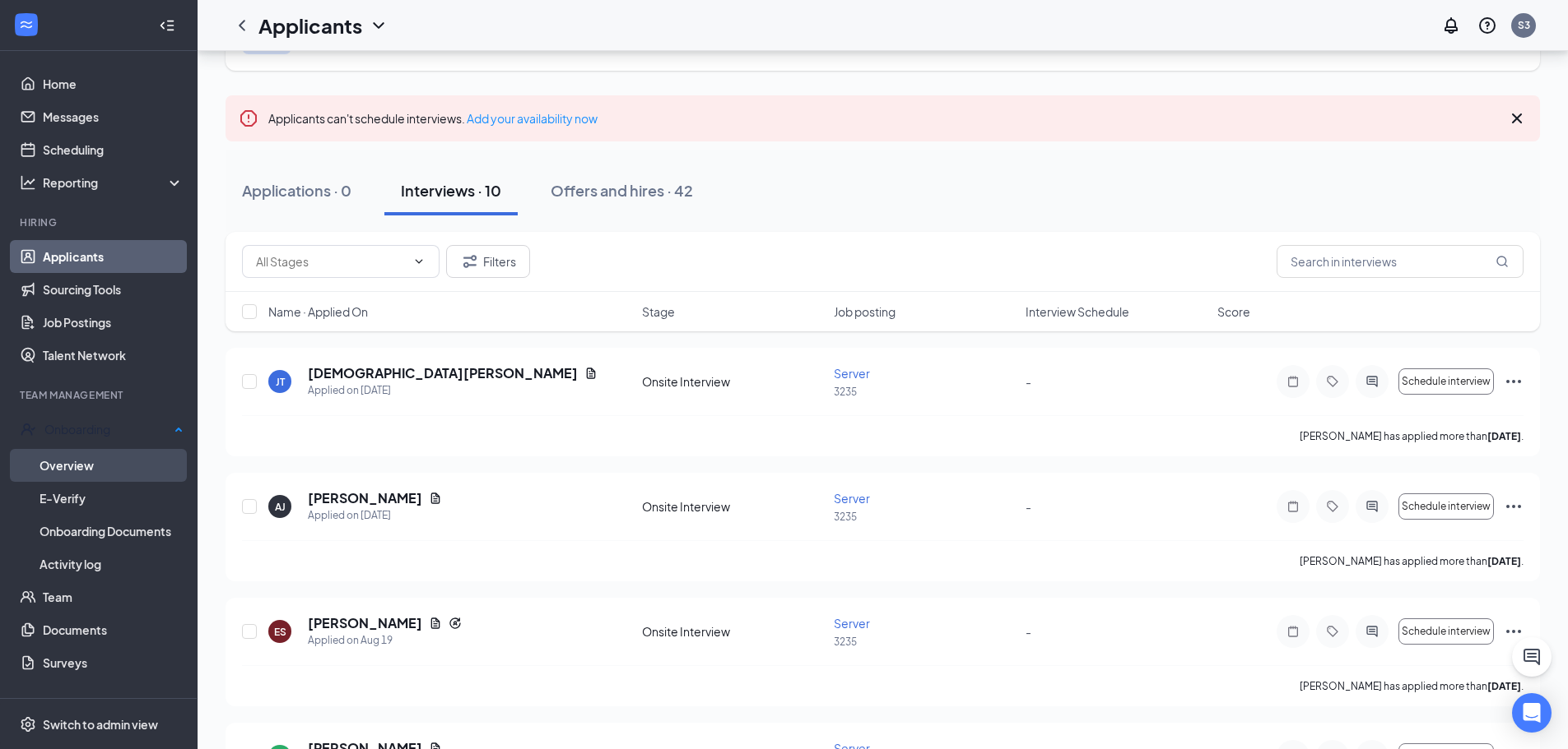
click at [91, 468] on link "Overview" at bounding box center [111, 466] width 144 height 33
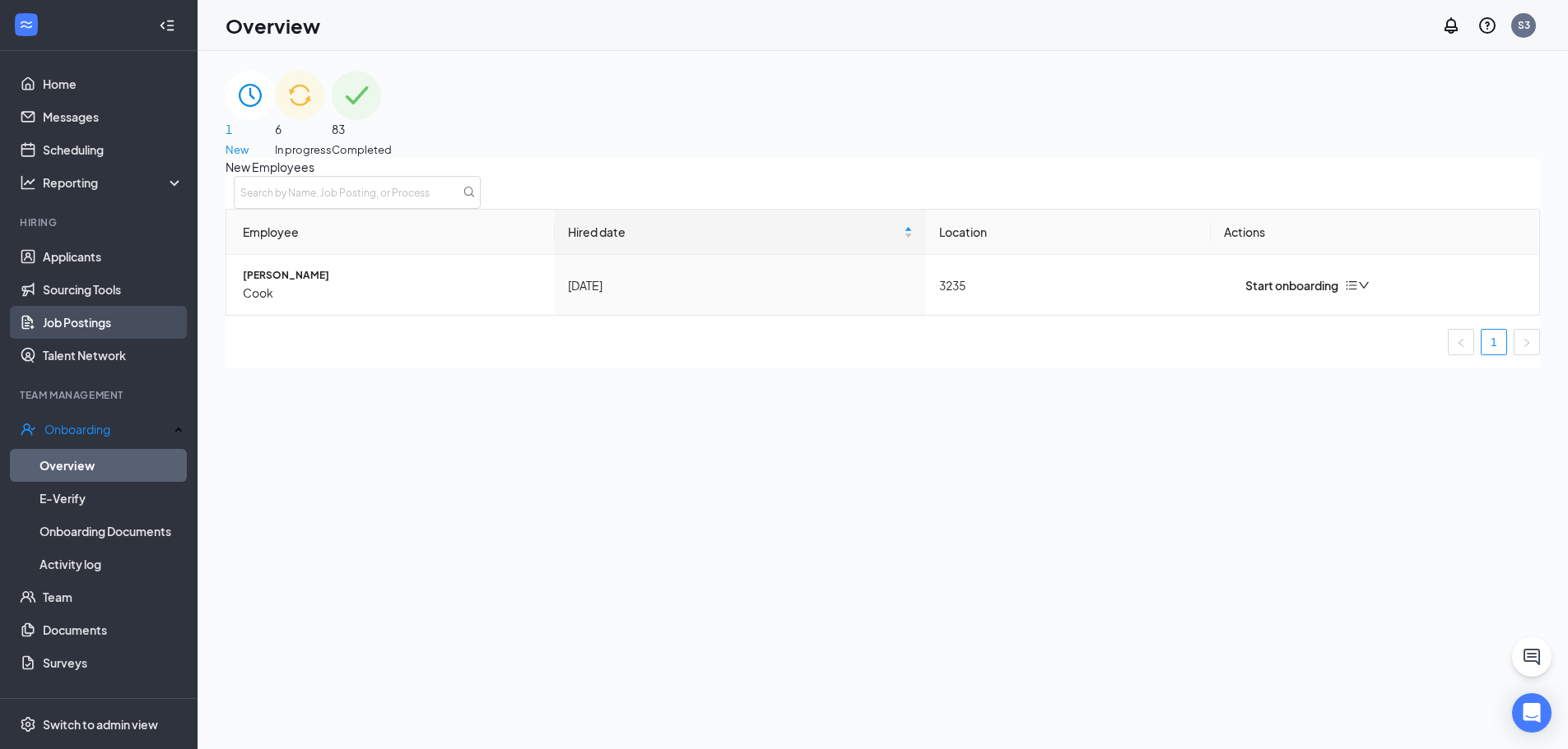
click at [95, 322] on link "Job Postings" at bounding box center [113, 322] width 141 height 33
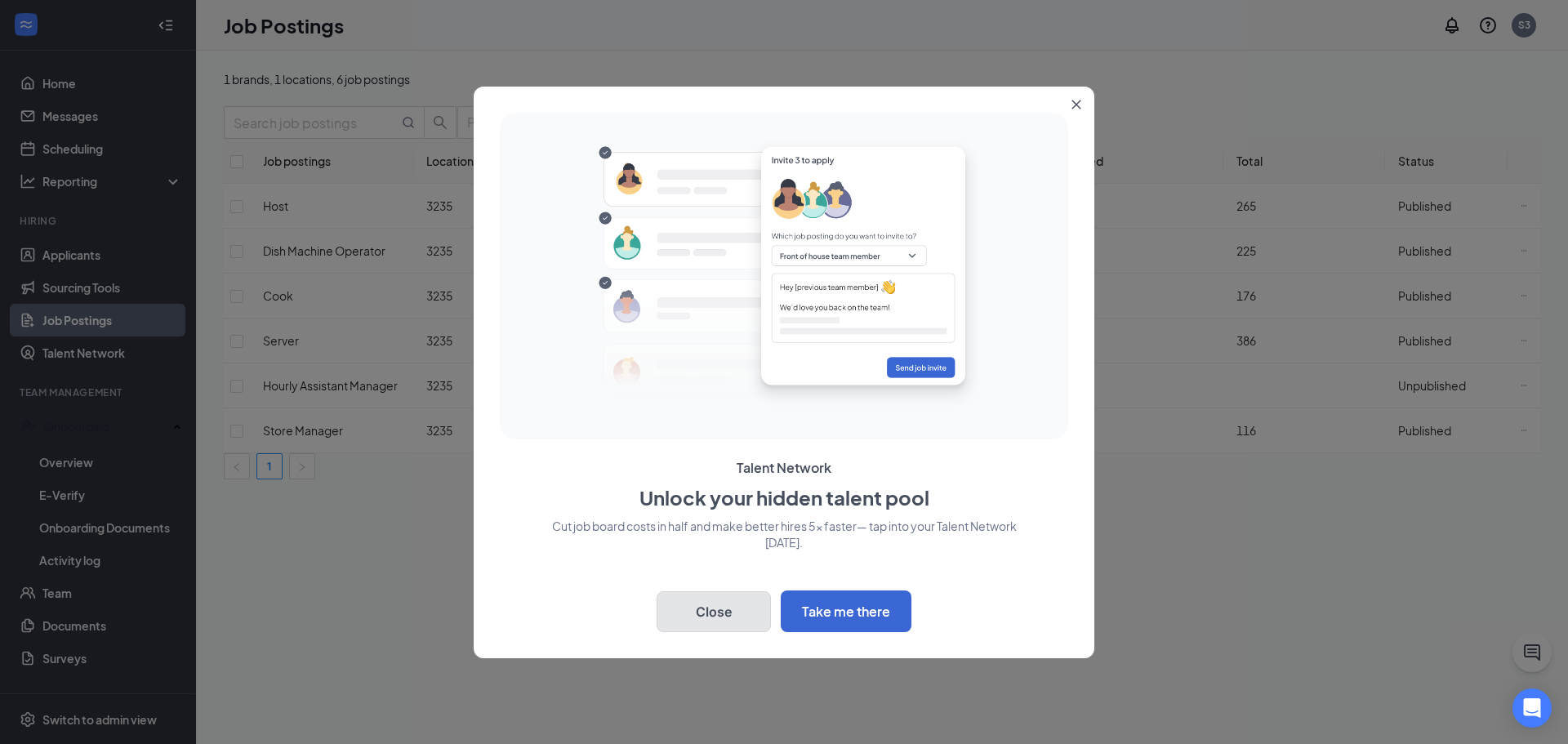
click at [725, 596] on button "Close" at bounding box center [713, 612] width 114 height 41
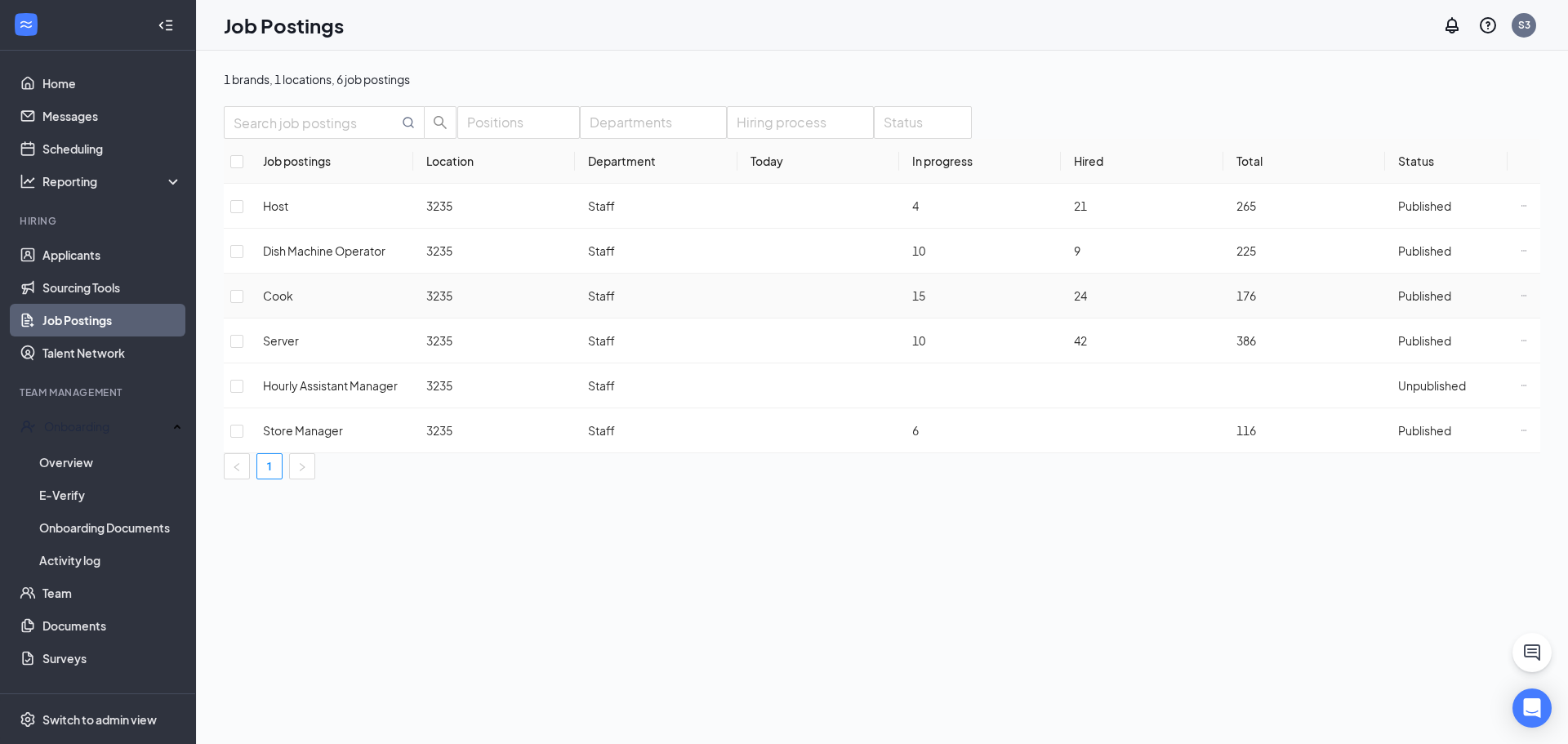
click at [1521, 299] on icon "Ellipses" at bounding box center [1524, 295] width 7 height 7
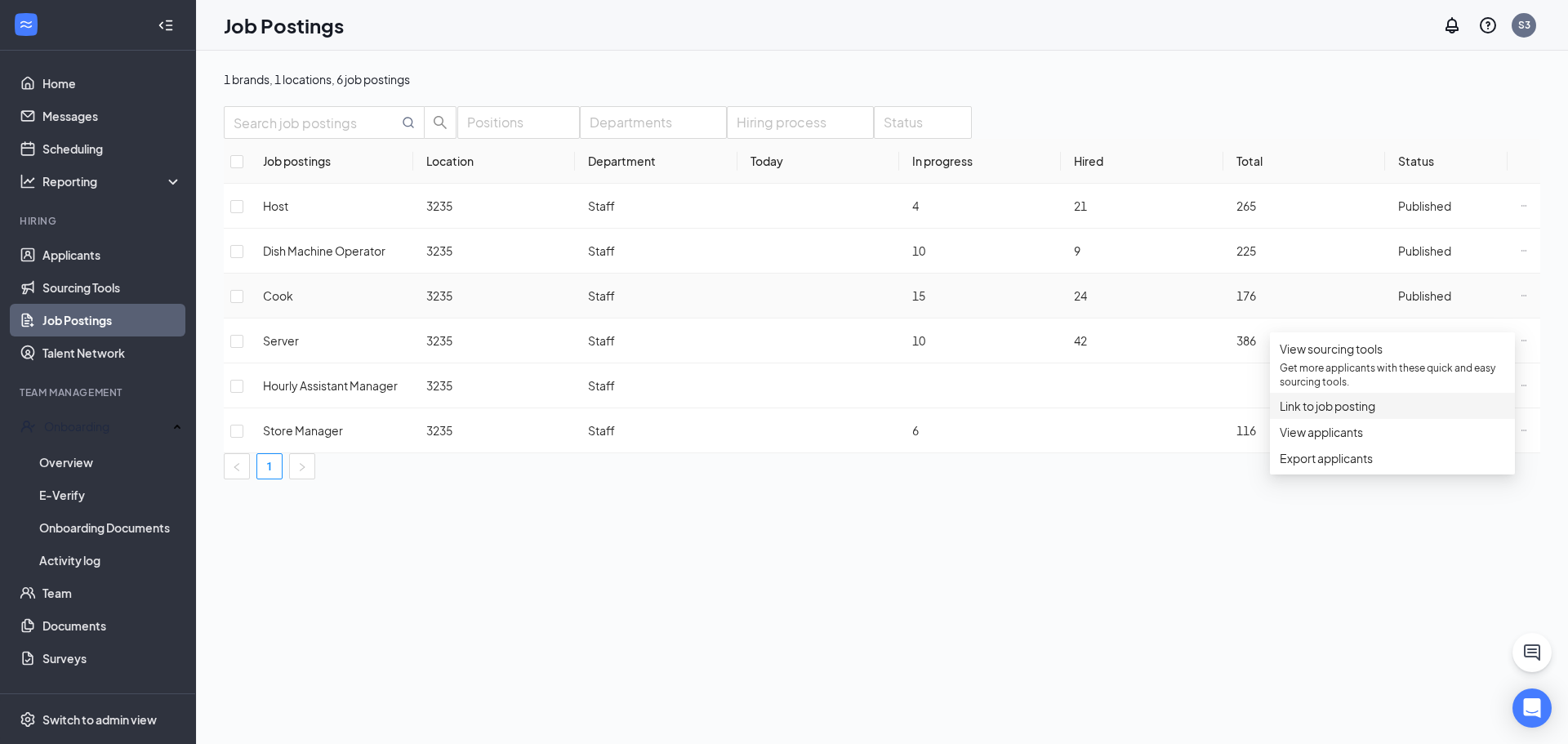
click at [1373, 414] on span "Link to job posting" at bounding box center [1328, 405] width 96 height 14
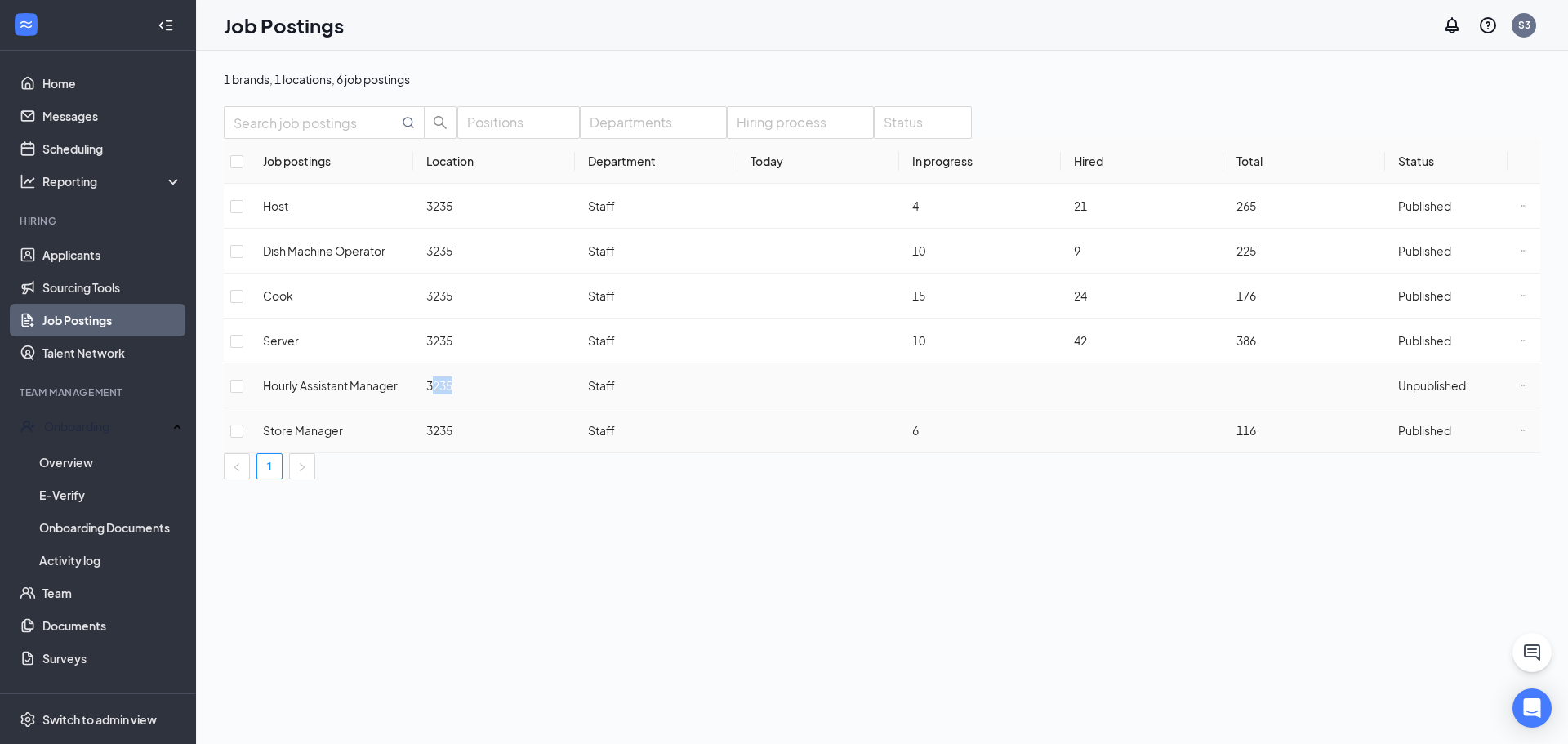
drag, startPoint x: 482, startPoint y: 397, endPoint x: 549, endPoint y: 418, distance: 70.2
click at [538, 400] on td "3235" at bounding box center [494, 386] width 162 height 45
click at [591, 480] on div "Positions Departments Hiring process Status Job postings Location Department [D…" at bounding box center [883, 293] width 1317 height 373
click at [1022, 128] on div "Positions Departments Hiring process Status Job postings Location Department [D…" at bounding box center [883, 293] width 1317 height 373
